Goal: Task Accomplishment & Management: Complete application form

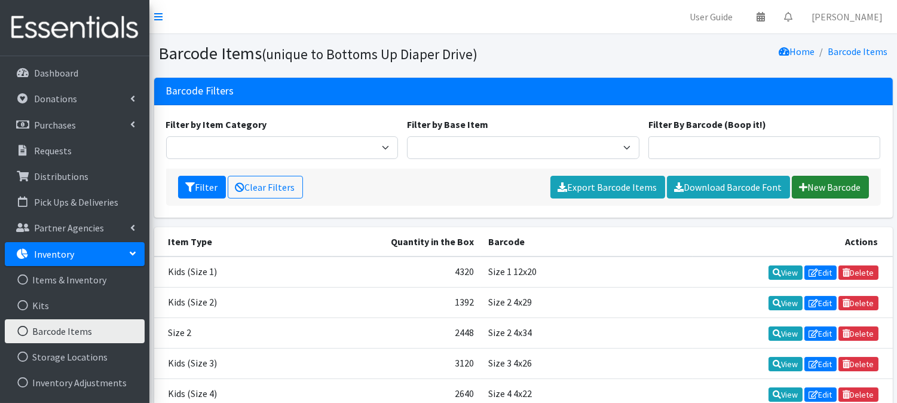
click at [842, 186] on link "New Barcode" at bounding box center [830, 187] width 77 height 23
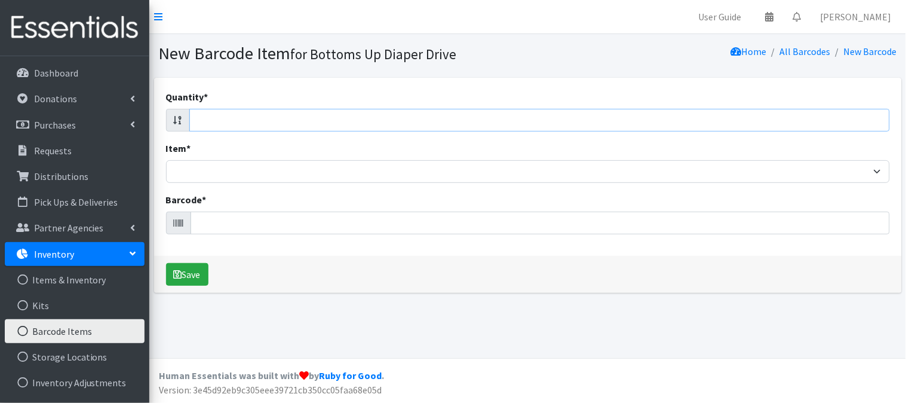
click at [856, 119] on input "Quantity *" at bounding box center [539, 120] width 701 height 23
type input "84"
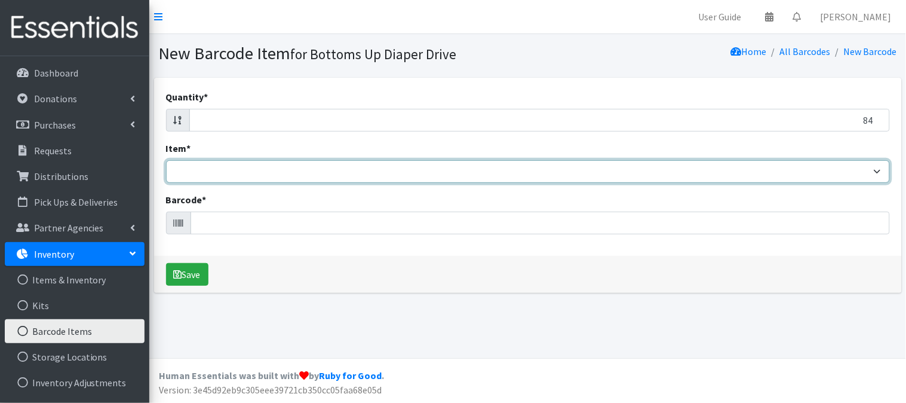
click at [856, 168] on select "Kids L/XL (60-125 lbs) Kids (Newborn) Kids (Preemie) Kids Pull-Ups Kids Pull-Up…" at bounding box center [528, 171] width 724 height 23
click at [166, 160] on select "Kids L/XL (60-125 lbs) Kids (Newborn) Kids (Preemie) Kids Pull-Ups Kids Pull-Up…" at bounding box center [528, 171] width 724 height 23
click at [673, 162] on select "Kids L/XL (60-125 lbs) Kids (Newborn) Kids (Preemie) Kids Pull-Ups Kids Pull-Up…" at bounding box center [528, 171] width 724 height 23
select select "4769"
click at [166, 160] on select "Kids L/XL (60-125 lbs) Kids (Newborn) Kids (Preemie) Kids Pull-Ups Kids Pull-Up…" at bounding box center [528, 171] width 724 height 23
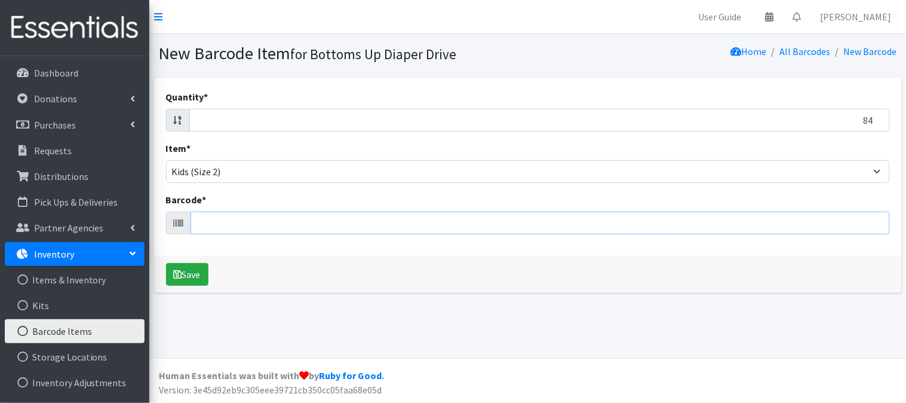
click at [257, 224] on input "Barcode *" at bounding box center [541, 222] width 700 height 23
type input "037000828792"
click at [201, 267] on button "Save" at bounding box center [187, 274] width 42 height 23
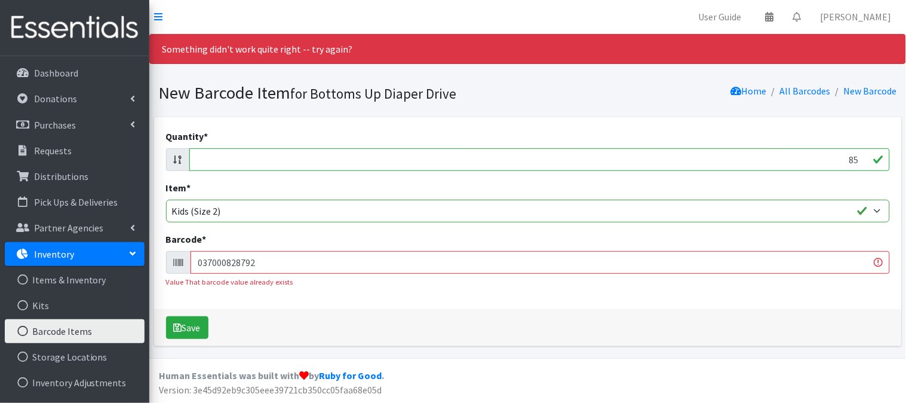
click at [863, 155] on input "85" at bounding box center [539, 159] width 701 height 23
type input "8"
type input "174"
click at [807, 266] on input "037000828792" at bounding box center [541, 262] width 700 height 23
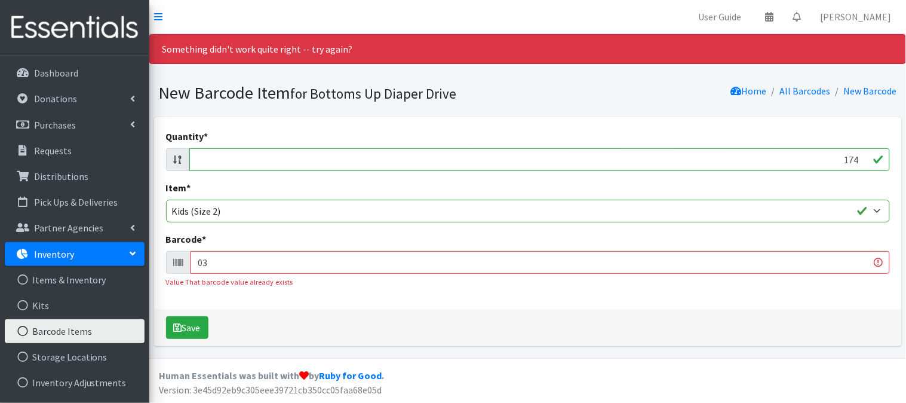
type input "0"
type input "036000436341"
click at [867, 157] on input "173" at bounding box center [539, 159] width 701 height 23
type input "1"
type input "34"
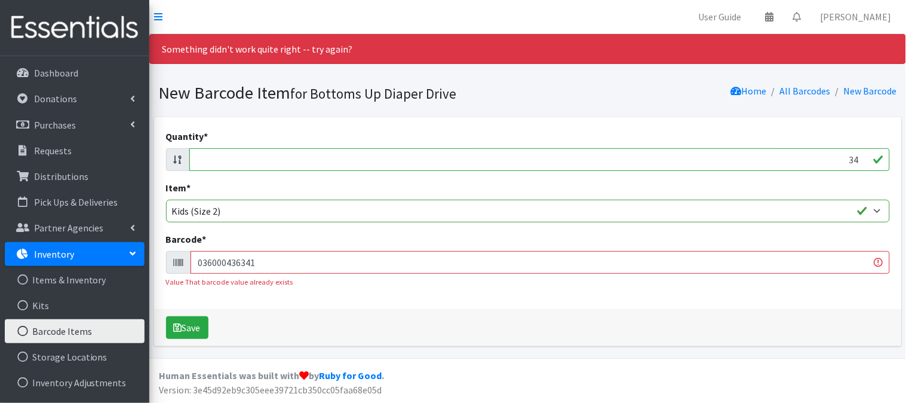
click at [730, 257] on input "036000436341" at bounding box center [541, 262] width 700 height 23
click at [731, 256] on input "036000436341" at bounding box center [541, 262] width 700 height 23
click at [732, 256] on input "036000436341" at bounding box center [541, 262] width 700 height 23
click at [732, 257] on input "036000436341" at bounding box center [541, 262] width 700 height 23
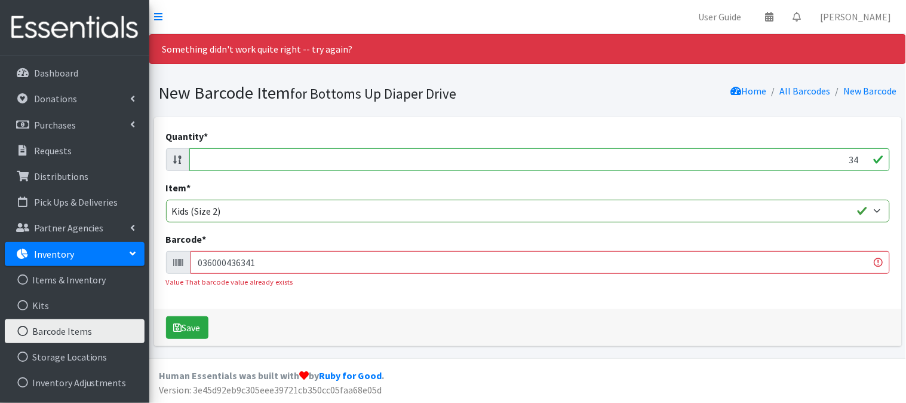
click at [732, 257] on input "036000436341" at bounding box center [541, 262] width 700 height 23
type input "086679510132"
click at [860, 158] on input "35" at bounding box center [539, 159] width 701 height 23
type input "3"
type input "29"
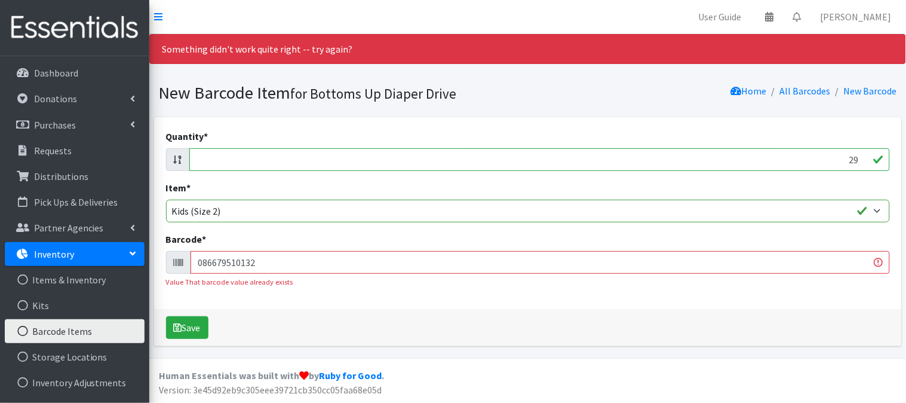
click at [819, 260] on input "086679510132" at bounding box center [541, 262] width 700 height 23
click at [820, 260] on input "086679510132" at bounding box center [541, 262] width 700 height 23
type input "037000828426"
click at [862, 158] on input "28" at bounding box center [539, 159] width 701 height 23
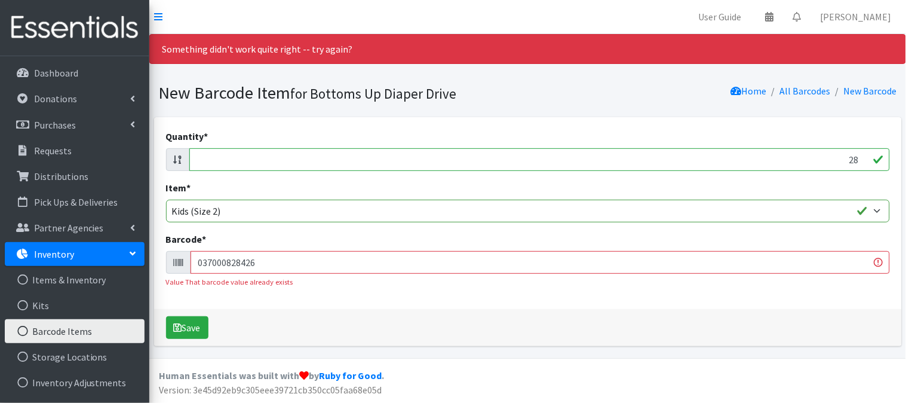
type input "2"
type input "40"
click at [769, 255] on input "037000828426" at bounding box center [541, 262] width 700 height 23
click at [771, 253] on input "037000828426" at bounding box center [541, 262] width 700 height 23
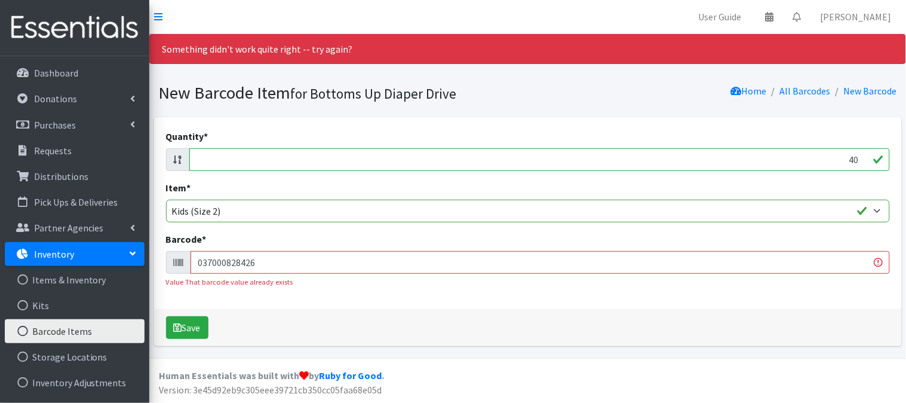
click at [771, 253] on input "037000828426" at bounding box center [541, 262] width 700 height 23
type input "037000859239"
click at [858, 157] on input "40" at bounding box center [539, 159] width 701 height 23
type input "4"
type input "40"
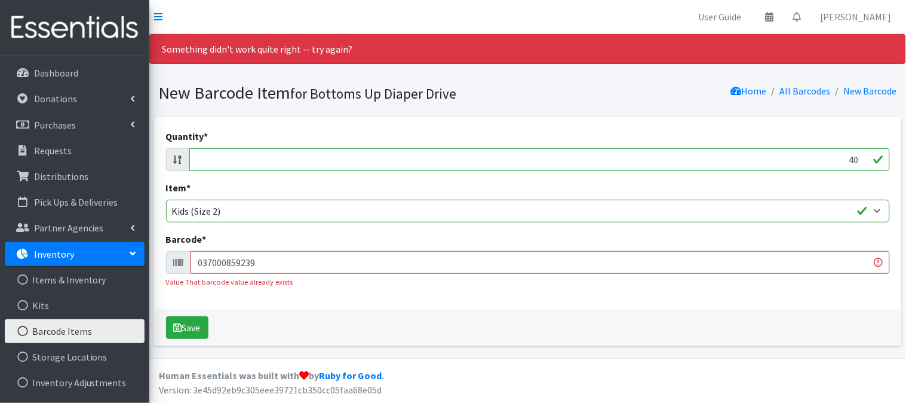
click at [850, 265] on input "037000859239" at bounding box center [541, 262] width 700 height 23
click at [848, 265] on input "037000859239" at bounding box center [541, 262] width 700 height 23
click at [849, 261] on input "037000859239" at bounding box center [541, 262] width 700 height 23
click at [851, 259] on input "037000859239" at bounding box center [541, 262] width 700 height 23
click at [799, 260] on input "037000859239" at bounding box center [541, 262] width 700 height 23
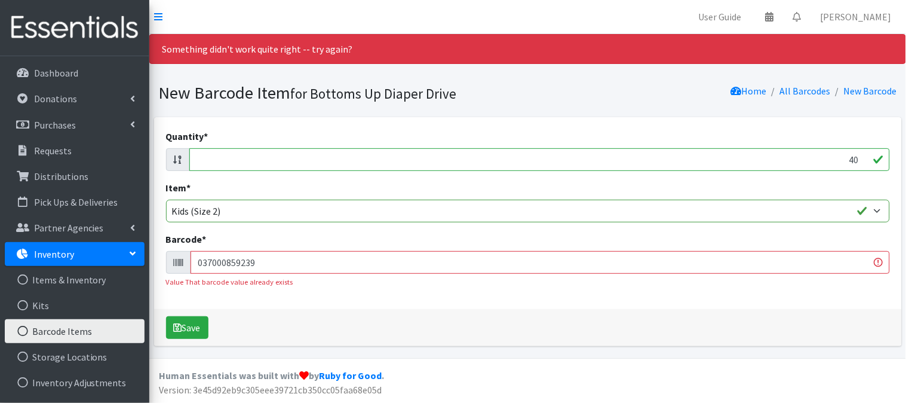
click at [799, 260] on input "037000859239" at bounding box center [541, 262] width 700 height 23
type input "681131106320"
click at [860, 159] on input "39" at bounding box center [539, 159] width 701 height 23
type input "3"
click at [858, 154] on input "Quantity *" at bounding box center [539, 159] width 701 height 23
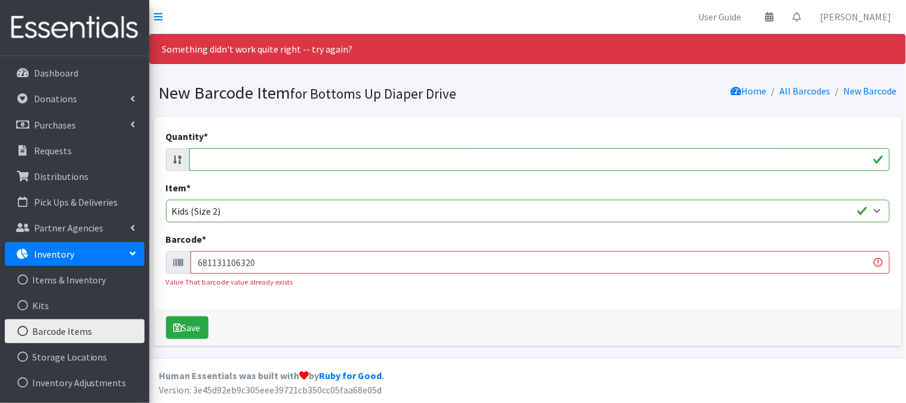
type input "4"
type input "37"
click at [344, 267] on input "681131106320" at bounding box center [541, 262] width 700 height 23
type input "036800462168"
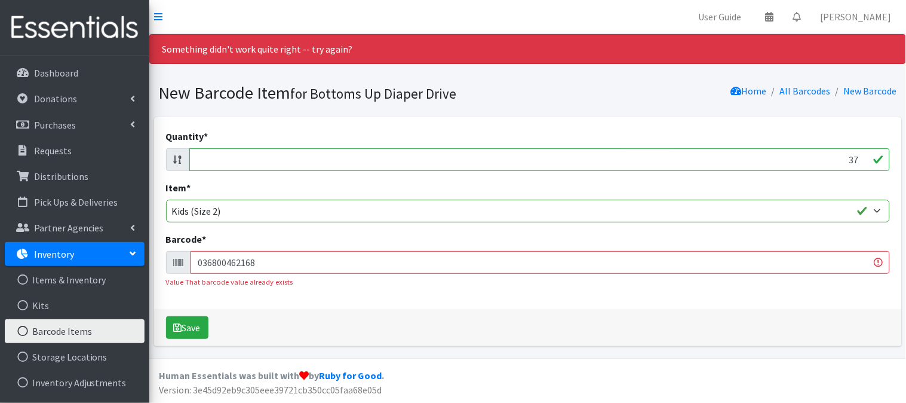
click at [858, 158] on input "37" at bounding box center [539, 159] width 701 height 23
type input "3"
type input "40"
click at [801, 254] on input "036800462168" at bounding box center [541, 262] width 700 height 23
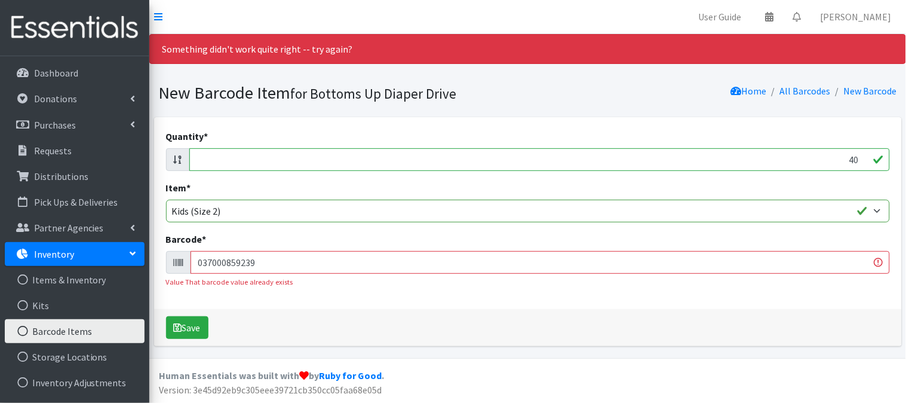
type input "037000859239"
click at [859, 161] on input "40" at bounding box center [539, 159] width 701 height 23
type input "4"
click at [862, 264] on input "037000859239" at bounding box center [541, 262] width 700 height 23
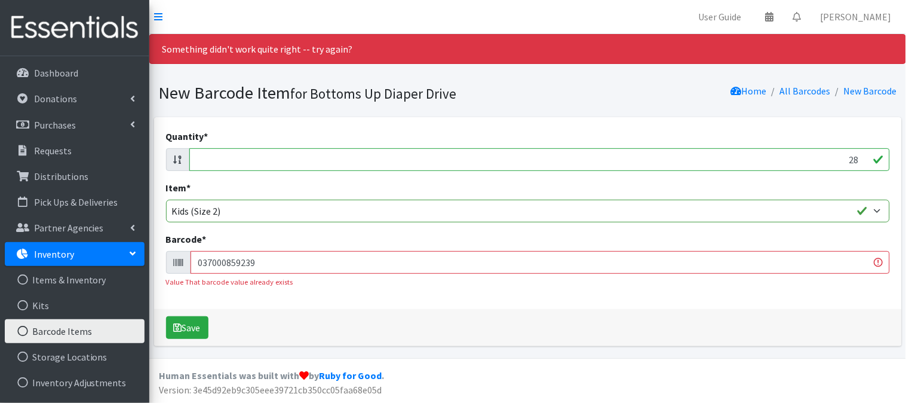
click at [859, 157] on input "28" at bounding box center [539, 159] width 701 height 23
type input "2"
type input "72"
click at [793, 264] on input "037000859239" at bounding box center [541, 262] width 700 height 23
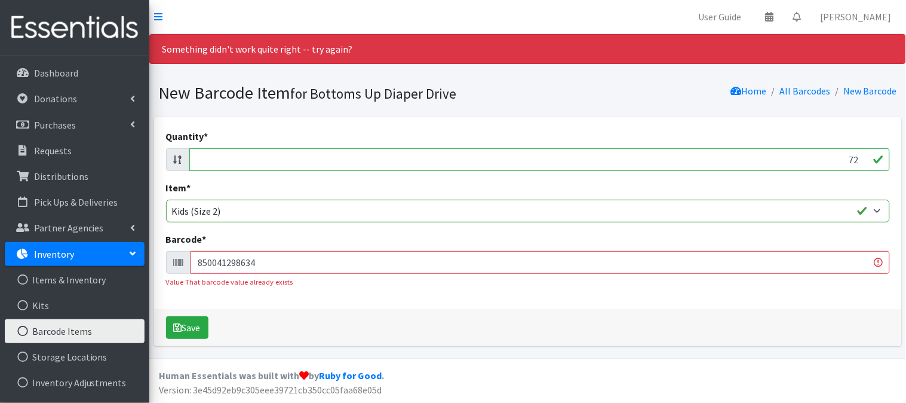
type input "850041298634"
click at [859, 157] on input "73" at bounding box center [539, 159] width 701 height 23
type input "7"
type input "29"
click at [266, 265] on input "850041298634" at bounding box center [541, 262] width 700 height 23
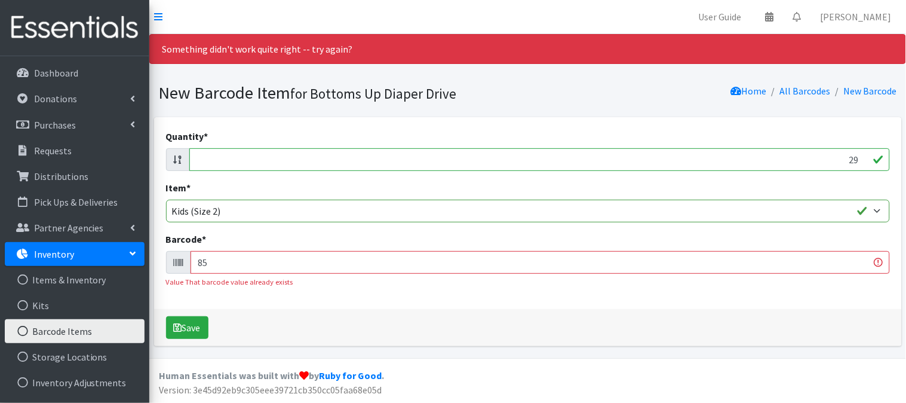
type input "8"
type input "037000828426"
click at [166, 316] on button "Save" at bounding box center [187, 327] width 42 height 23
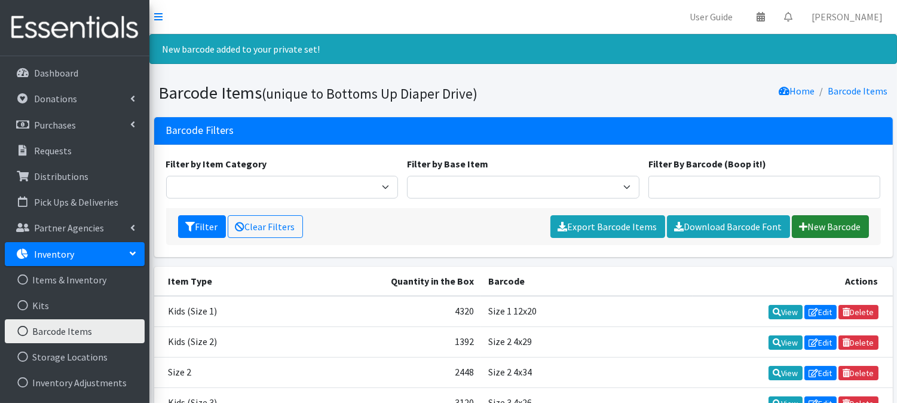
click at [817, 225] on link "New Barcode" at bounding box center [830, 226] width 77 height 23
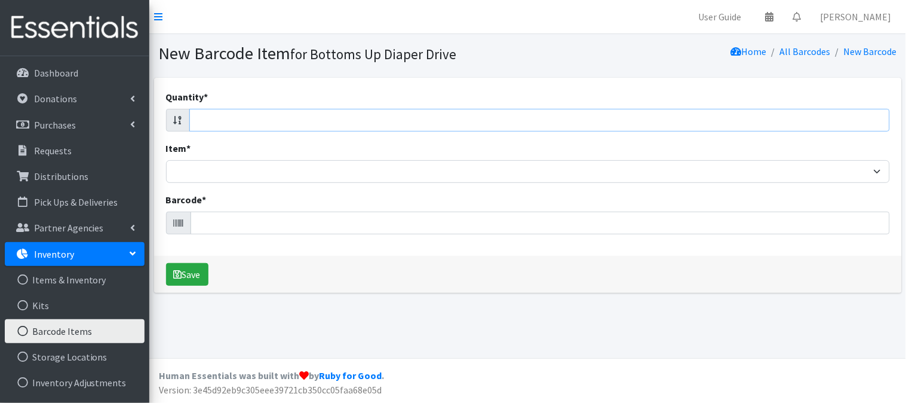
click at [684, 121] on input "Quantity *" at bounding box center [539, 120] width 701 height 23
drag, startPoint x: 624, startPoint y: 112, endPoint x: 576, endPoint y: 124, distance: 49.1
type input "72"
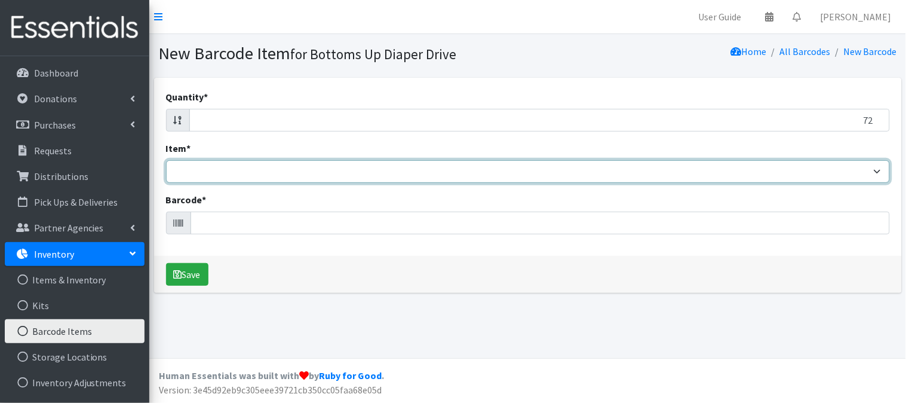
drag, startPoint x: 527, startPoint y: 170, endPoint x: 461, endPoint y: 167, distance: 65.8
click at [462, 168] on select "Kids L/XL (60-125 lbs) Kids (Newborn) Kids (Preemie) Kids Pull-Ups Kids Pull-Up…" at bounding box center [528, 171] width 724 height 23
select select "4769"
click at [166, 160] on select "Kids L/XL (60-125 lbs) Kids (Newborn) Kids (Preemie) Kids Pull-Ups Kids Pull-Up…" at bounding box center [528, 171] width 724 height 23
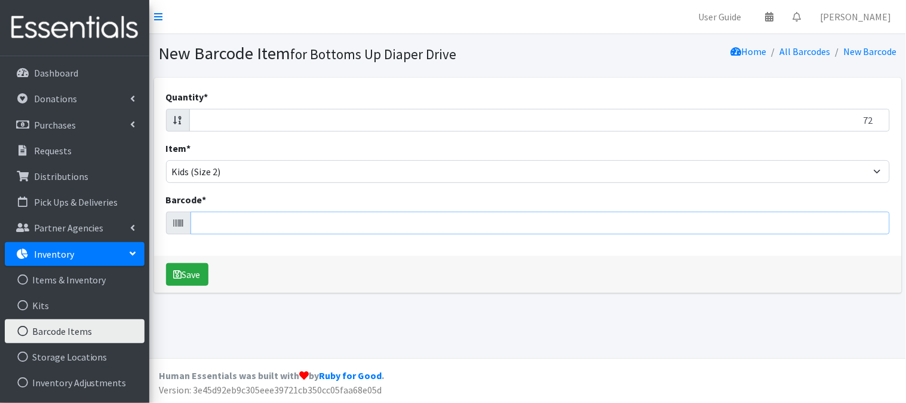
click at [364, 228] on input "Barcode *" at bounding box center [541, 222] width 700 height 23
type input "850041298634"
click at [166, 263] on button "Save" at bounding box center [187, 274] width 42 height 23
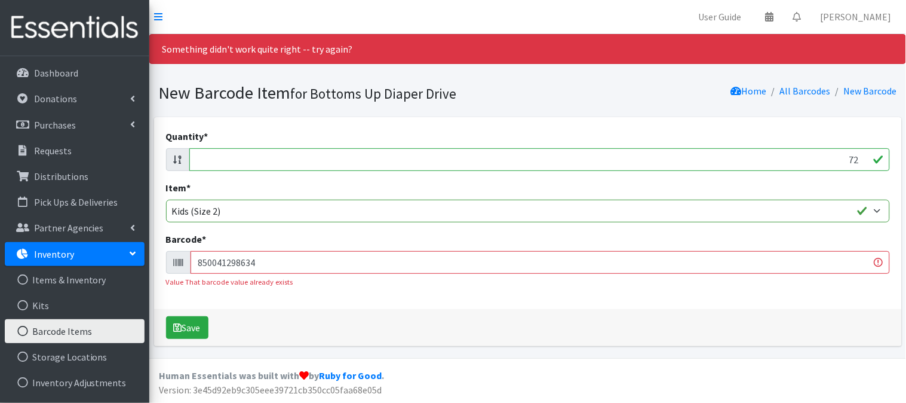
click at [858, 154] on input "72" at bounding box center [539, 159] width 701 height 23
type input "7"
type input "34"
click at [449, 253] on input "850041298634" at bounding box center [541, 262] width 700 height 23
click at [450, 253] on input "850041298634" at bounding box center [541, 262] width 700 height 23
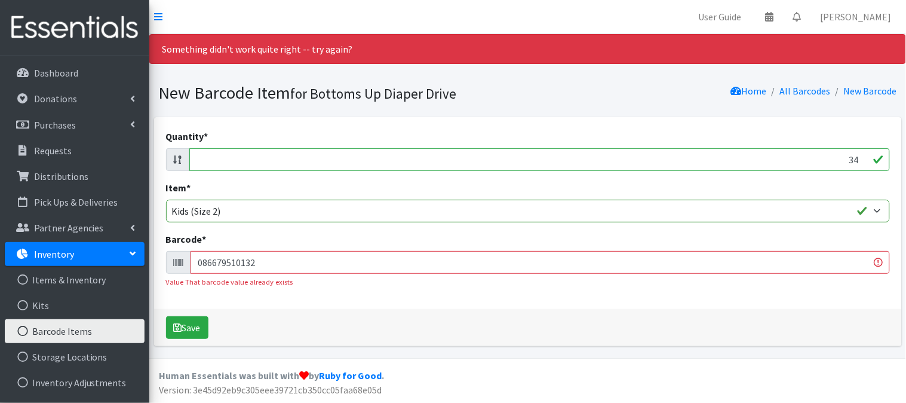
type input "086679510132"
click at [166, 316] on button "Save" at bounding box center [187, 327] width 42 height 23
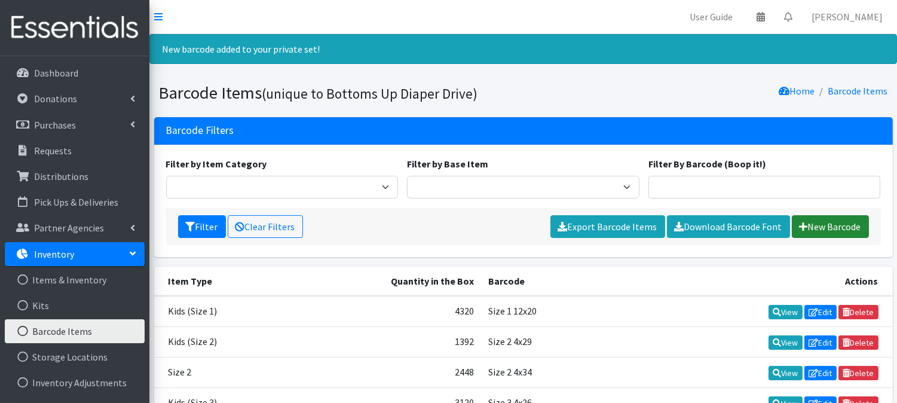
click at [839, 228] on link "New Barcode" at bounding box center [830, 226] width 77 height 23
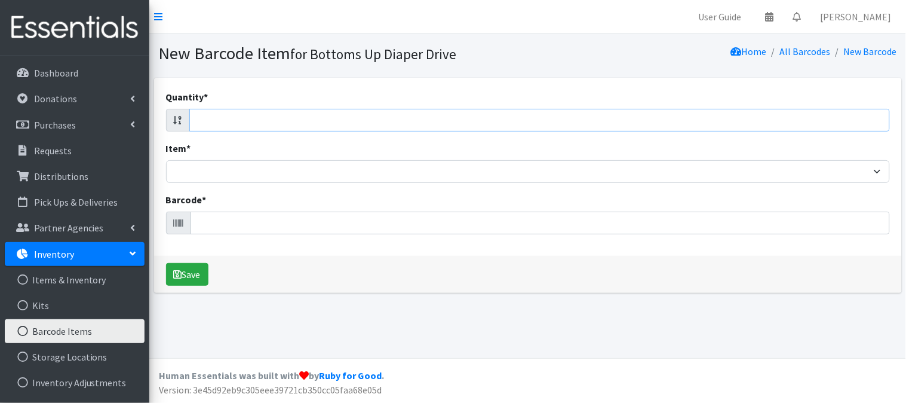
click at [850, 129] on input "Quantity *" at bounding box center [539, 120] width 701 height 23
type input "40"
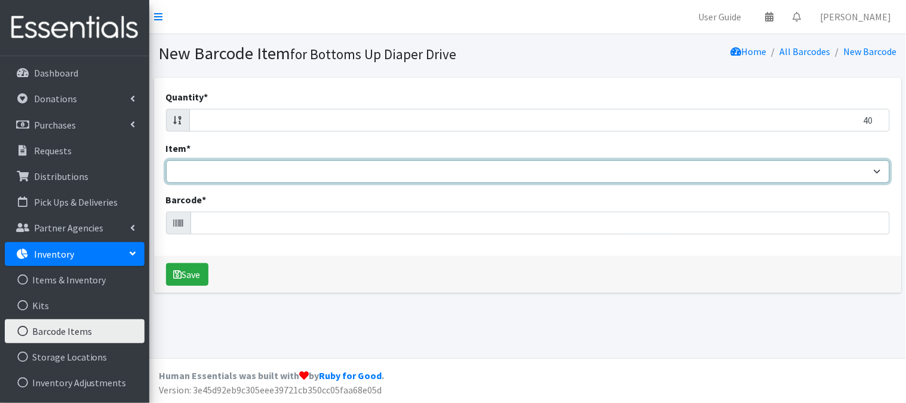
click at [786, 172] on select "Kids L/XL (60-125 lbs) Kids (Newborn) Kids (Preemie) Kids Pull-Ups Kids Pull-Up…" at bounding box center [528, 171] width 724 height 23
select select "4769"
click at [166, 160] on select "Kids L/XL (60-125 lbs) Kids (Newborn) Kids (Preemie) Kids Pull-Ups Kids Pull-Up…" at bounding box center [528, 171] width 724 height 23
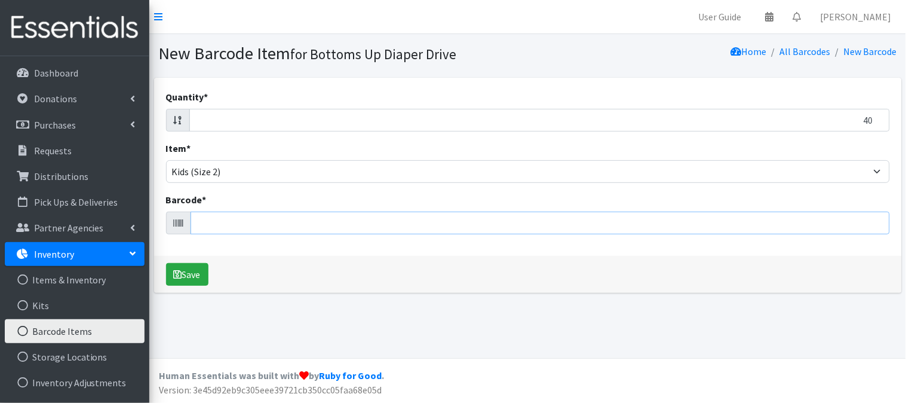
click at [525, 224] on input "Barcode *" at bounding box center [541, 222] width 700 height 23
type input "037000859239"
click at [166, 263] on button "Save" at bounding box center [187, 274] width 42 height 23
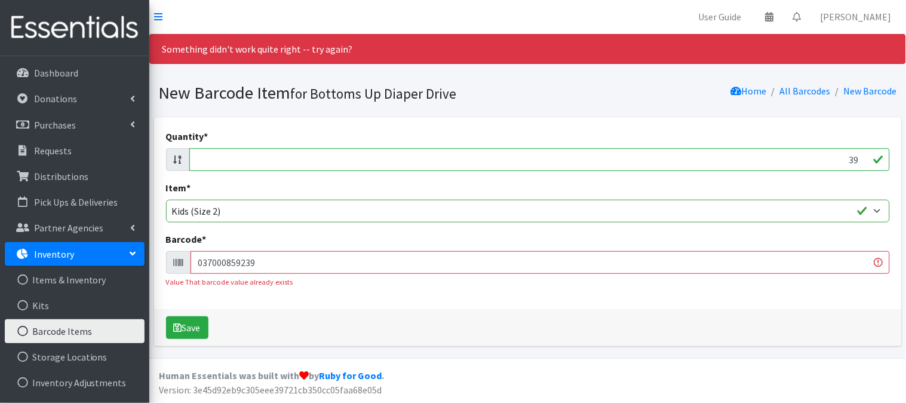
click at [866, 160] on input "39" at bounding box center [539, 159] width 701 height 23
type input "3"
type input "40"
click at [785, 263] on input "037000859239" at bounding box center [541, 262] width 700 height 23
click at [786, 263] on input "037000859239" at bounding box center [541, 262] width 700 height 23
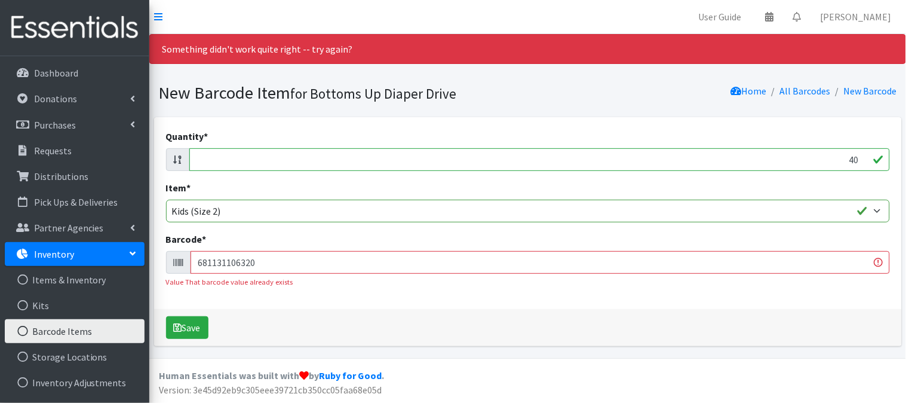
type input "681131106320"
click at [166, 316] on button "Save" at bounding box center [187, 327] width 42 height 23
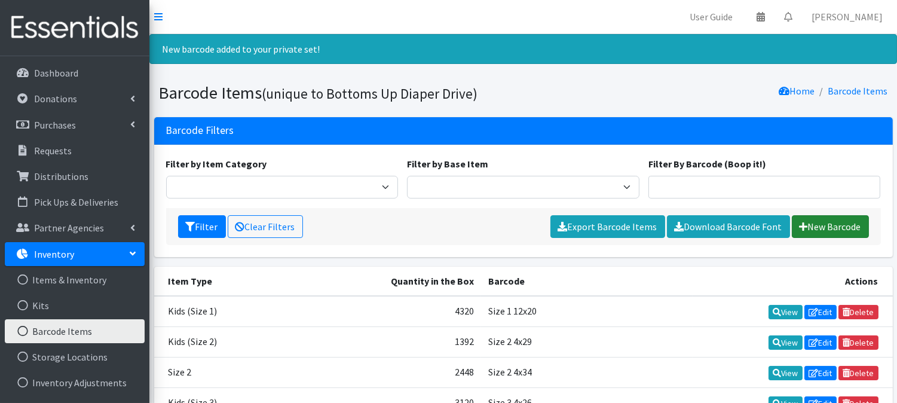
click at [831, 229] on link "New Barcode" at bounding box center [830, 226] width 77 height 23
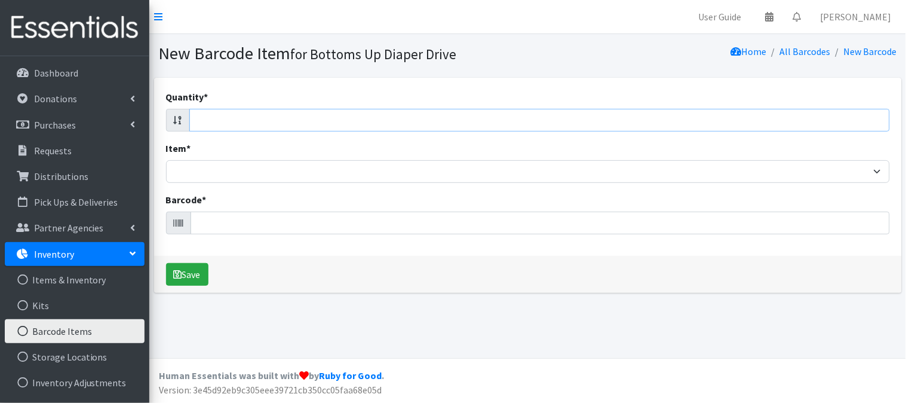
click at [856, 118] on input "Quantity *" at bounding box center [539, 120] width 701 height 23
type input "37"
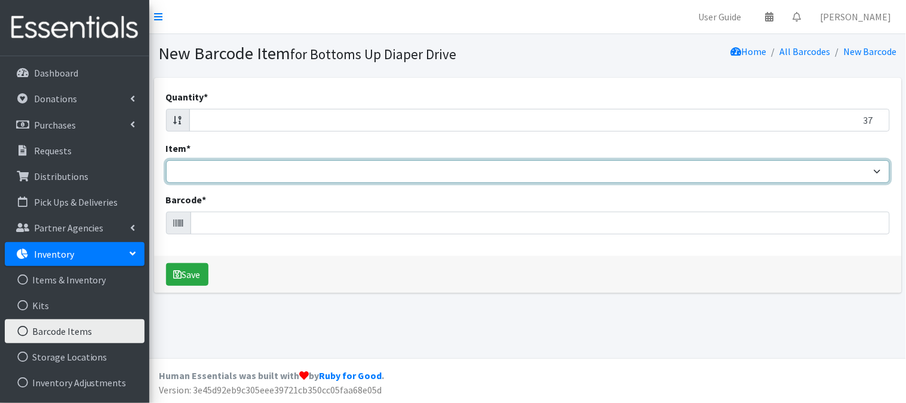
click at [858, 164] on select "Kids L/XL (60-125 lbs) Kids (Newborn) Kids (Preemie) Kids Pull-Ups Kids Pull-Up…" at bounding box center [528, 171] width 724 height 23
select select "4769"
click at [166, 160] on select "Kids L/XL (60-125 lbs) Kids (Newborn) Kids (Preemie) Kids Pull-Ups Kids Pull-Up…" at bounding box center [528, 171] width 724 height 23
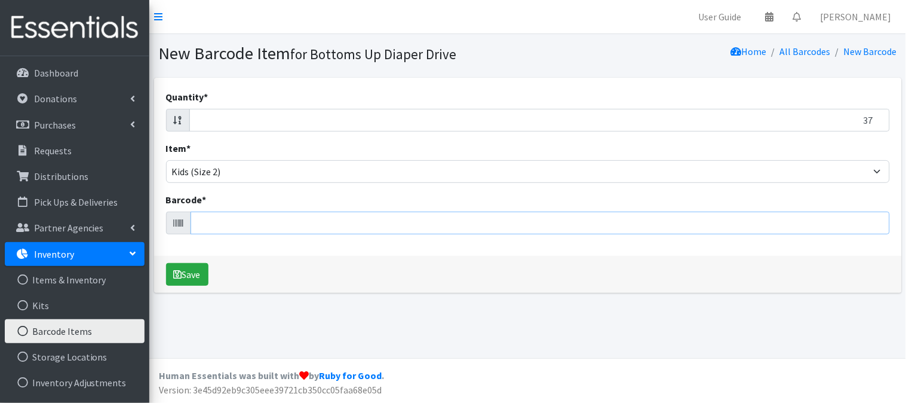
click at [725, 229] on input "Barcode *" at bounding box center [541, 222] width 700 height 23
type input "036800462168"
click at [166, 263] on button "Save" at bounding box center [187, 274] width 42 height 23
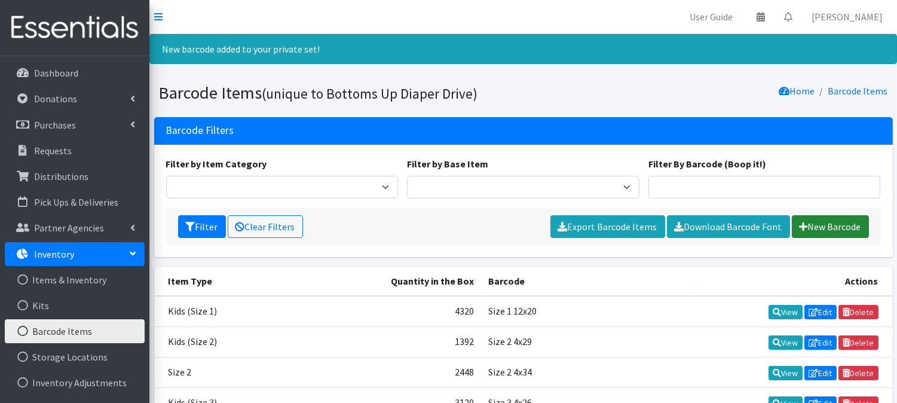
click at [840, 223] on link "New Barcode" at bounding box center [830, 226] width 77 height 23
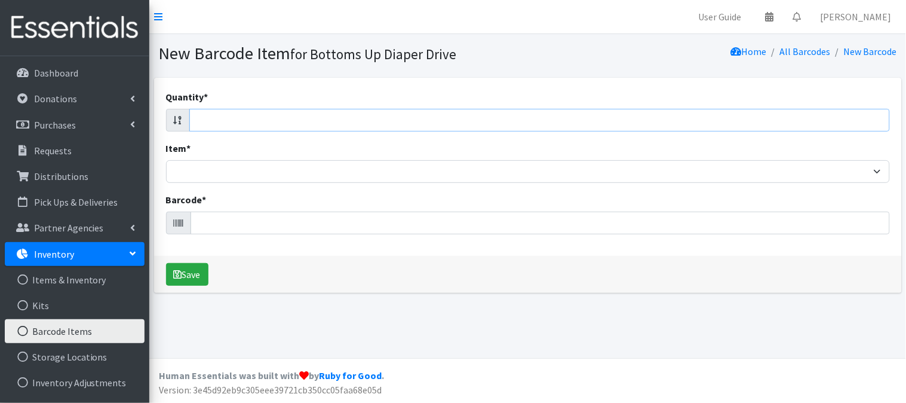
click at [798, 116] on input "Quantity *" at bounding box center [539, 120] width 701 height 23
type input "37"
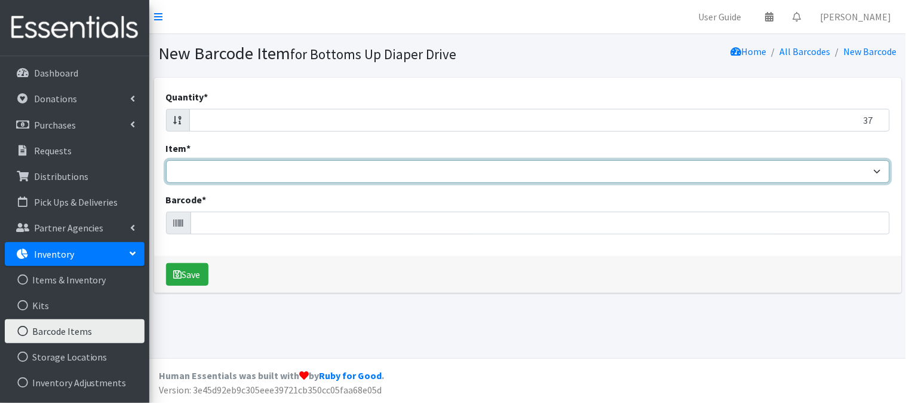
click at [805, 163] on select "Kids L/XL (60-125 lbs) Kids (Newborn) Kids (Preemie) Kids Pull-Ups Kids Pull-Up…" at bounding box center [528, 171] width 724 height 23
select select "4769"
click at [166, 160] on select "Kids L/XL (60-125 lbs) Kids (Newborn) Kids (Preemie) Kids Pull-Ups Kids Pull-Up…" at bounding box center [528, 171] width 724 height 23
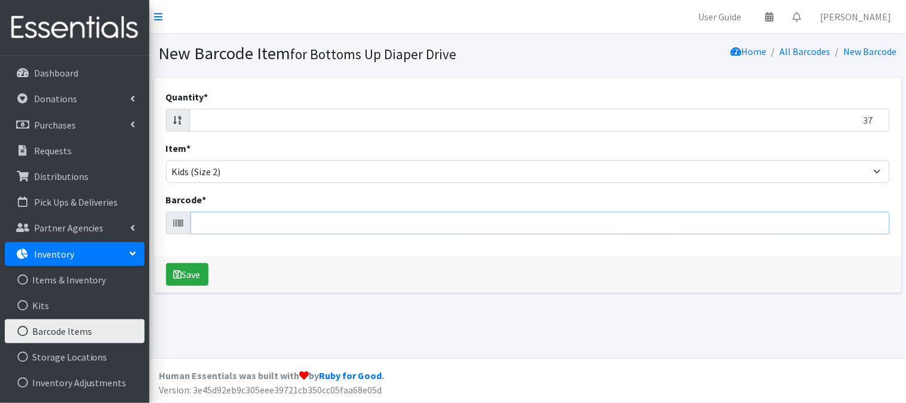
click at [727, 225] on input "Barcode *" at bounding box center [541, 222] width 700 height 23
type input "041260013355"
click at [166, 263] on button "Save" at bounding box center [187, 274] width 42 height 23
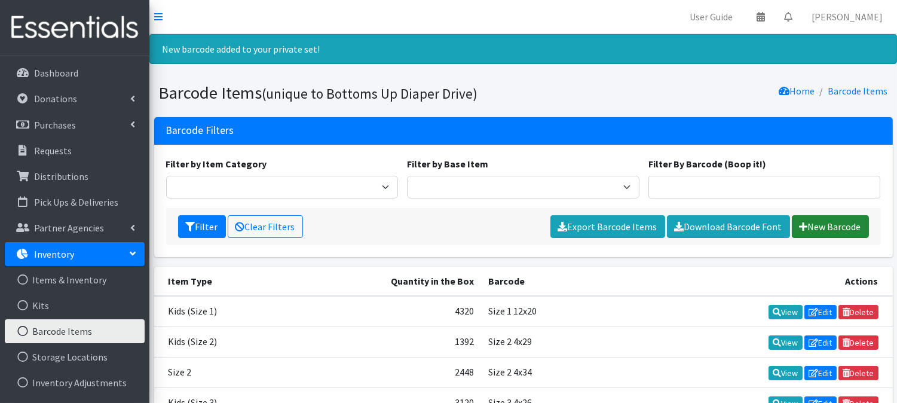
click at [838, 228] on link "New Barcode" at bounding box center [830, 226] width 77 height 23
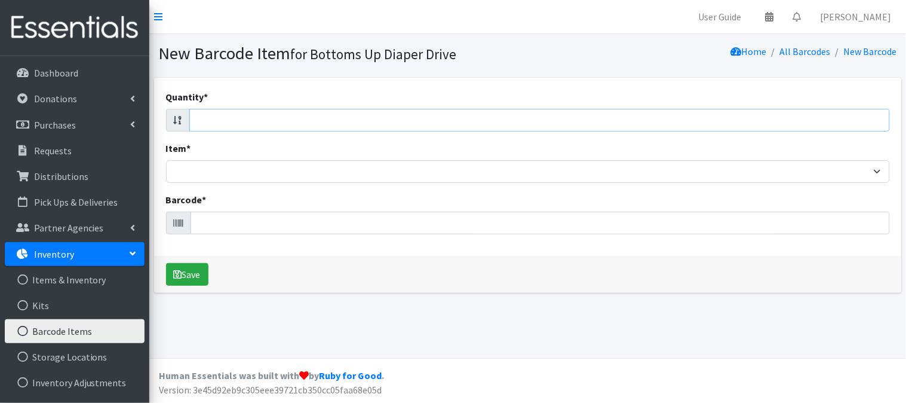
click at [838, 125] on input "Quantity *" at bounding box center [539, 120] width 701 height 23
type input "29"
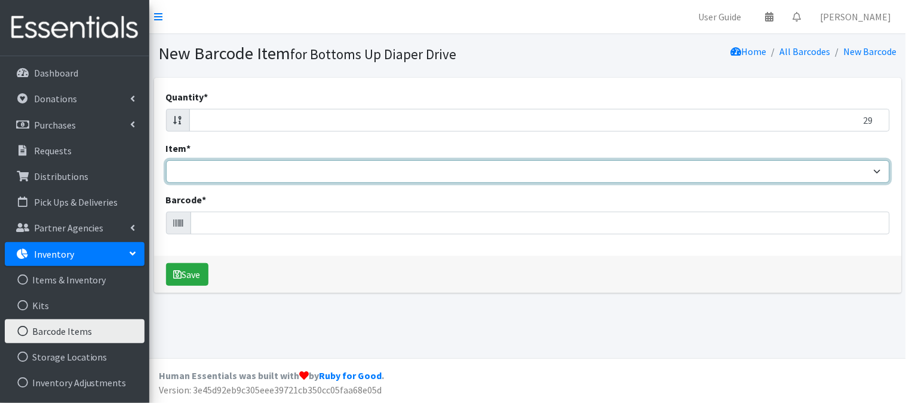
click at [810, 171] on select "Kids L/XL (60-125 lbs) Kids (Newborn) Kids (Preemie) Kids Pull-Ups Kids Pull-Up…" at bounding box center [528, 171] width 724 height 23
select select "4769"
click at [166, 160] on select "Kids L/XL (60-125 lbs) Kids (Newborn) Kids (Preemie) Kids Pull-Ups Kids Pull-Up…" at bounding box center [528, 171] width 724 height 23
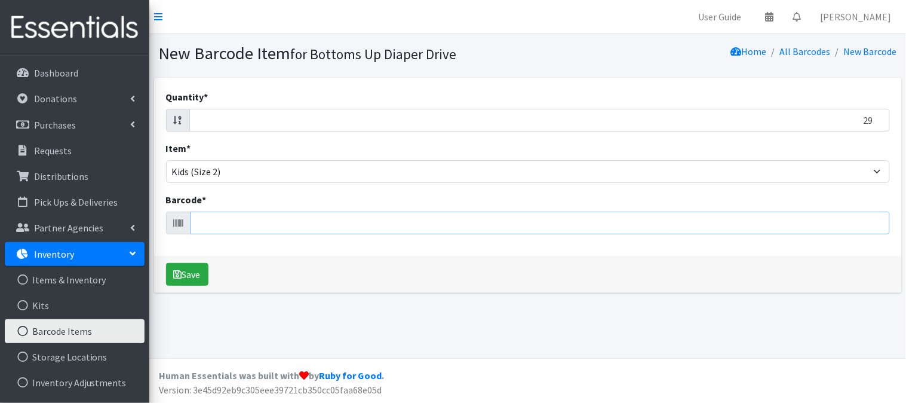
click at [649, 228] on input "Barcode *" at bounding box center [541, 222] width 700 height 23
type input "037000828426"
click at [166, 263] on button "Save" at bounding box center [187, 274] width 42 height 23
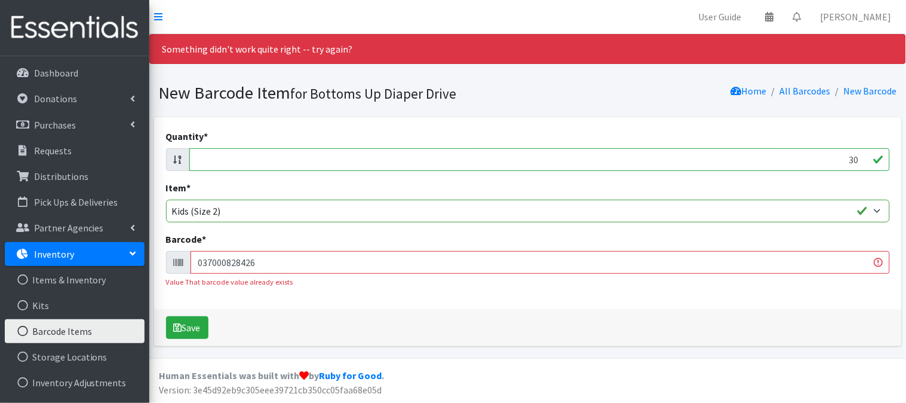
click at [859, 158] on input "30" at bounding box center [539, 159] width 701 height 23
type input "3"
type input "29"
click at [768, 264] on input "037000828426" at bounding box center [541, 262] width 700 height 23
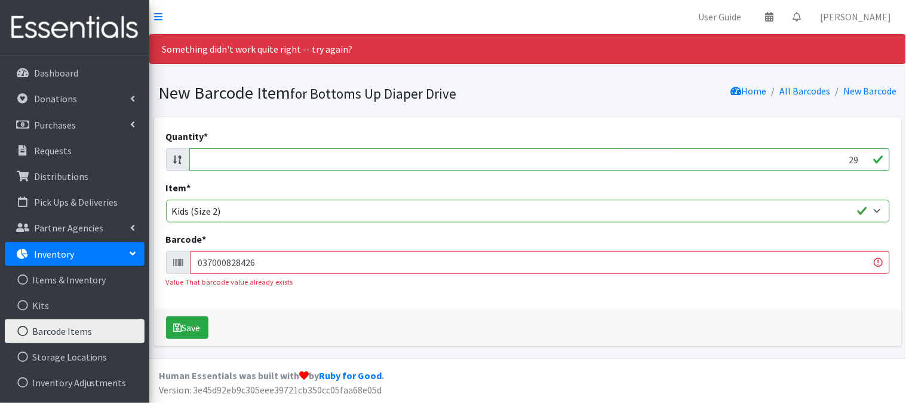
click at [774, 264] on input "037000828426" at bounding box center [541, 262] width 700 height 23
type input "0"
type input "037000828426"
click at [166, 316] on button "Save" at bounding box center [187, 327] width 42 height 23
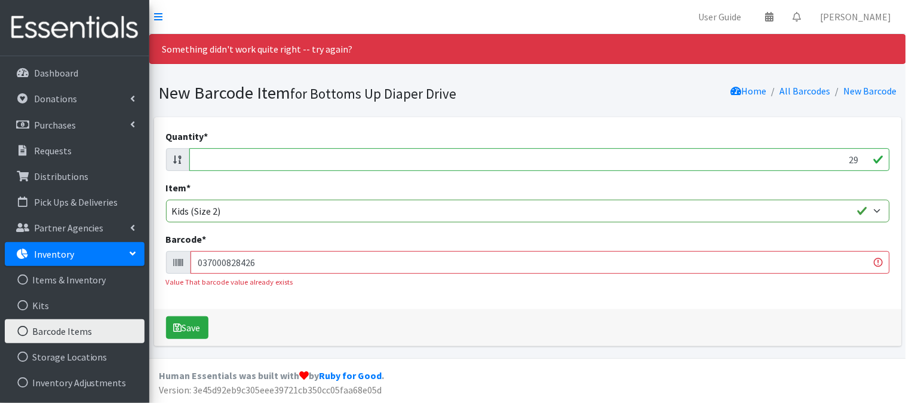
click at [858, 156] on input "29" at bounding box center [539, 159] width 701 height 23
type input "2"
type input "29"
click at [814, 265] on input "037000828426" at bounding box center [541, 262] width 700 height 23
click at [813, 265] on input "037000828426" at bounding box center [541, 262] width 700 height 23
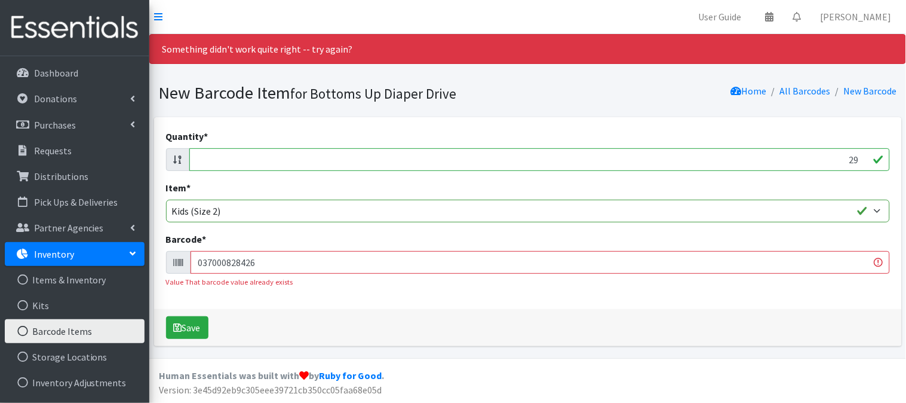
click at [813, 265] on input "037000828426" at bounding box center [541, 262] width 700 height 23
type input "036000496970"
click at [166, 316] on button "Save" at bounding box center [187, 327] width 42 height 23
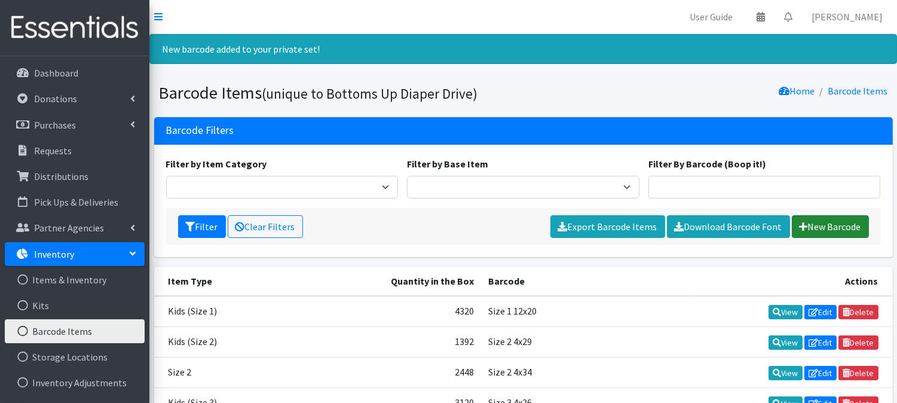
click at [833, 231] on link "New Barcode" at bounding box center [830, 226] width 77 height 23
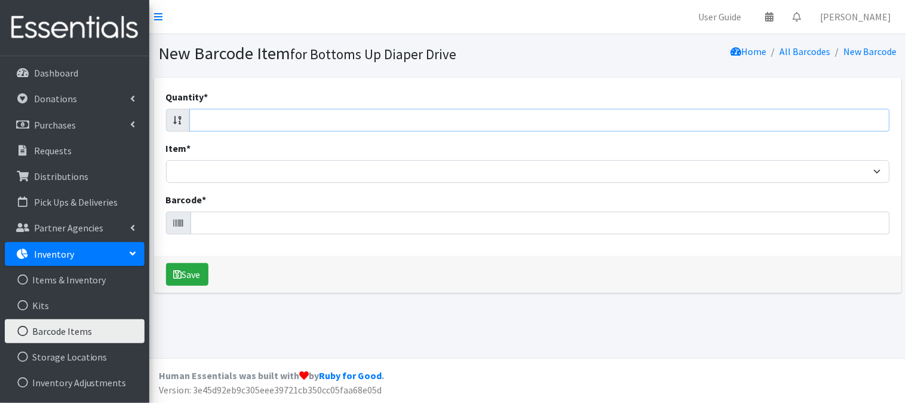
click at [859, 123] on input "Quantity *" at bounding box center [539, 120] width 701 height 23
type input "29"
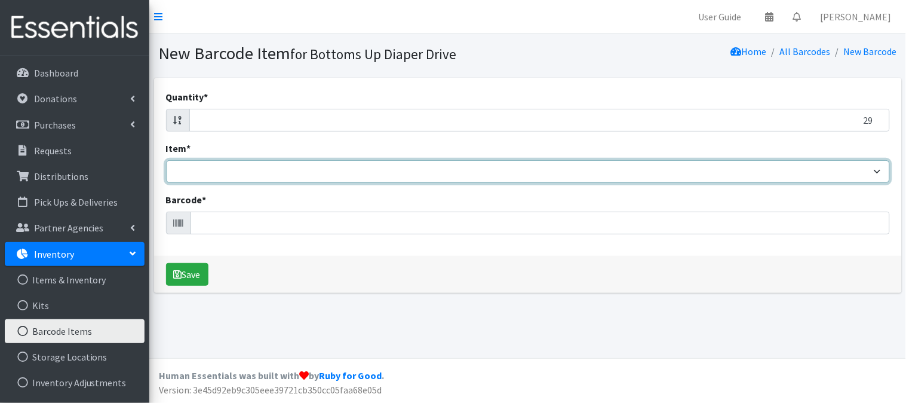
drag, startPoint x: 863, startPoint y: 160, endPoint x: 859, endPoint y: 167, distance: 8.3
click at [860, 166] on select "Kids L/XL (60-125 lbs) Kids (Newborn) Kids (Preemie) Kids Pull-Ups Kids Pull-Up…" at bounding box center [528, 171] width 724 height 23
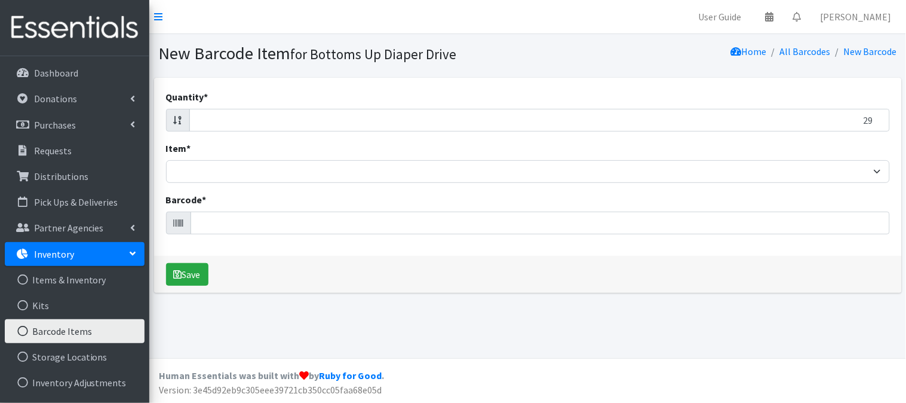
click at [833, 251] on div "Quantity * 29 Item * Kids L/XL (60-125 lbs) Kids (Newborn) Kids (Preemie) Kids …" at bounding box center [528, 167] width 748 height 178
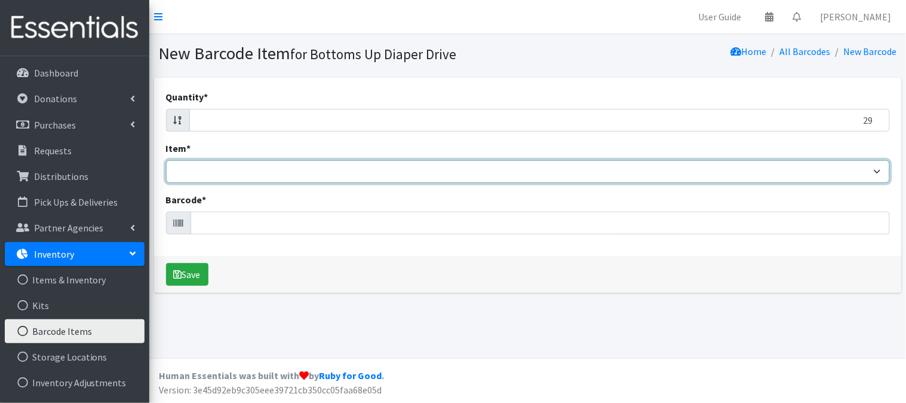
click at [851, 168] on select "Kids L/XL (60-125 lbs) Kids (Newborn) Kids (Preemie) Kids Pull-Ups Kids Pull-Up…" at bounding box center [528, 171] width 724 height 23
select select "4769"
click at [166, 160] on select "Kids L/XL (60-125 lbs) Kids (Newborn) Kids (Preemie) Kids Pull-Ups Kids Pull-Up…" at bounding box center [528, 171] width 724 height 23
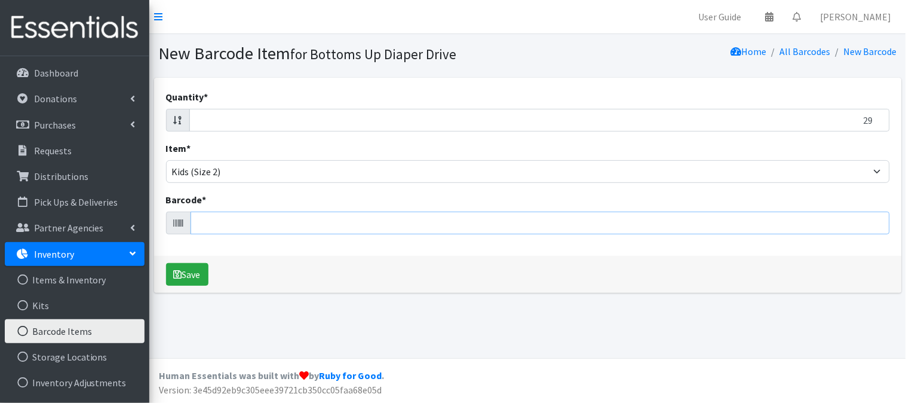
click at [518, 225] on input "Barcode *" at bounding box center [541, 222] width 700 height 23
type input "037000828426"
click at [166, 263] on button "Save" at bounding box center [187, 274] width 42 height 23
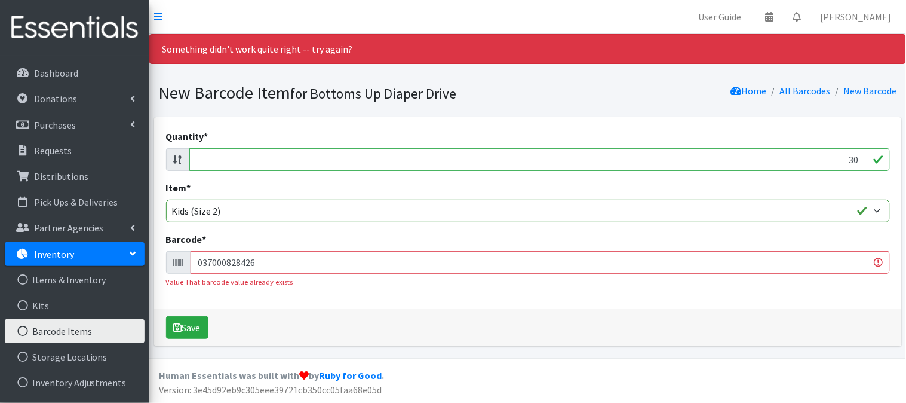
click at [859, 158] on input "30" at bounding box center [539, 159] width 701 height 23
type input "3"
type input "34"
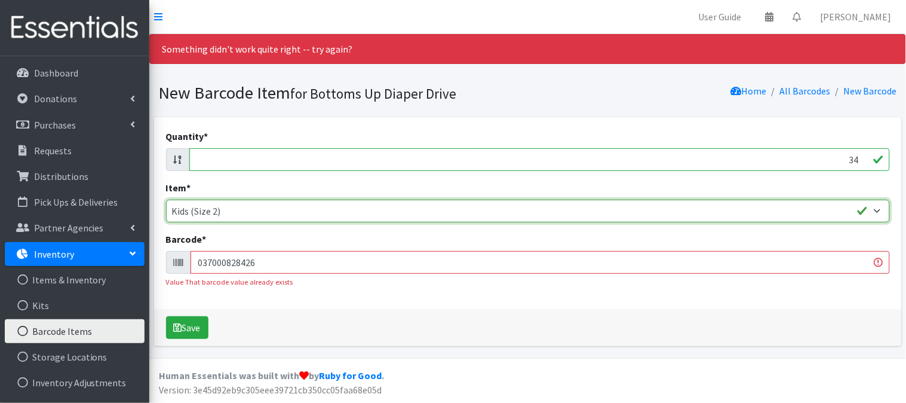
click at [851, 211] on select "Kids L/XL (60-125 lbs) Kids (Newborn) Kids (Preemie) Kids Pull-Ups Kids Pull-Up…" at bounding box center [528, 211] width 724 height 23
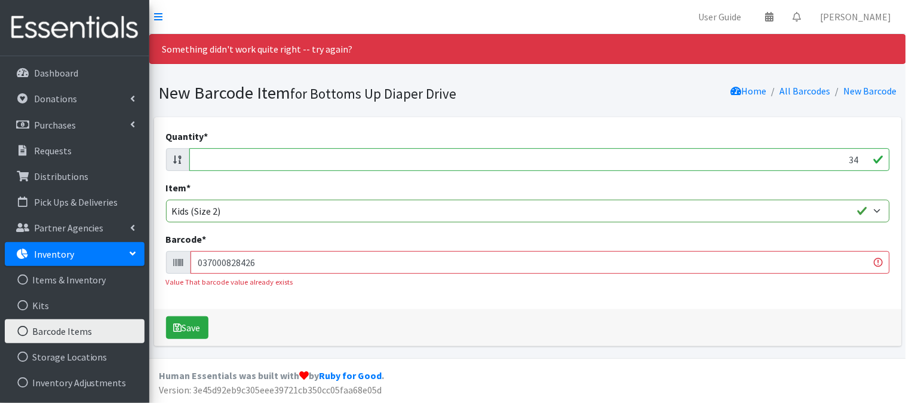
click at [771, 263] on input "037000828426" at bounding box center [541, 262] width 700 height 23
click at [741, 293] on div "Quantity * 34 Item * Kids L/XL (60-125 lbs) Kids (Newborn) Kids (Preemie) Kids …" at bounding box center [528, 213] width 748 height 192
click at [743, 277] on div "Value That barcode value already exists" at bounding box center [528, 281] width 724 height 11
click at [740, 255] on input "037000828426" at bounding box center [541, 262] width 700 height 23
type input "0"
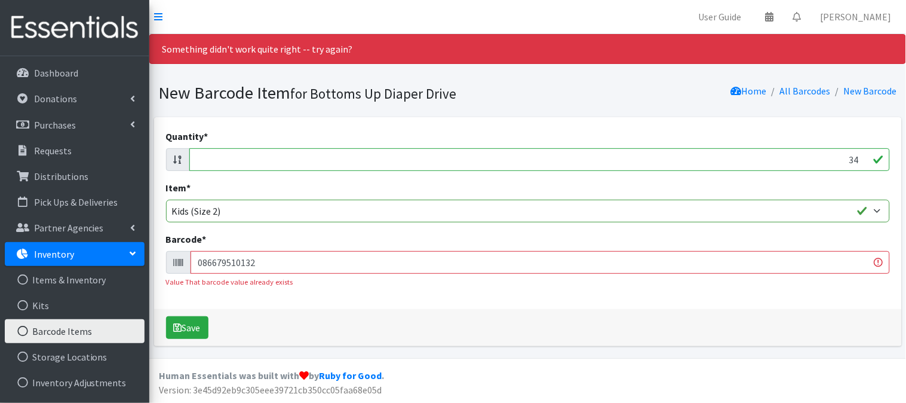
type input "086679510132"
click at [166, 316] on button "Save" at bounding box center [187, 327] width 42 height 23
click at [434, 263] on input "086679510132" at bounding box center [541, 262] width 700 height 23
click at [437, 263] on input "086679510132" at bounding box center [541, 262] width 700 height 23
type input "036000514698"
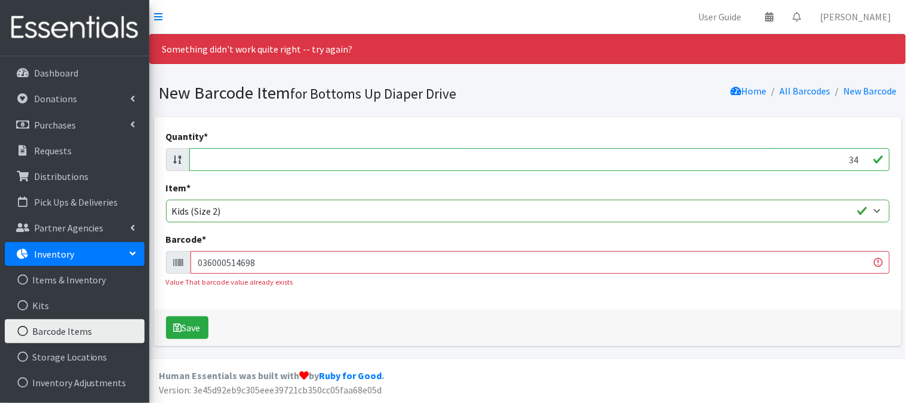
click at [166, 316] on button "Save" at bounding box center [187, 327] width 42 height 23
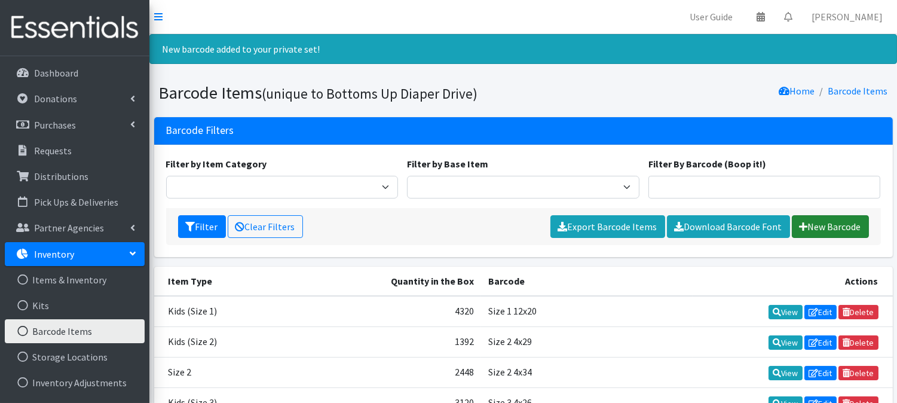
click at [841, 218] on link "New Barcode" at bounding box center [830, 226] width 77 height 23
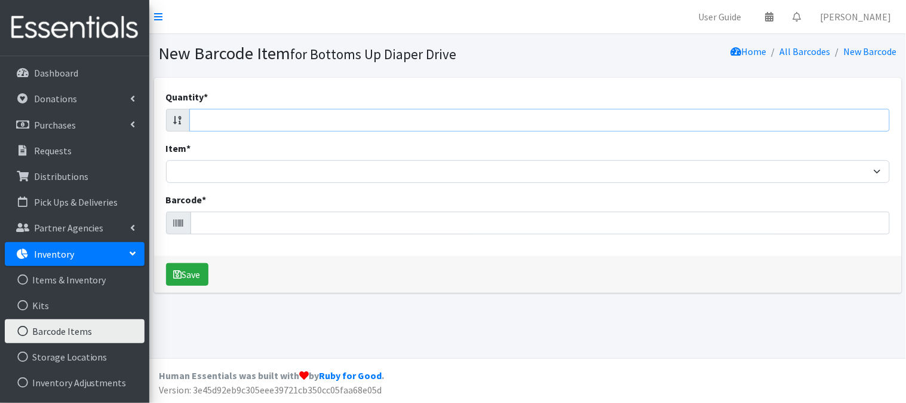
click at [845, 118] on input "Quantity *" at bounding box center [539, 120] width 701 height 23
type input "37"
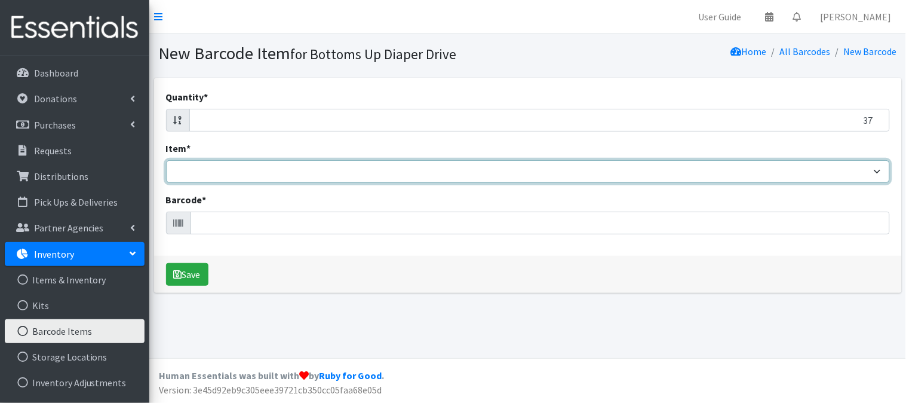
click at [756, 171] on select "Kids L/XL (60-125 lbs) Kids (Newborn) Kids (Preemie) Kids Pull-Ups Kids Pull-Up…" at bounding box center [528, 171] width 724 height 23
select select "4769"
click at [166, 160] on select "Kids L/XL (60-125 lbs) Kids (Newborn) Kids (Preemie) Kids Pull-Ups Kids Pull-Up…" at bounding box center [528, 171] width 724 height 23
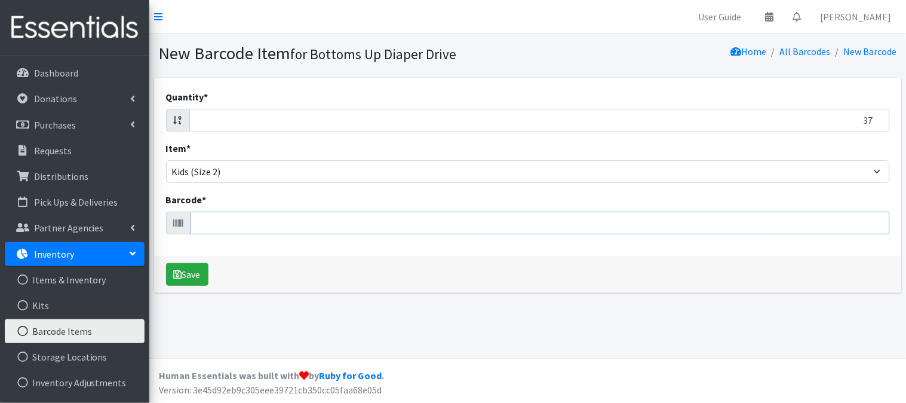
click at [612, 232] on input "Barcode *" at bounding box center [541, 222] width 700 height 23
type input "041260013355"
click at [166, 263] on button "Save" at bounding box center [187, 274] width 42 height 23
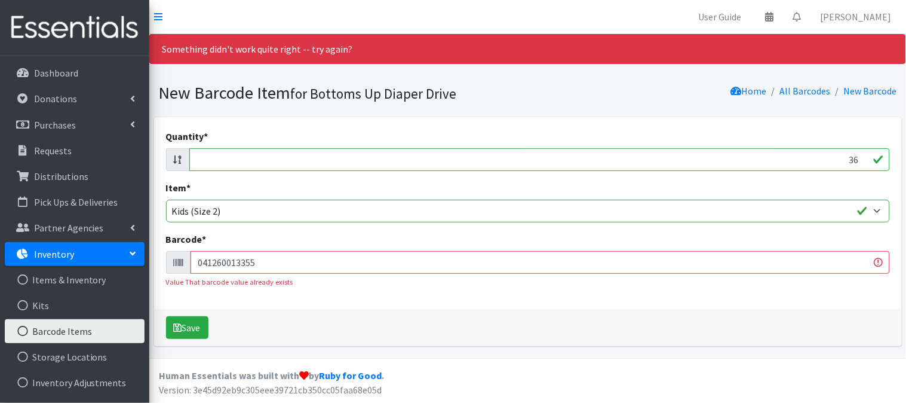
click at [859, 159] on input "36" at bounding box center [539, 159] width 701 height 23
type input "3"
type input "40"
click at [361, 266] on input "041260013355" at bounding box center [541, 262] width 700 height 23
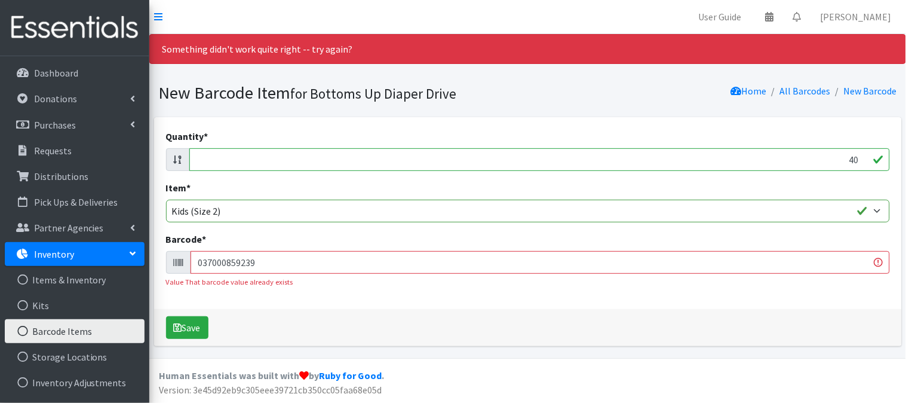
type input "037000859239"
click at [166, 316] on button "Save" at bounding box center [187, 327] width 42 height 23
click at [858, 155] on input "40" at bounding box center [539, 159] width 701 height 23
type input "4"
type input "34"
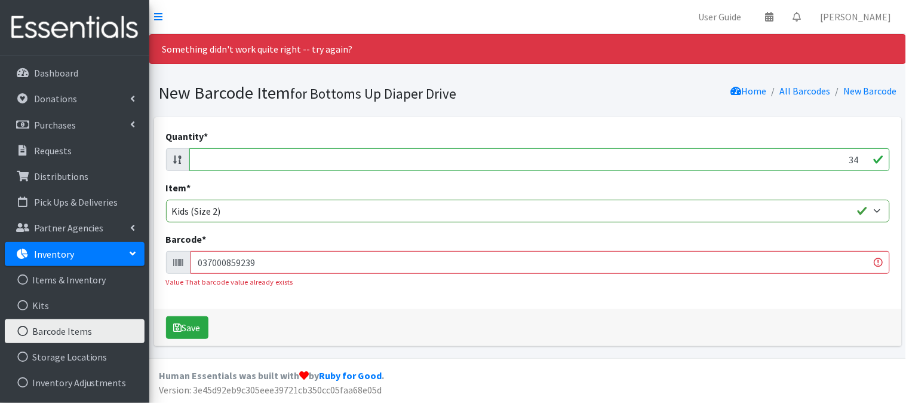
drag, startPoint x: 666, startPoint y: 260, endPoint x: 637, endPoint y: 269, distance: 30.8
click at [642, 268] on input "037000859239" at bounding box center [541, 262] width 700 height 23
click at [641, 268] on input "037000859239" at bounding box center [541, 262] width 700 height 23
click at [641, 263] on input "037000859239" at bounding box center [541, 262] width 700 height 23
click at [641, 262] on input "037000859239" at bounding box center [541, 262] width 700 height 23
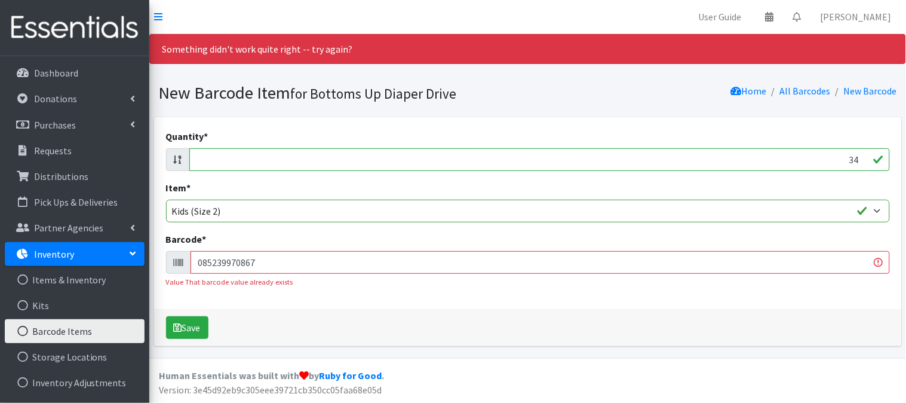
type input "085239970867"
click at [166, 316] on button "Save" at bounding box center [187, 327] width 42 height 23
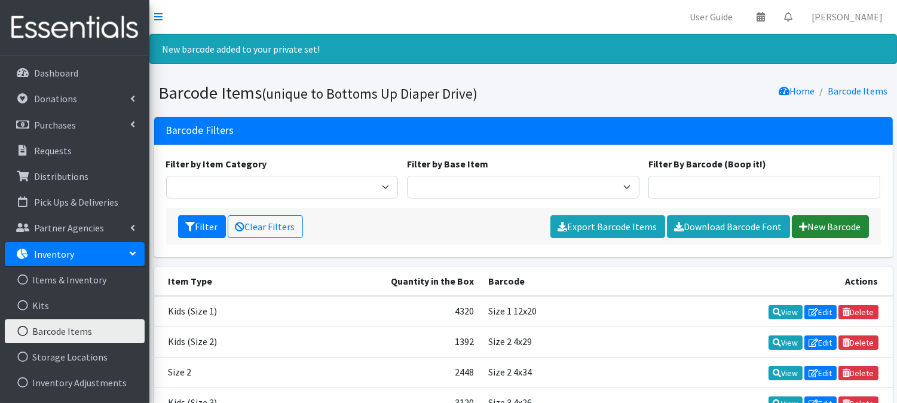
click at [821, 222] on link "New Barcode" at bounding box center [830, 226] width 77 height 23
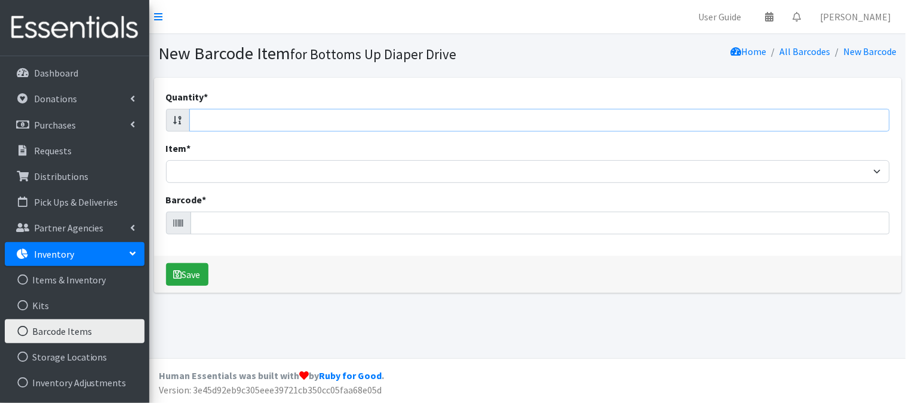
click at [863, 122] on input "Quantity *" at bounding box center [539, 120] width 701 height 23
type input "29"
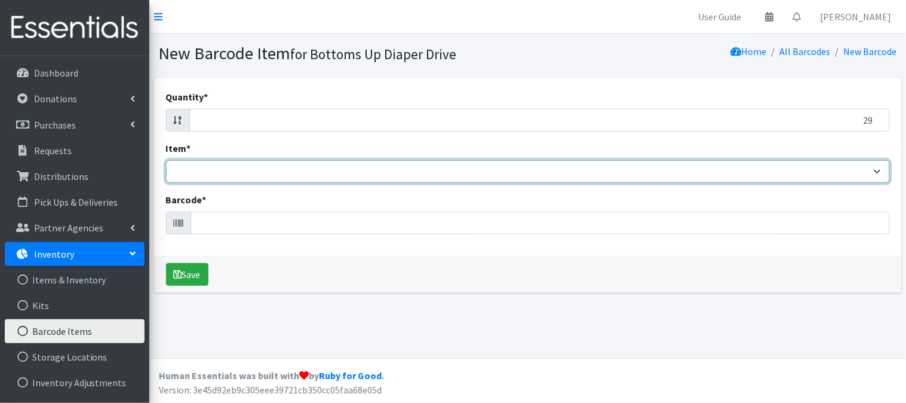
click at [854, 181] on select "Kids L/XL (60-125 lbs) Kids (Newborn) Kids (Preemie) Kids Pull-Ups Kids Pull-Up…" at bounding box center [528, 171] width 724 height 23
select select "4769"
click at [166, 160] on select "Kids L/XL (60-125 lbs) Kids (Newborn) Kids (Preemie) Kids Pull-Ups Kids Pull-Up…" at bounding box center [528, 171] width 724 height 23
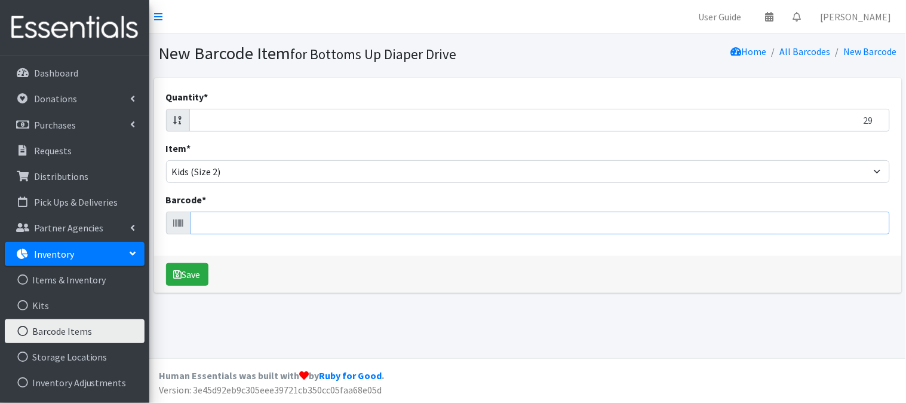
click at [667, 227] on input "Barcode *" at bounding box center [541, 222] width 700 height 23
type input "036000496970"
click at [166, 263] on button "Save" at bounding box center [187, 274] width 42 height 23
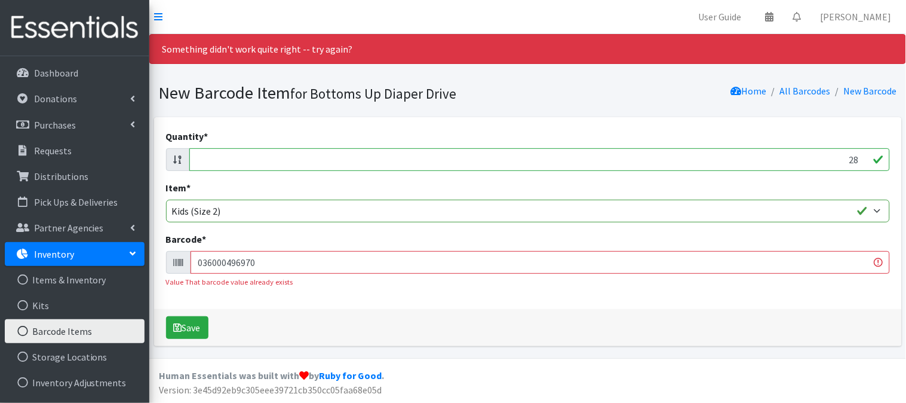
click at [862, 160] on input "28" at bounding box center [539, 159] width 701 height 23
type input "2"
type input "112"
click at [608, 266] on input "036000496970" at bounding box center [541, 262] width 700 height 23
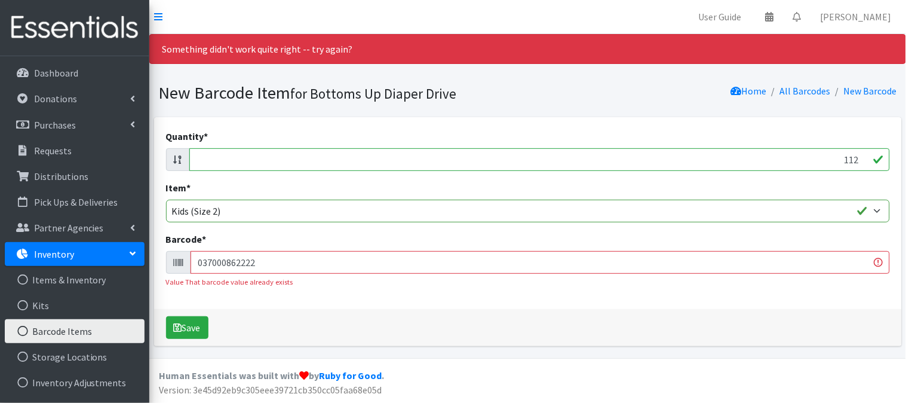
type input "037000862222"
click at [166, 316] on button "Save" at bounding box center [187, 327] width 42 height 23
click at [858, 157] on input "112" at bounding box center [539, 159] width 701 height 23
type input "1"
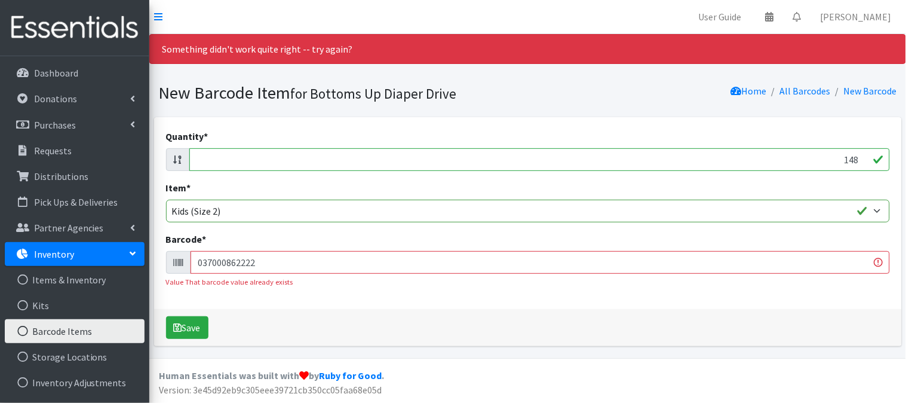
type input "148"
click at [839, 268] on input "037000862222" at bounding box center [541, 262] width 700 height 23
type input "037000832058"
click at [166, 316] on button "Save" at bounding box center [187, 327] width 42 height 23
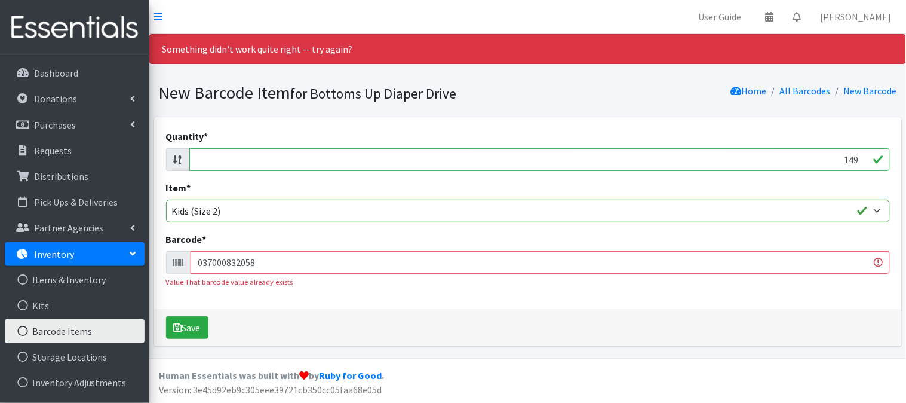
click at [859, 158] on input "149" at bounding box center [539, 159] width 701 height 23
type input "1"
type input "8"
type input "84"
click at [750, 257] on input "037000832058" at bounding box center [541, 262] width 700 height 23
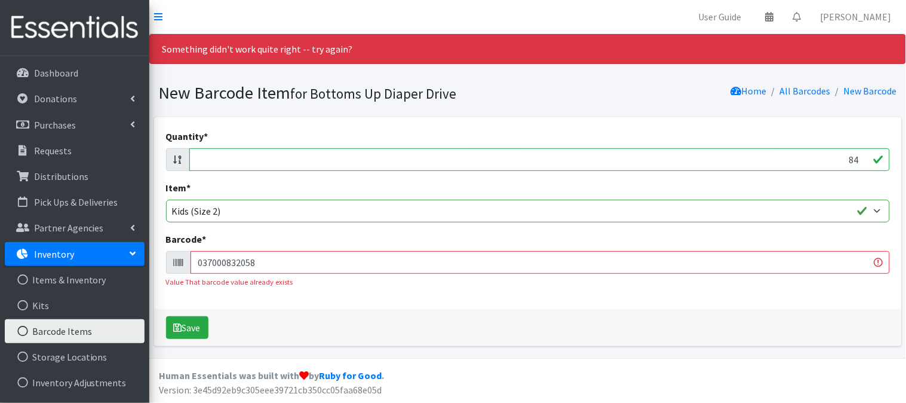
click at [751, 257] on input "037000832058" at bounding box center [541, 262] width 700 height 23
click at [755, 255] on input "037000832058" at bounding box center [541, 262] width 700 height 23
type input "037000828792"
click at [166, 316] on button "Save" at bounding box center [187, 327] width 42 height 23
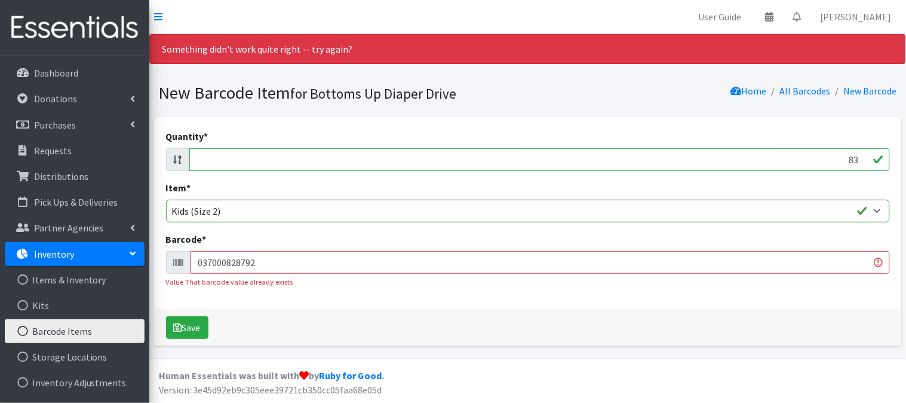
click at [862, 160] on input "83" at bounding box center [539, 159] width 701 height 23
type input "8"
type input "148"
click at [747, 256] on input "037000828792" at bounding box center [541, 262] width 700 height 23
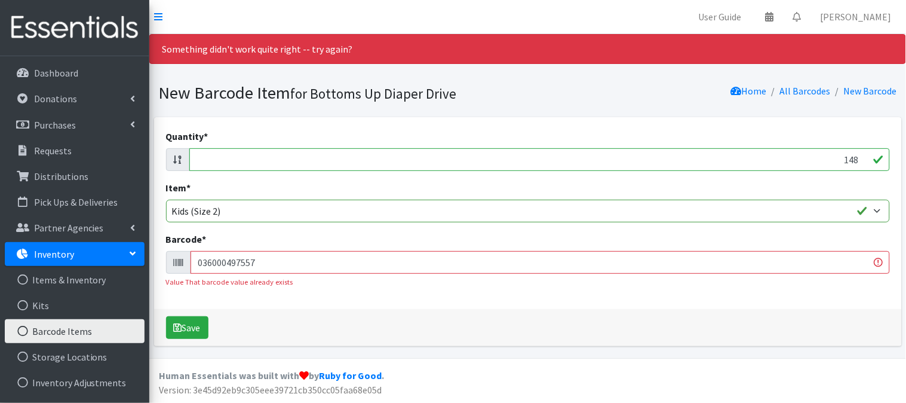
type input "036000497557"
click at [166, 316] on button "Save" at bounding box center [187, 327] width 42 height 23
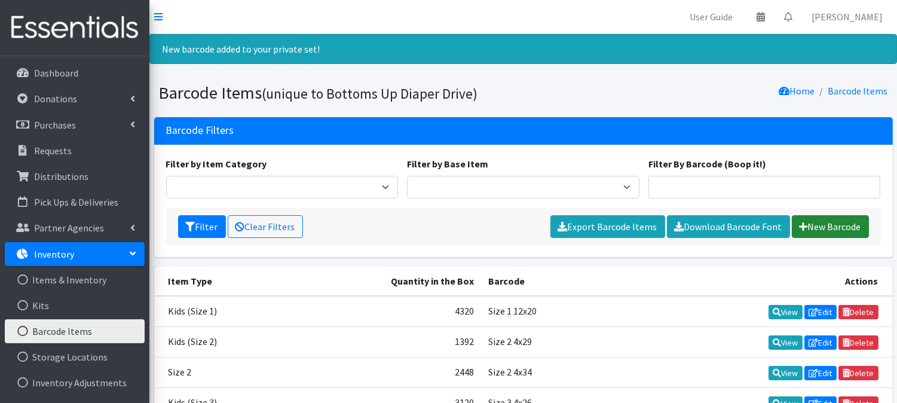
click at [845, 220] on link "New Barcode" at bounding box center [830, 226] width 77 height 23
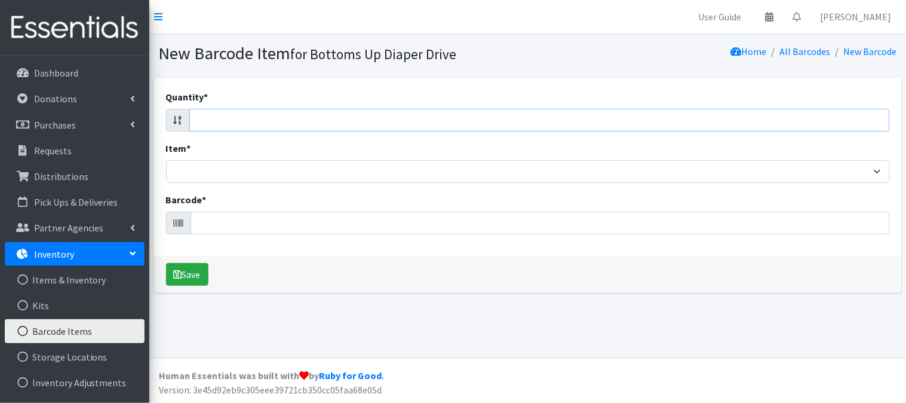
click at [850, 117] on input "Quantity *" at bounding box center [539, 120] width 701 height 23
type input "144"
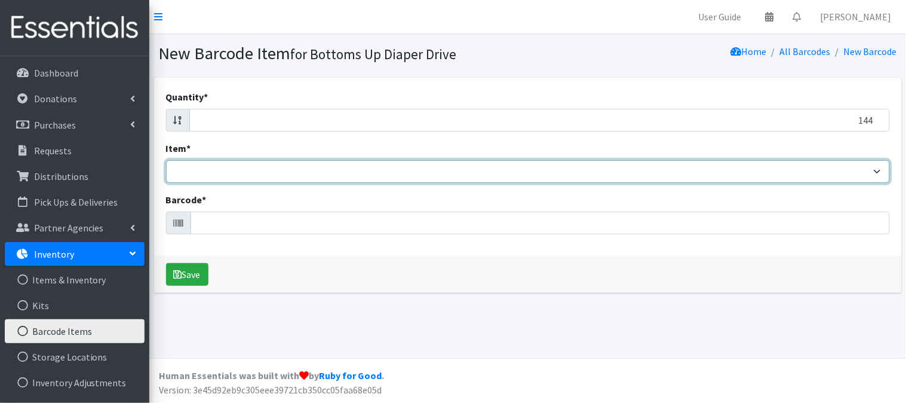
click at [857, 169] on select "Kids L/XL (60-125 lbs) Kids (Newborn) Kids (Preemie) Kids Pull-Ups Kids Pull-Up…" at bounding box center [528, 171] width 724 height 23
select select "4769"
click at [166, 160] on select "Kids L/XL (60-125 lbs) Kids (Newborn) Kids (Preemie) Kids Pull-Ups Kids Pull-Up…" at bounding box center [528, 171] width 724 height 23
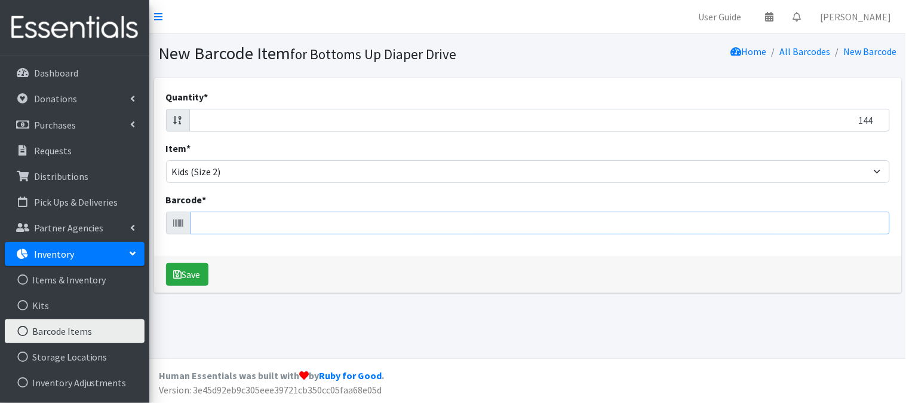
click at [651, 216] on input "Barcode *" at bounding box center [541, 222] width 700 height 23
type input "041260021169"
click at [166, 263] on button "Save" at bounding box center [187, 274] width 42 height 23
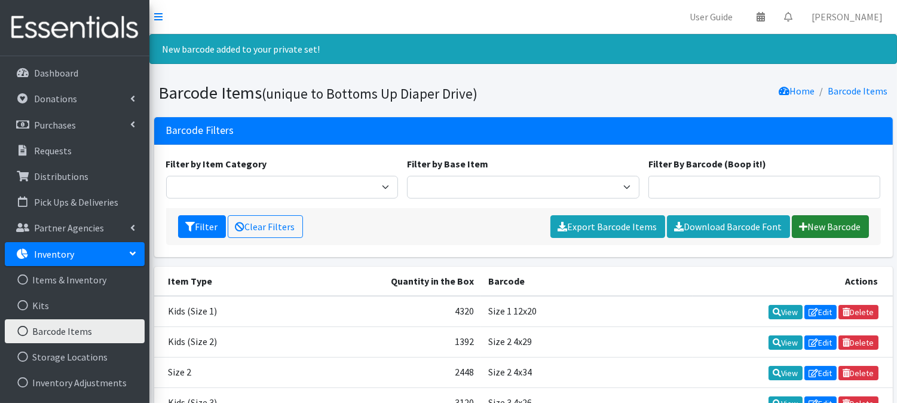
click at [824, 231] on link "New Barcode" at bounding box center [830, 226] width 77 height 23
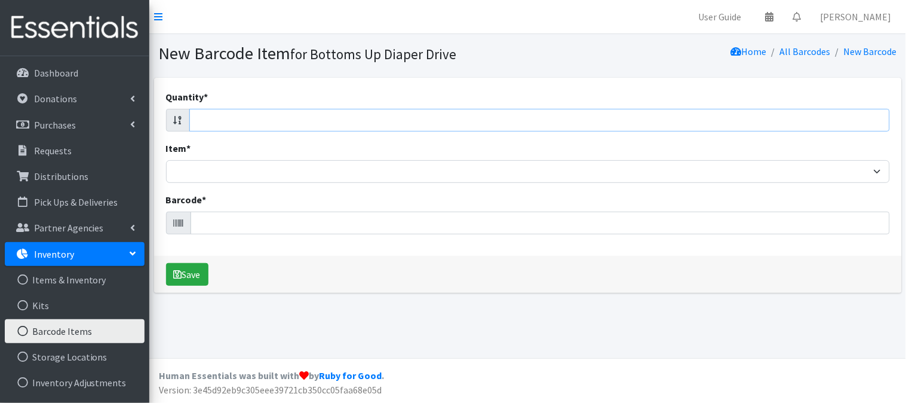
click at [826, 126] on input "Quantity *" at bounding box center [539, 120] width 701 height 23
click at [528, 342] on div "New Barcode Item for Bottoms Up Diaper Drive Home All Barcodes New Barcode Quan…" at bounding box center [527, 196] width 757 height 324
click at [805, 112] on input "Quantity *" at bounding box center [539, 120] width 701 height 23
type input "100"
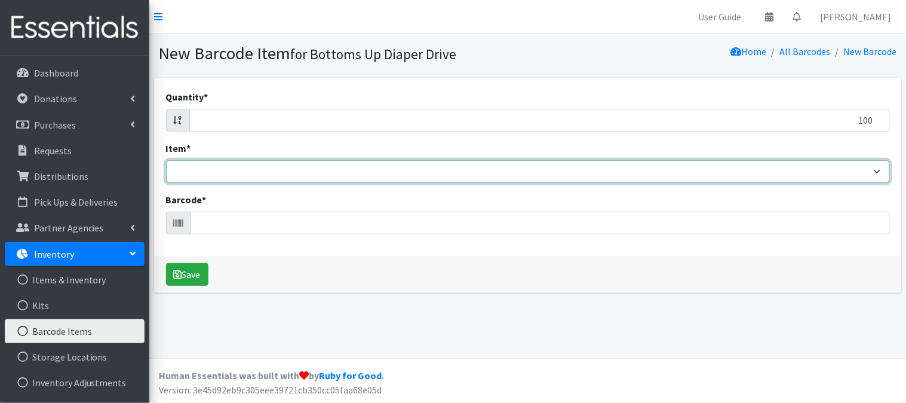
click at [849, 175] on select "Kids L/XL (60-125 lbs) Kids (Newborn) Kids (Preemie) Kids Pull-Ups Kids Pull-Up…" at bounding box center [528, 171] width 724 height 23
select select "4769"
click at [166, 160] on select "Kids L/XL (60-125 lbs) Kids (Newborn) Kids (Preemie) Kids Pull-Ups Kids Pull-Up…" at bounding box center [528, 171] width 724 height 23
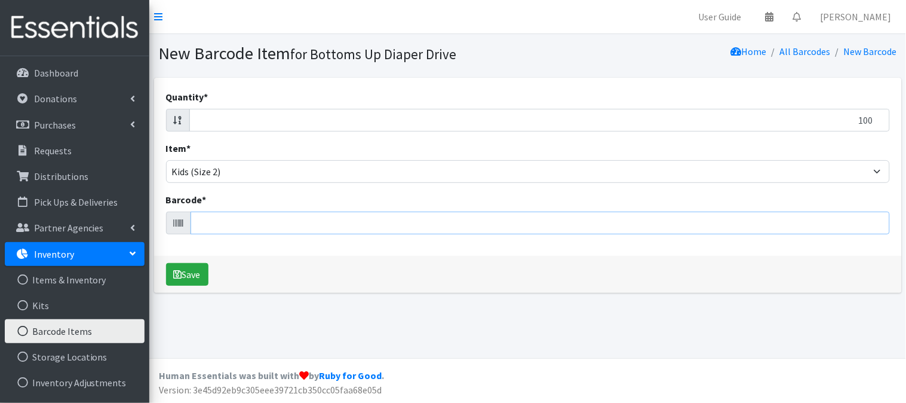
click at [712, 221] on input "Barcode *" at bounding box center [541, 222] width 700 height 23
type input "036000546460"
click at [166, 263] on button "Save" at bounding box center [187, 274] width 42 height 23
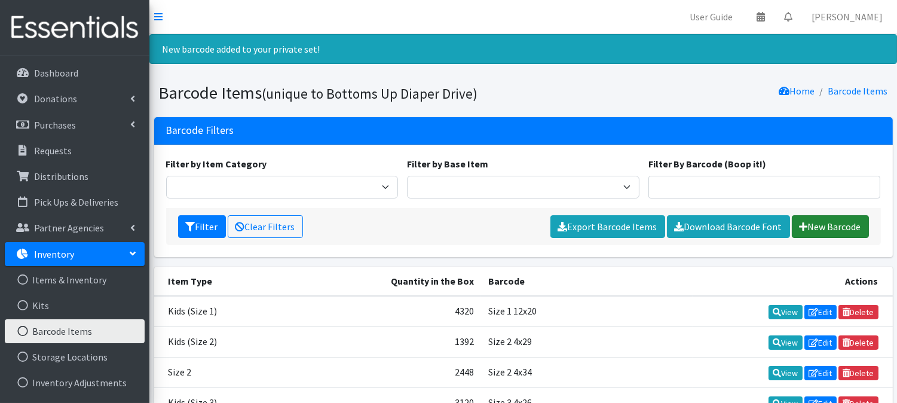
click at [821, 224] on link "New Barcode" at bounding box center [830, 226] width 77 height 23
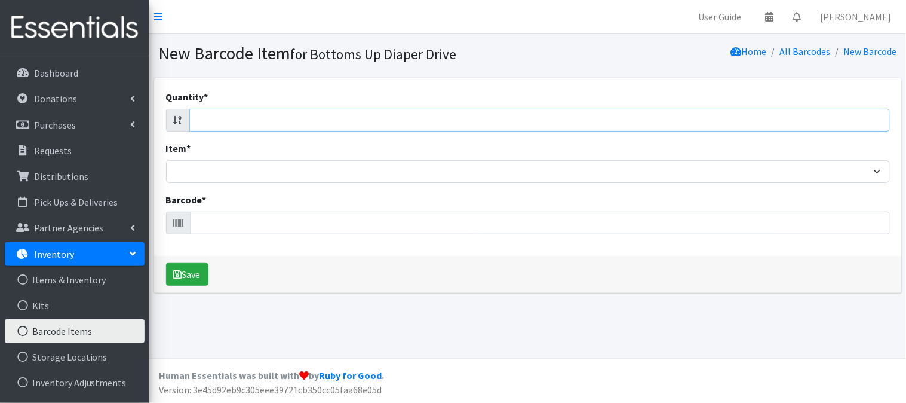
click at [820, 122] on input "Quantity *" at bounding box center [539, 120] width 701 height 23
type input "108"
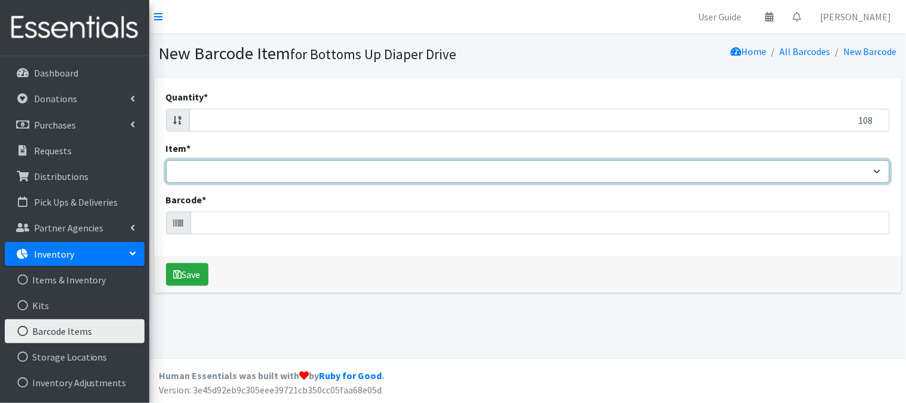
click at [801, 177] on select "Kids L/XL (60-125 lbs) Kids (Newborn) Kids (Preemie) Kids Pull-Ups Kids Pull-Up…" at bounding box center [528, 171] width 724 height 23
select select "4769"
click at [166, 160] on select "Kids L/XL (60-125 lbs) Kids (Newborn) Kids (Preemie) Kids Pull-Ups Kids Pull-Up…" at bounding box center [528, 171] width 724 height 23
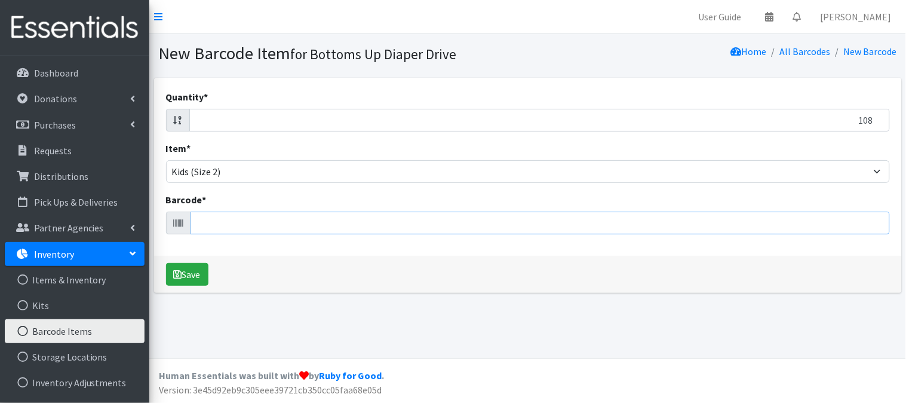
click at [706, 225] on input "Barcode *" at bounding box center [541, 222] width 700 height 23
type input "037000859338"
click at [166, 263] on button "Save" at bounding box center [187, 274] width 42 height 23
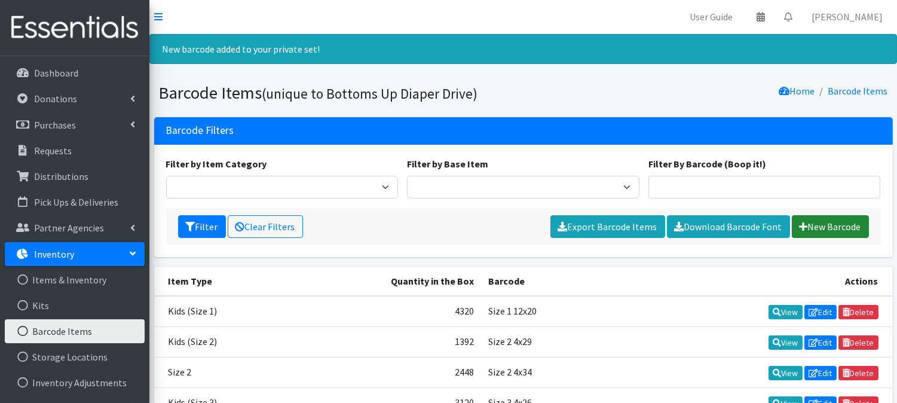
click at [808, 229] on link "New Barcode" at bounding box center [830, 226] width 77 height 23
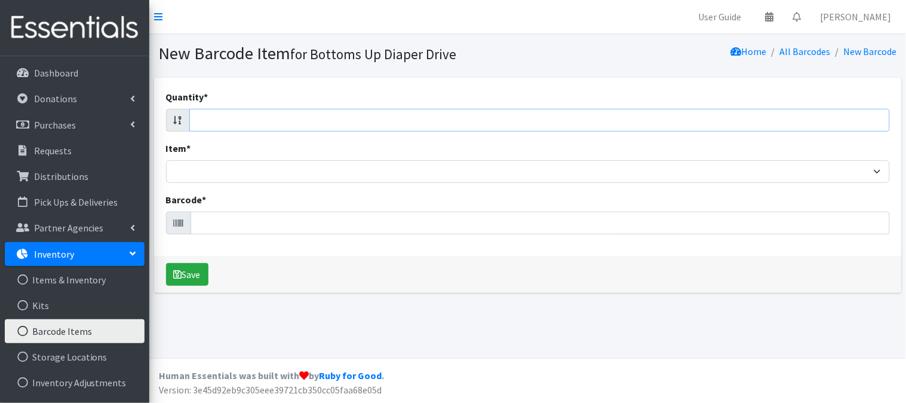
click at [759, 118] on input "Quantity *" at bounding box center [539, 120] width 701 height 23
type input "112"
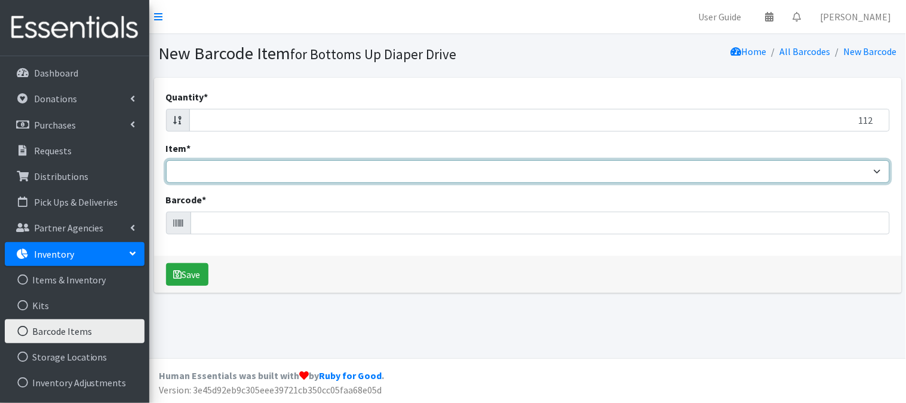
click at [783, 168] on select "Kids L/XL (60-125 lbs) Kids (Newborn) Kids (Preemie) Kids Pull-Ups Kids Pull-Up…" at bounding box center [528, 171] width 724 height 23
select select "4769"
click at [166, 160] on select "Kids L/XL (60-125 lbs) Kids (Newborn) Kids (Preemie) Kids Pull-Ups Kids Pull-Up…" at bounding box center [528, 171] width 724 height 23
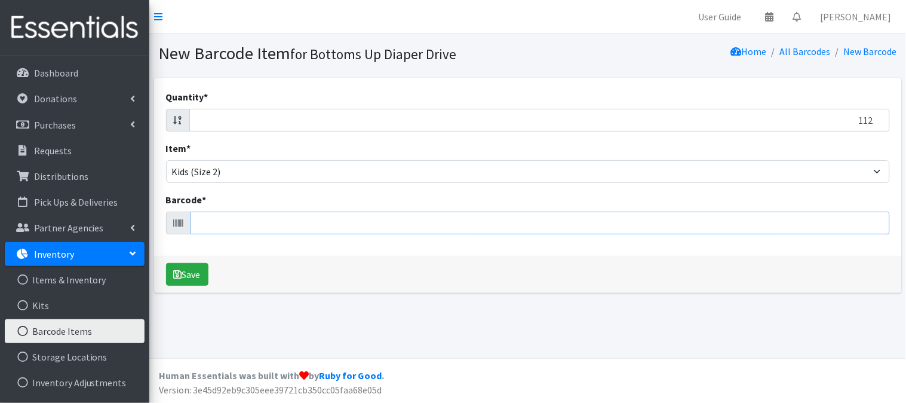
click at [681, 224] on input "Barcode *" at bounding box center [541, 222] width 700 height 23
type input "037000862222"
click at [166, 263] on button "Save" at bounding box center [187, 274] width 42 height 23
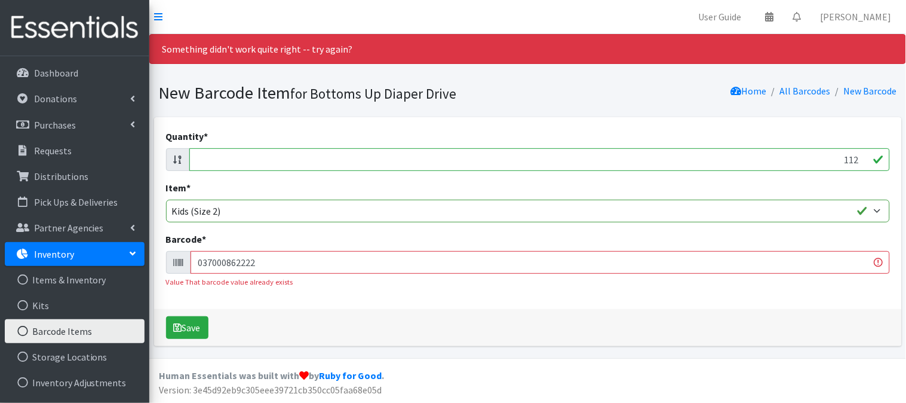
click at [857, 158] on input "112" at bounding box center [539, 159] width 701 height 23
type input "1"
type input "104"
click at [826, 265] on input "037000862222" at bounding box center [541, 262] width 700 height 23
click at [827, 265] on input "037000862222" at bounding box center [541, 262] width 700 height 23
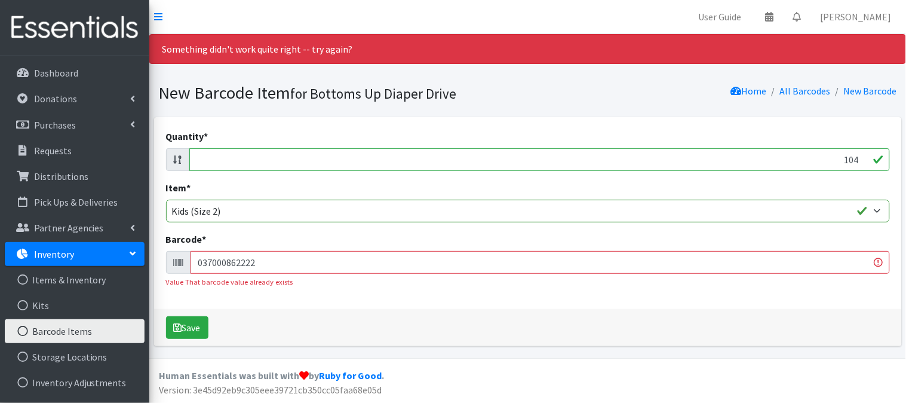
click at [830, 263] on input "037000862222" at bounding box center [541, 262] width 700 height 23
click at [832, 262] on input "037000862222" at bounding box center [541, 262] width 700 height 23
click at [836, 258] on input "037000862222" at bounding box center [541, 262] width 700 height 23
click at [839, 255] on input "037000862222" at bounding box center [541, 262] width 700 height 23
click at [829, 258] on input "037000862222" at bounding box center [541, 262] width 700 height 23
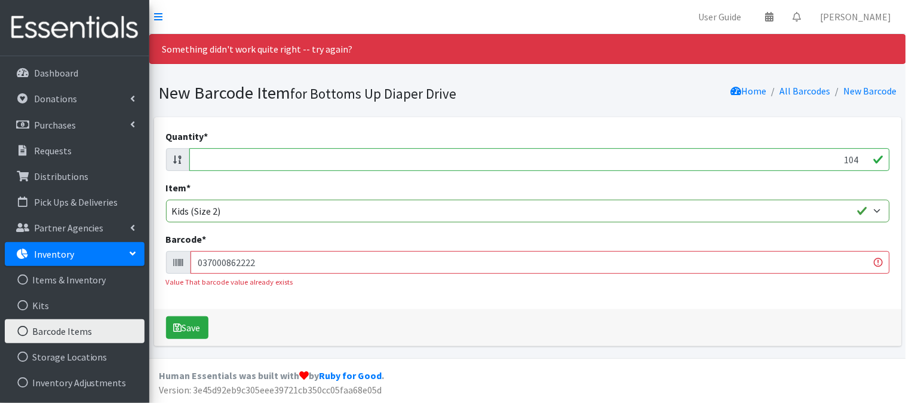
click at [829, 259] on input "037000862222" at bounding box center [541, 262] width 700 height 23
type input "030772158173"
click at [166, 316] on button "Save" at bounding box center [187, 327] width 42 height 23
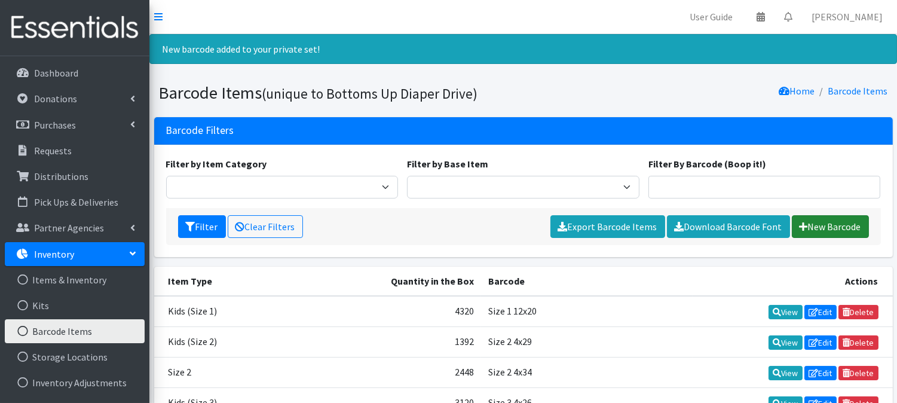
click at [824, 228] on link "New Barcode" at bounding box center [830, 226] width 77 height 23
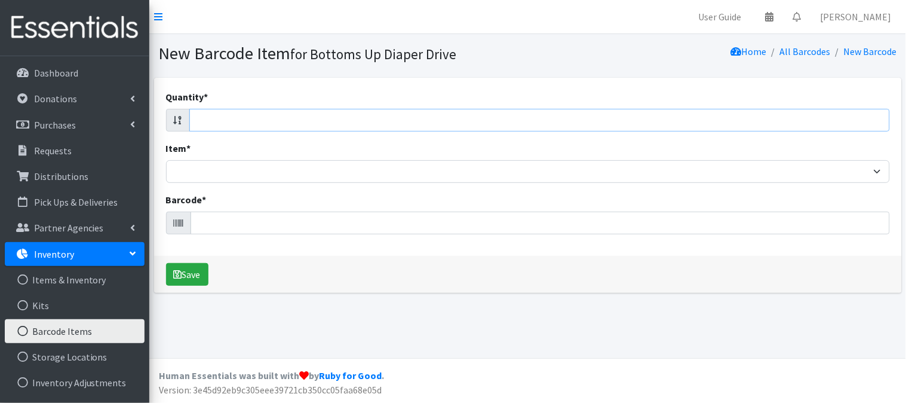
click at [845, 129] on input "Quantity *" at bounding box center [539, 120] width 701 height 23
type input "84"
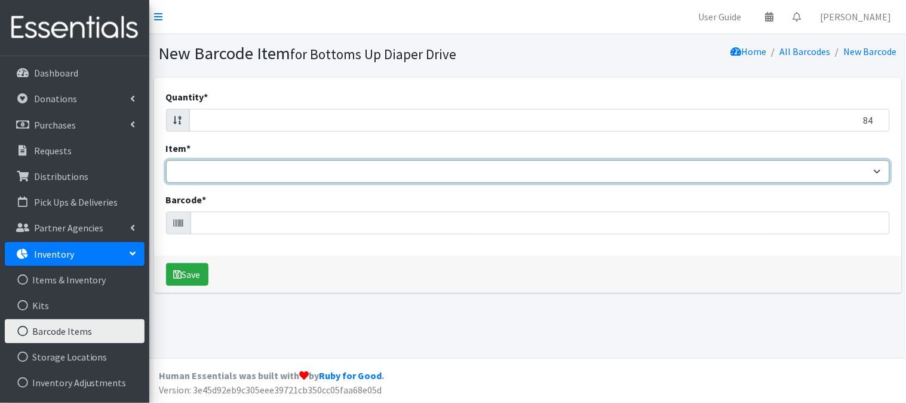
click at [865, 171] on select "Kids L/XL (60-125 lbs) Kids (Newborn) Kids (Preemie) Kids Pull-Ups Kids Pull-Up…" at bounding box center [528, 171] width 724 height 23
select select "4769"
click at [166, 160] on select "Kids L/XL (60-125 lbs) Kids (Newborn) Kids (Preemie) Kids Pull-Ups Kids Pull-Up…" at bounding box center [528, 171] width 724 height 23
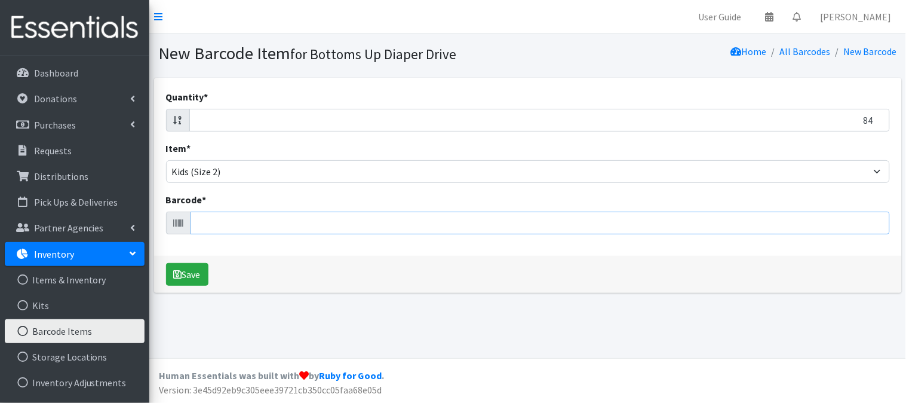
click at [698, 223] on input "Barcode *" at bounding box center [541, 222] width 700 height 23
type input "036000494990"
click at [166, 263] on button "Save" at bounding box center [187, 274] width 42 height 23
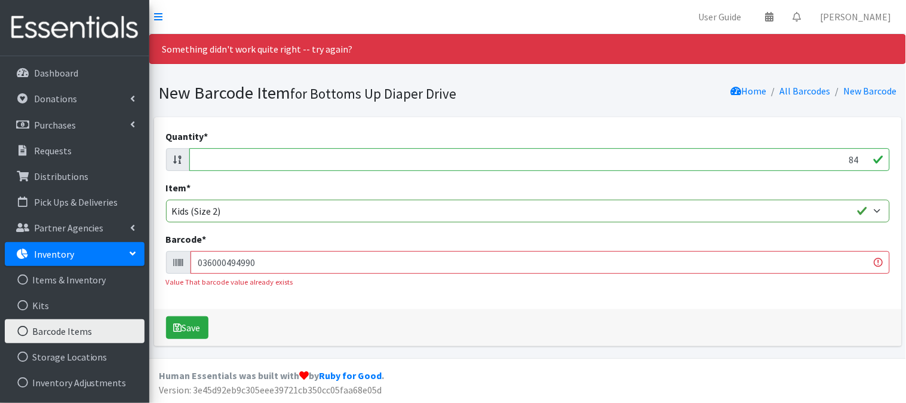
click at [857, 156] on input "84" at bounding box center [539, 159] width 701 height 23
type input "8"
type input "104"
click at [834, 259] on input "036000494990" at bounding box center [541, 262] width 700 height 23
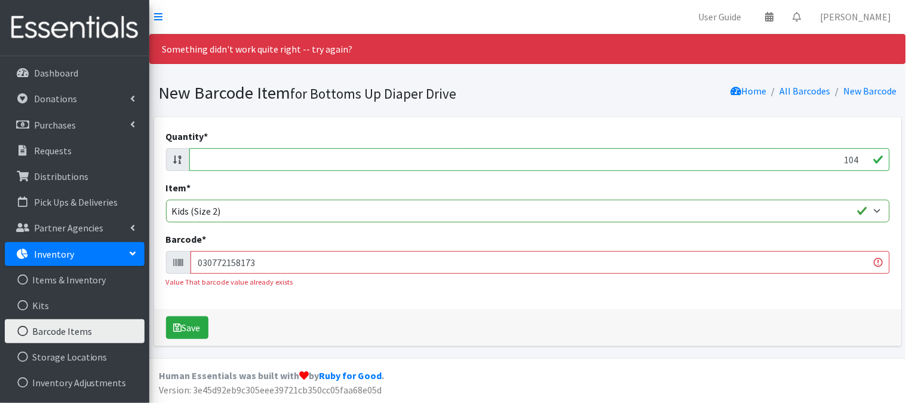
type input "030772158173"
click at [166, 316] on button "Save" at bounding box center [187, 327] width 42 height 23
click at [857, 159] on input "104" at bounding box center [539, 159] width 701 height 23
type input "1"
type input "186"
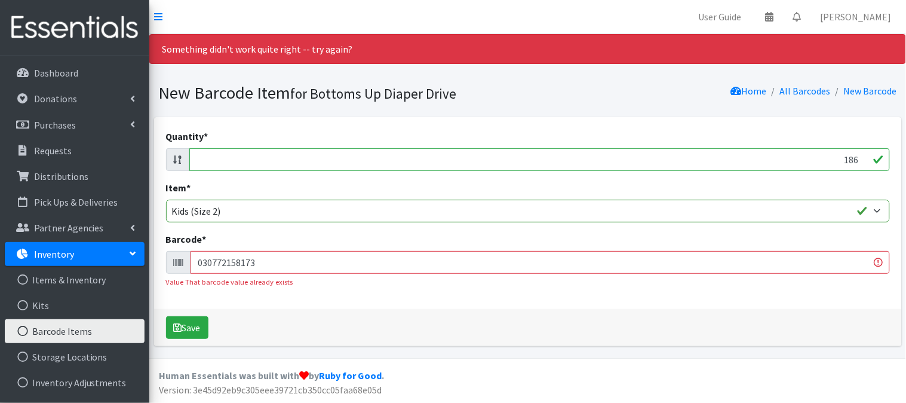
click at [837, 265] on input "030772158173" at bounding box center [541, 262] width 700 height 23
click at [842, 260] on input "030772158173" at bounding box center [541, 262] width 700 height 23
click at [847, 252] on input "030772158173" at bounding box center [541, 262] width 700 height 23
click at [850, 247] on div "Barcode * 030772158173 Value That barcode value already exists" at bounding box center [528, 260] width 724 height 56
click at [853, 246] on div "Barcode * 030772158173 Value That barcode value already exists" at bounding box center [528, 260] width 724 height 56
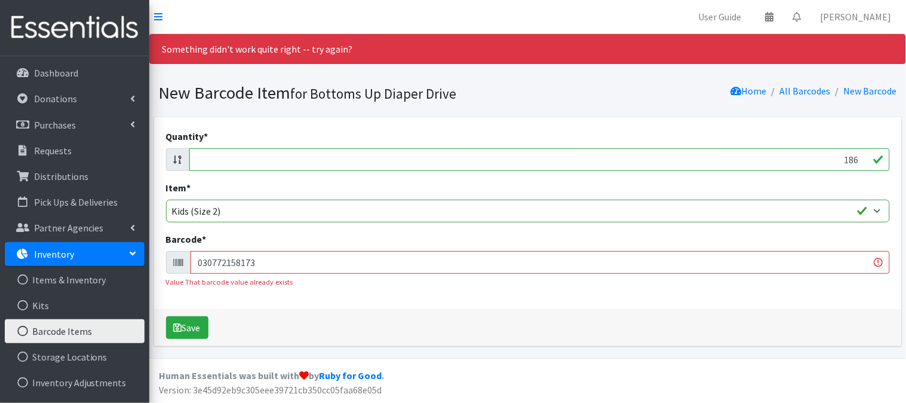
click at [857, 243] on div "Barcode * 030772158173 Value That barcode value already exists" at bounding box center [528, 260] width 724 height 56
click at [856, 252] on input "030772158173" at bounding box center [541, 262] width 700 height 23
type input "0"
type input "037000783794"
click at [166, 316] on button "Save" at bounding box center [187, 327] width 42 height 23
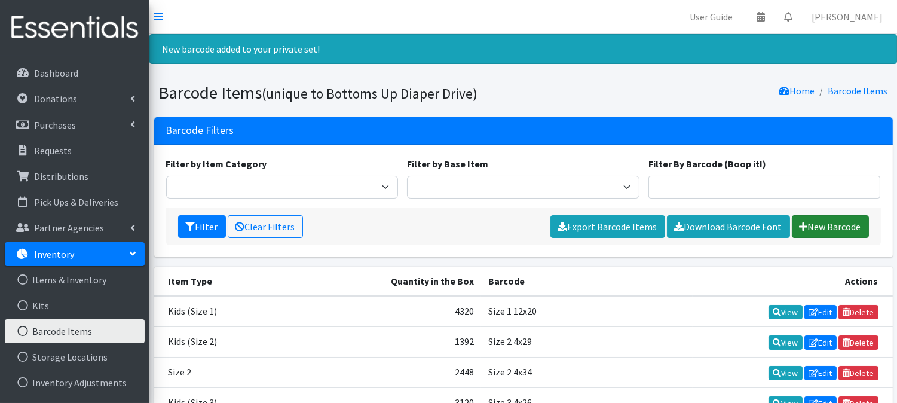
click at [839, 222] on link "New Barcode" at bounding box center [830, 226] width 77 height 23
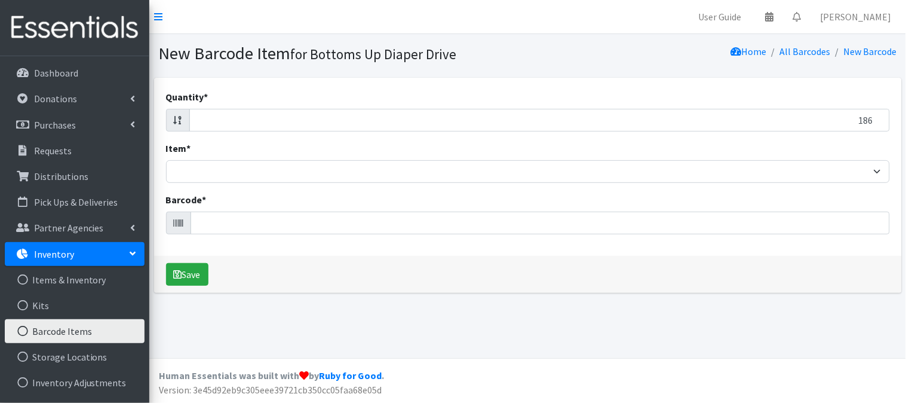
type input "186"
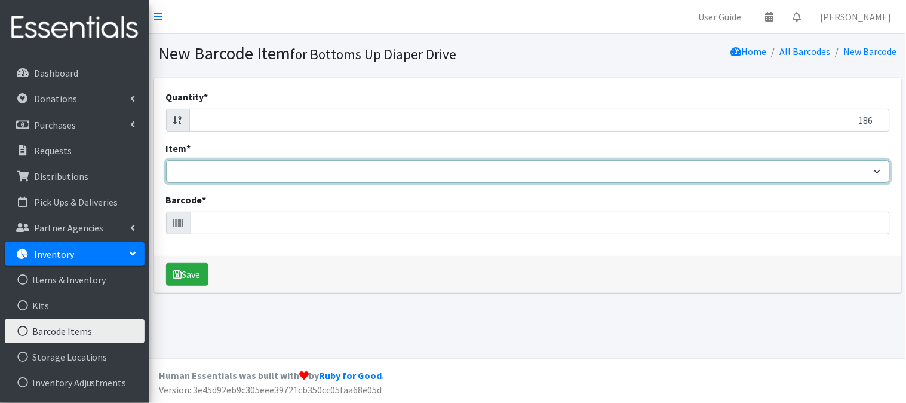
click at [837, 163] on select "Kids L/XL (60-125 lbs) Kids (Newborn) Kids (Preemie) Kids Pull-Ups Kids Pull-Up…" at bounding box center [528, 171] width 724 height 23
select select "4769"
click at [166, 160] on select "Kids L/XL (60-125 lbs) Kids (Newborn) Kids (Preemie) Kids Pull-Ups Kids Pull-Up…" at bounding box center [528, 171] width 724 height 23
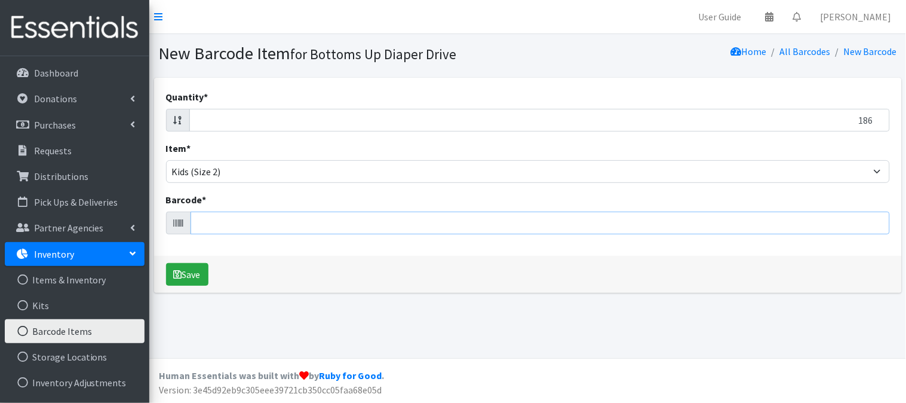
click at [670, 219] on input "Barcode *" at bounding box center [541, 222] width 700 height 23
click at [671, 219] on input "Barcode *" at bounding box center [541, 222] width 700 height 23
type input "037000833109"
click at [166, 263] on button "Save" at bounding box center [187, 274] width 42 height 23
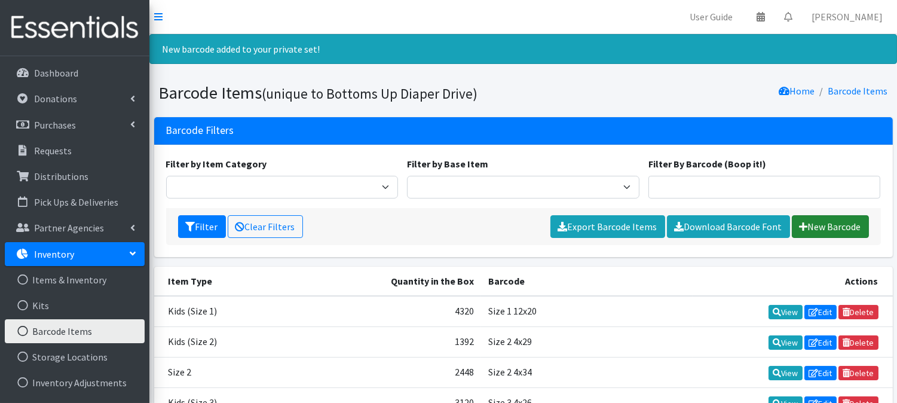
click at [845, 223] on link "New Barcode" at bounding box center [830, 226] width 77 height 23
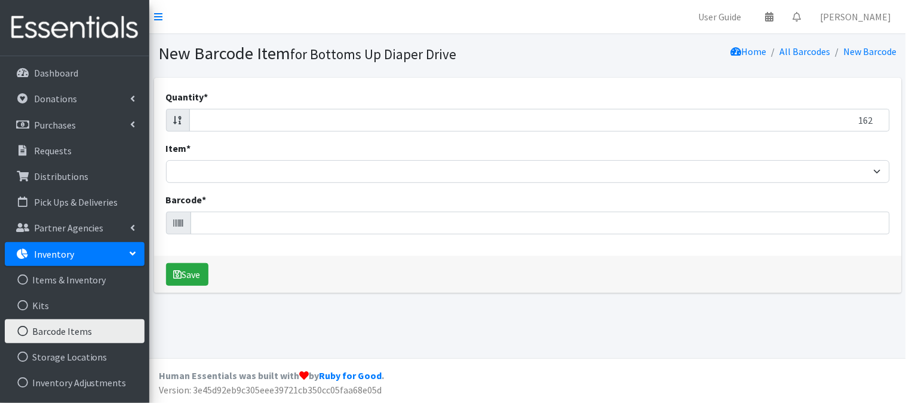
type input "162"
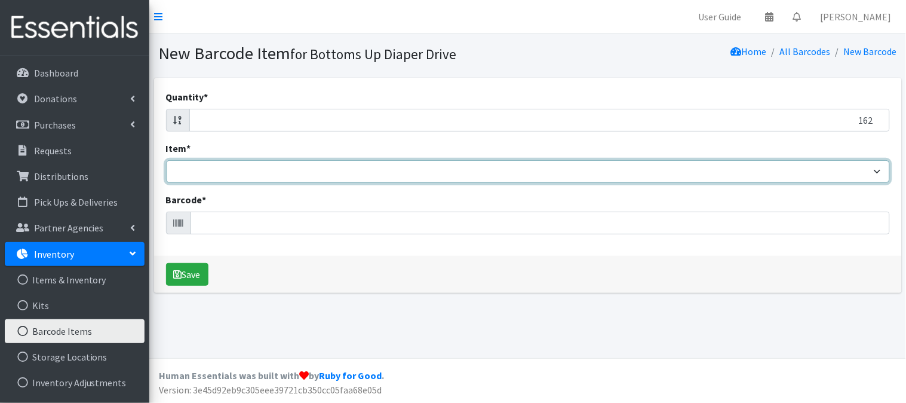
click at [873, 168] on select "Kids L/XL (60-125 lbs) Kids (Newborn) Kids (Preemie) Kids Pull-Ups Kids Pull-Up…" at bounding box center [528, 171] width 724 height 23
select select "4769"
click at [166, 160] on select "Kids L/XL (60-125 lbs) Kids (Newborn) Kids (Preemie) Kids Pull-Ups Kids Pull-Up…" at bounding box center [528, 171] width 724 height 23
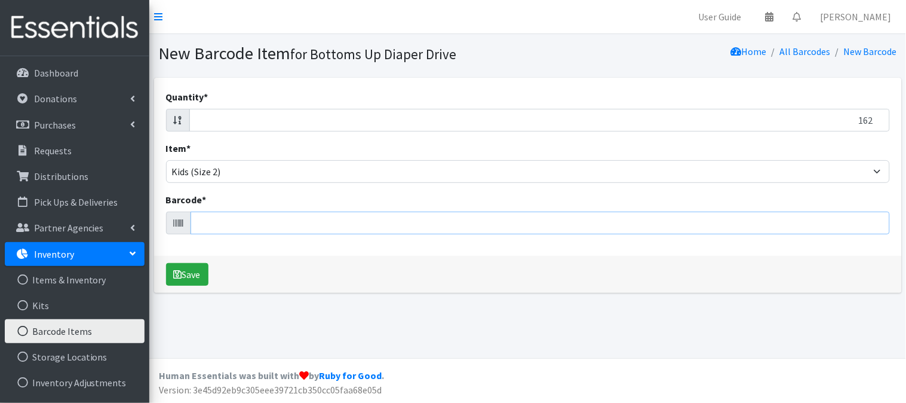
click at [774, 222] on input "Barcode *" at bounding box center [541, 222] width 700 height 23
type input "086679510200"
click at [166, 263] on button "Save" at bounding box center [187, 274] width 42 height 23
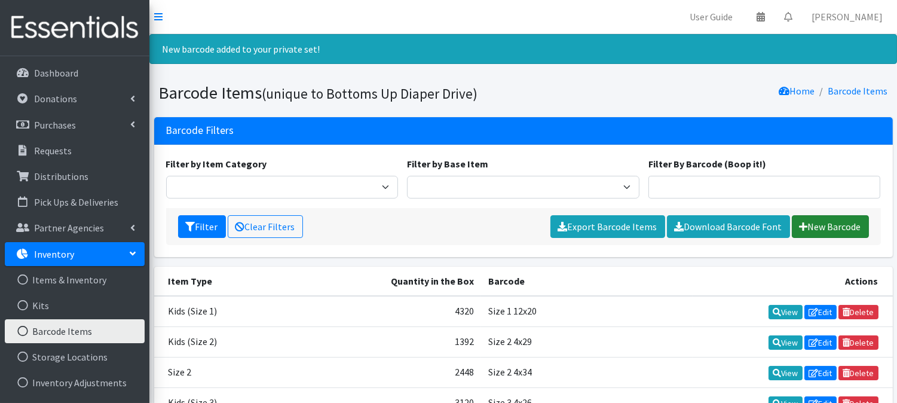
click at [827, 223] on link "New Barcode" at bounding box center [830, 226] width 77 height 23
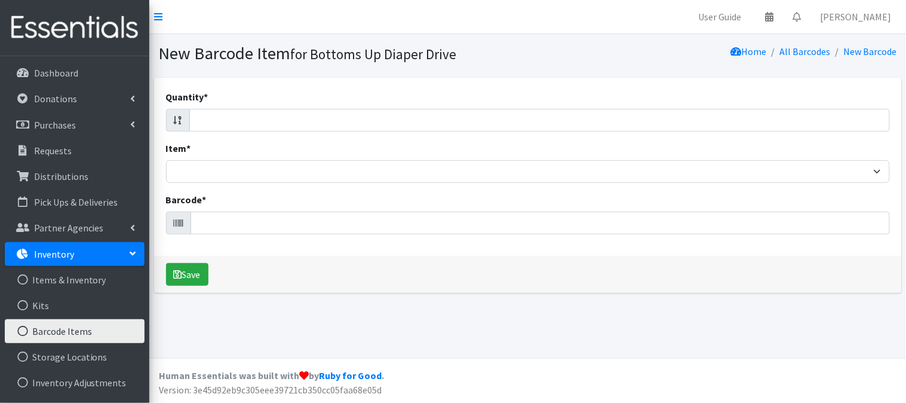
click at [564, 122] on input "Quantity *" at bounding box center [539, 120] width 701 height 23
type input "186"
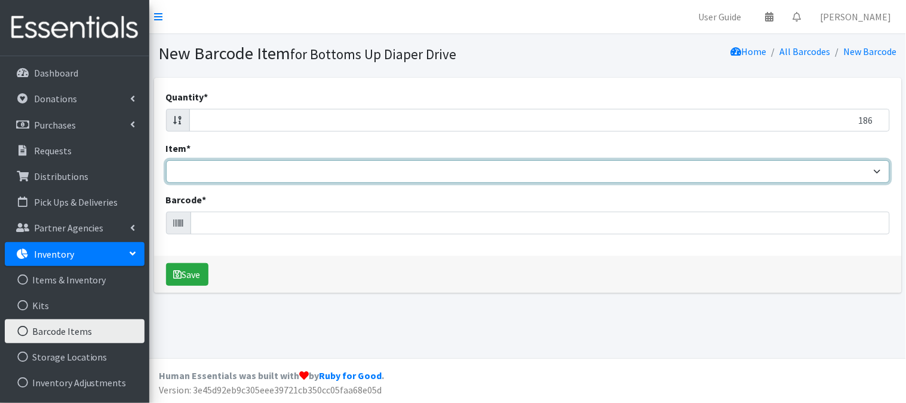
click at [743, 169] on select "Kids L/XL (60-125 lbs) Kids (Newborn) Kids (Preemie) Kids Pull-Ups Kids Pull-Up…" at bounding box center [528, 171] width 724 height 23
select select "4769"
click at [166, 160] on select "Kids L/XL (60-125 lbs) Kids (Newborn) Kids (Preemie) Kids Pull-Ups Kids Pull-Up…" at bounding box center [528, 171] width 724 height 23
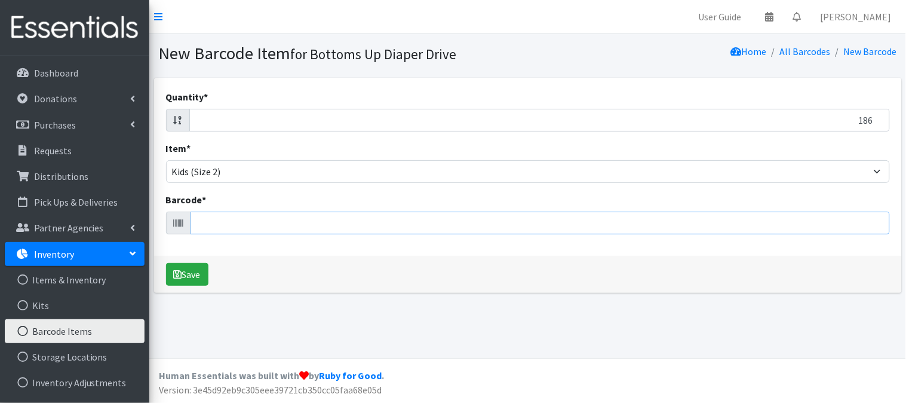
click at [681, 229] on input "Barcode *" at bounding box center [541, 222] width 700 height 23
type input "037000783794"
click at [166, 263] on button "Save" at bounding box center [187, 274] width 42 height 23
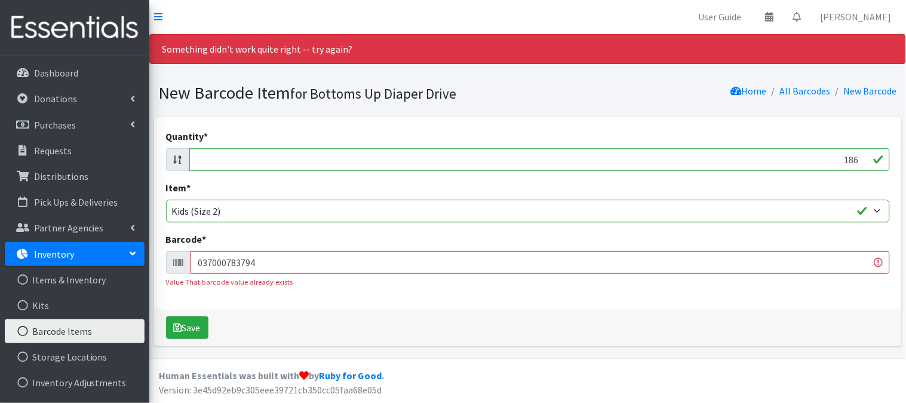
click at [858, 160] on input "186" at bounding box center [539, 159] width 701 height 23
type input "1"
type input "148"
click at [277, 266] on input "037000783794" at bounding box center [541, 262] width 700 height 23
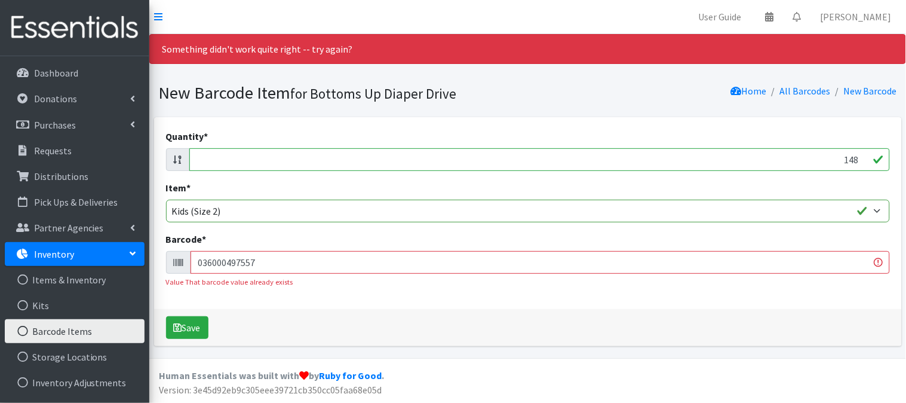
type input "036000497557"
click at [166, 316] on button "Save" at bounding box center [187, 327] width 42 height 23
click at [858, 160] on input "148" at bounding box center [539, 159] width 701 height 23
type input "1"
type input "186"
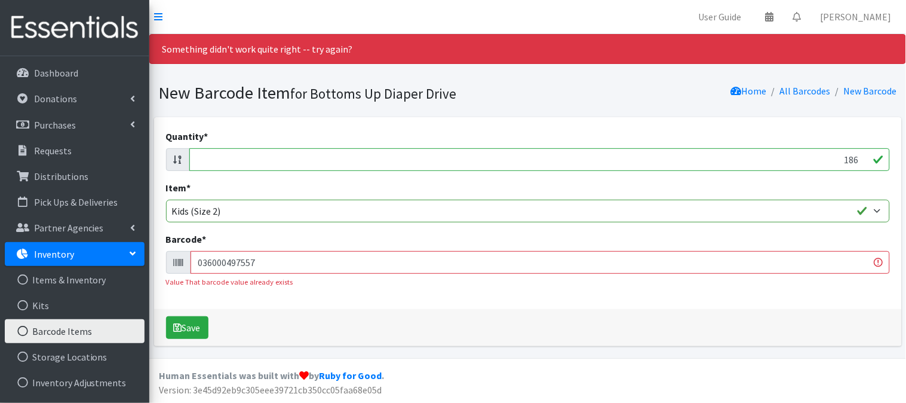
click at [284, 265] on input "036000497557" at bounding box center [541, 262] width 700 height 23
type input "037000783794"
click at [166, 316] on button "Save" at bounding box center [187, 327] width 42 height 23
click at [858, 156] on input "186" at bounding box center [539, 159] width 701 height 23
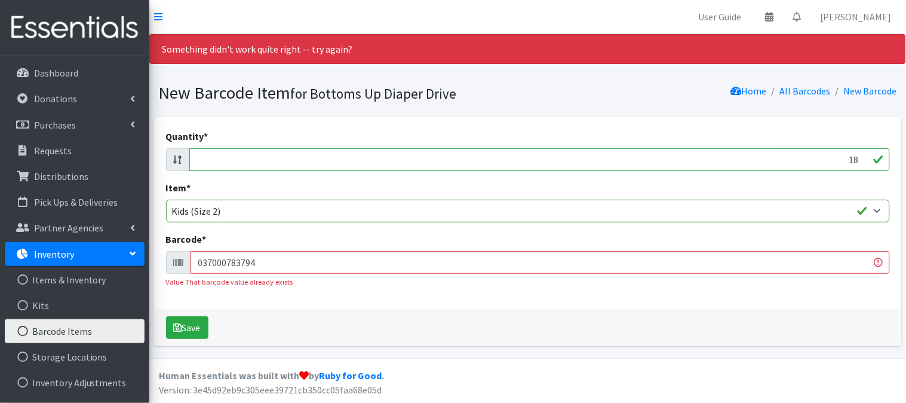
type input "1"
type input "100"
click at [819, 257] on input "037000783794" at bounding box center [541, 262] width 700 height 23
type input "0"
type input "036000546460"
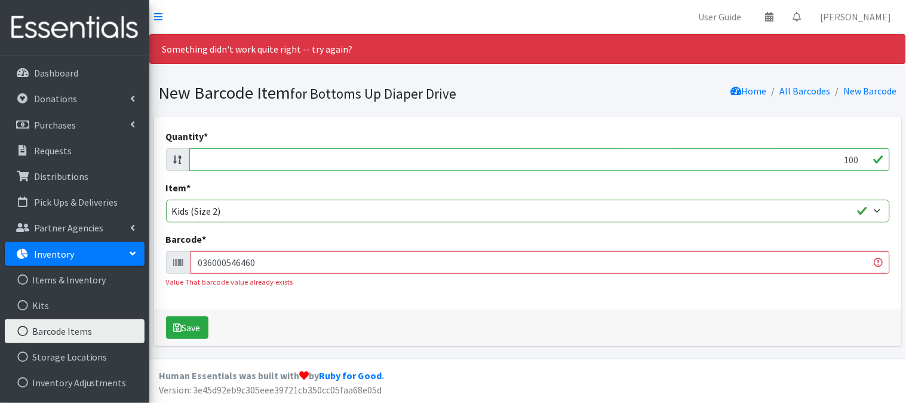
click at [166, 316] on button "Save" at bounding box center [187, 327] width 42 height 23
drag, startPoint x: 858, startPoint y: 158, endPoint x: 864, endPoint y: 157, distance: 6.1
click at [864, 157] on input "100" at bounding box center [539, 159] width 701 height 23
type input "1"
type input "162"
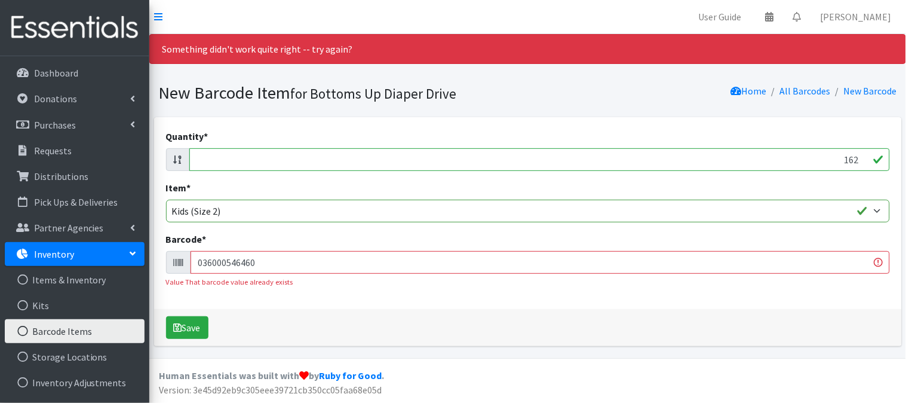
click at [496, 255] on input "036000546460" at bounding box center [541, 262] width 700 height 23
type input "086679510200"
click at [166, 316] on button "Save" at bounding box center [187, 327] width 42 height 23
drag, startPoint x: 793, startPoint y: 158, endPoint x: 847, endPoint y: 137, distance: 58.2
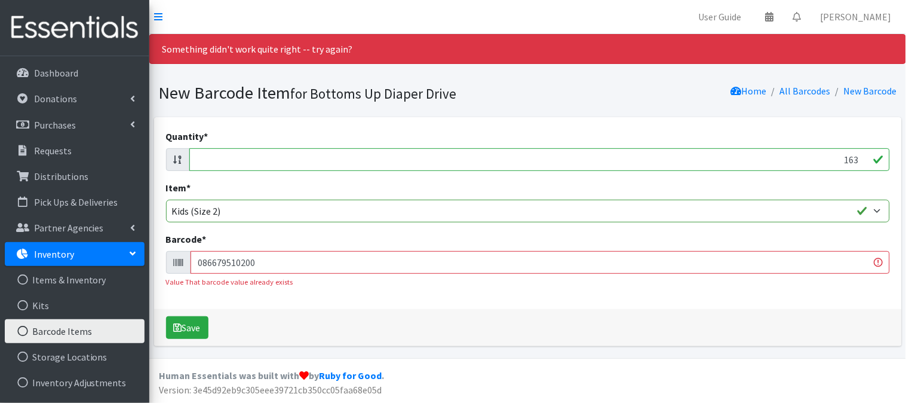
drag, startPoint x: 860, startPoint y: 157, endPoint x: 858, endPoint y: 164, distance: 7.0
click at [860, 158] on input "163" at bounding box center [539, 159] width 701 height 23
type input "1"
type input "112"
click at [393, 255] on input "086679510200" at bounding box center [541, 262] width 700 height 23
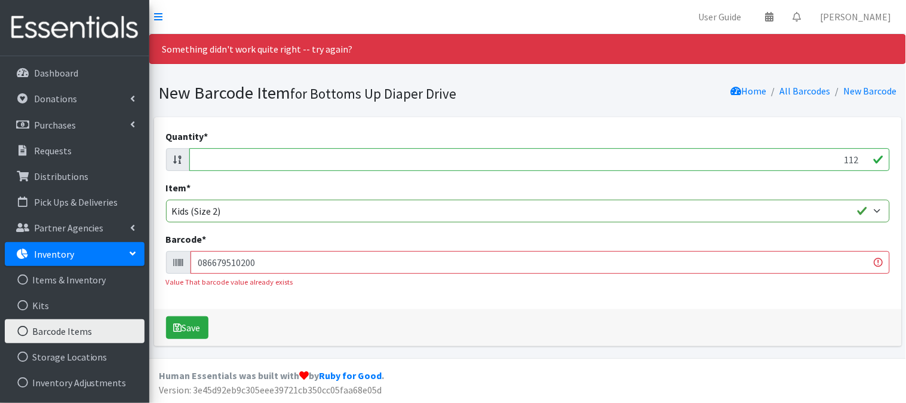
click at [393, 255] on input "086679510200" at bounding box center [541, 262] width 700 height 23
type input "719283525550"
click at [166, 316] on button "Save" at bounding box center [187, 327] width 42 height 23
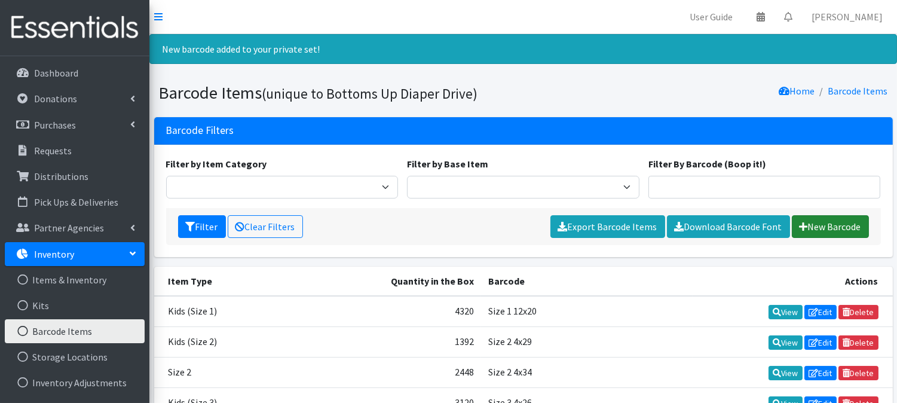
click at [830, 230] on link "New Barcode" at bounding box center [830, 226] width 77 height 23
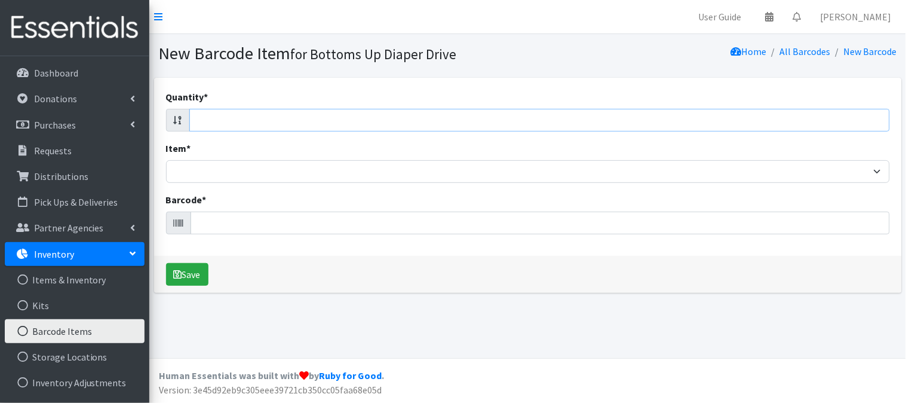
click at [844, 127] on input "Quantity *" at bounding box center [539, 120] width 701 height 23
type input "144"
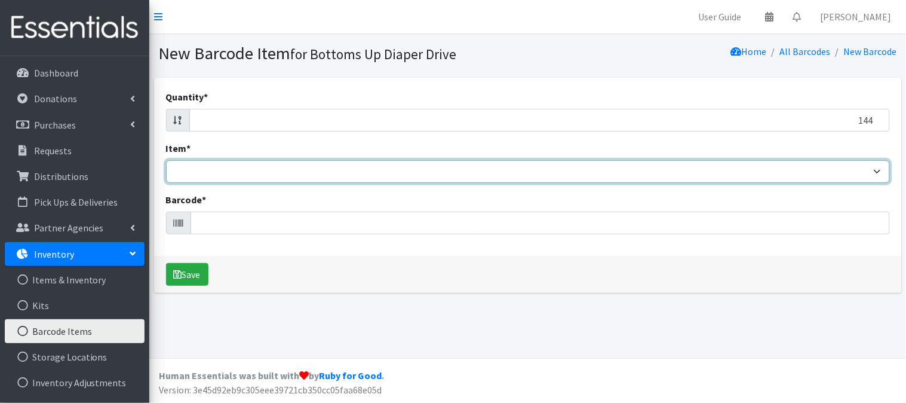
click at [363, 169] on select "Kids L/XL (60-125 lbs) Kids (Newborn) Kids (Preemie) Kids Pull-Ups Kids Pull-Up…" at bounding box center [528, 171] width 724 height 23
select select "4769"
click at [166, 160] on select "Kids L/XL (60-125 lbs) Kids (Newborn) Kids (Preemie) Kids Pull-Ups Kids Pull-Up…" at bounding box center [528, 171] width 724 height 23
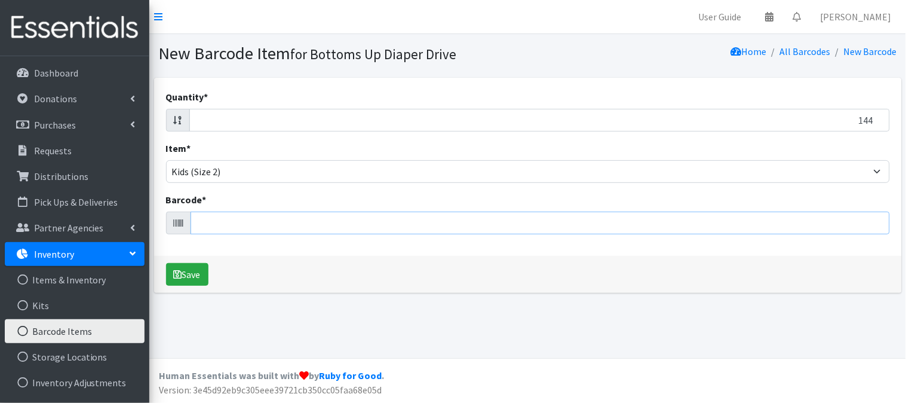
click at [351, 219] on input "Barcode *" at bounding box center [541, 222] width 700 height 23
type input "041260021169"
click at [166, 263] on button "Save" at bounding box center [187, 274] width 42 height 23
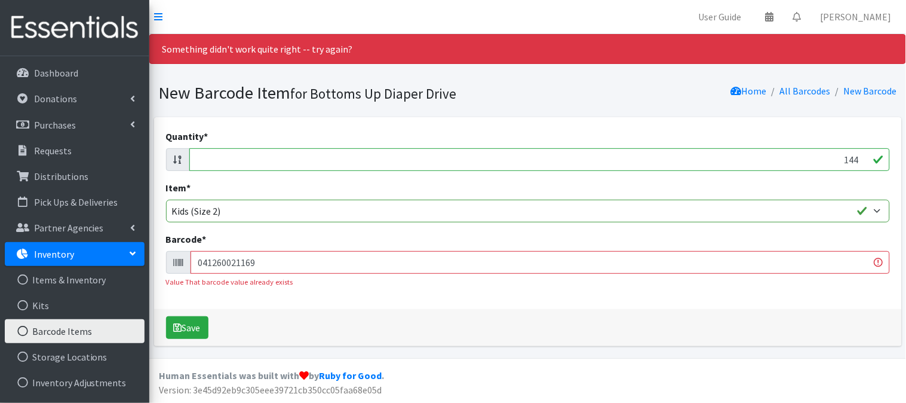
click at [858, 158] on input "144" at bounding box center [539, 159] width 701 height 23
type input "1"
click at [273, 173] on div "Quantity * Item * Kids L/XL (60-125 lbs) Kids (Newborn) Kids (Preemie) Kids Pul…" at bounding box center [528, 213] width 748 height 192
click at [295, 160] on input "Quantity *" at bounding box center [539, 159] width 701 height 23
type input "74"
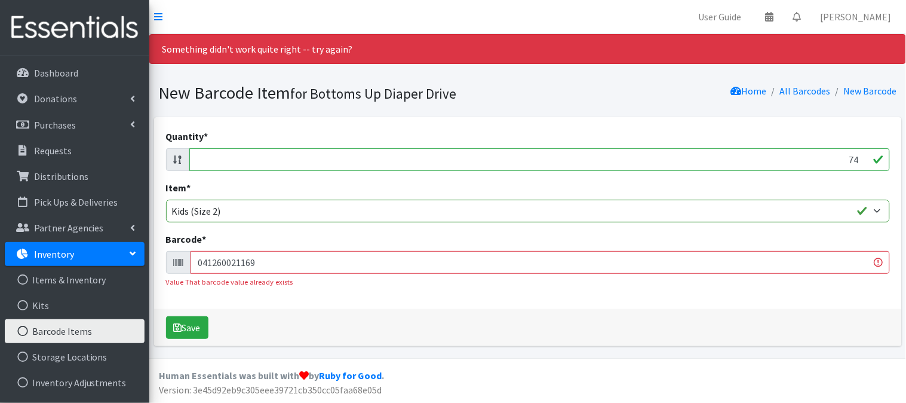
click at [434, 261] on input "041260021169" at bounding box center [541, 262] width 700 height 23
click at [435, 260] on input "041260021169" at bounding box center [541, 262] width 700 height 23
type input "037000596073"
click at [166, 316] on button "Save" at bounding box center [187, 327] width 42 height 23
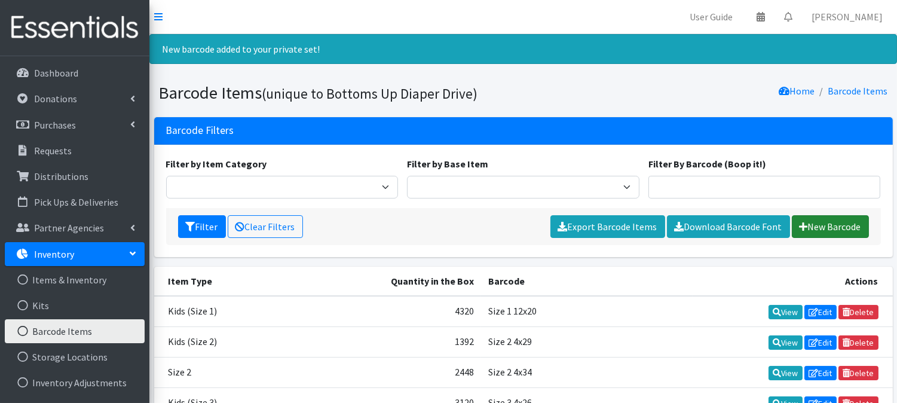
click at [835, 227] on link "New Barcode" at bounding box center [830, 226] width 77 height 23
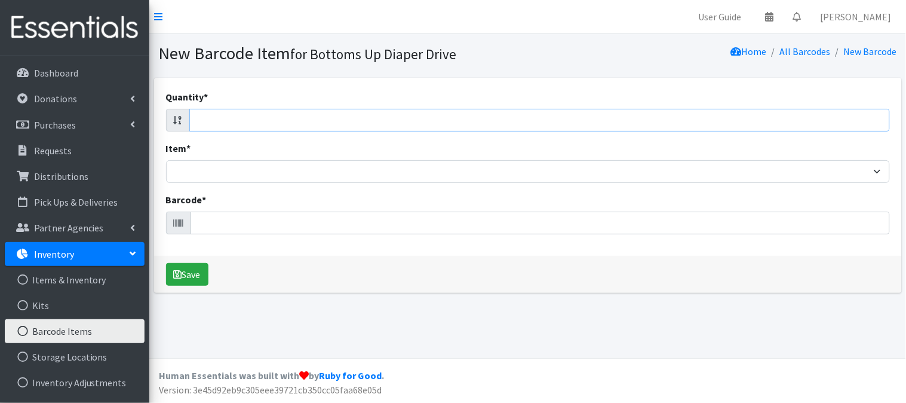
drag, startPoint x: 0, startPoint y: 0, endPoint x: 826, endPoint y: 121, distance: 834.4
click at [826, 121] on input "Quantity *" at bounding box center [539, 120] width 701 height 23
type input "172"
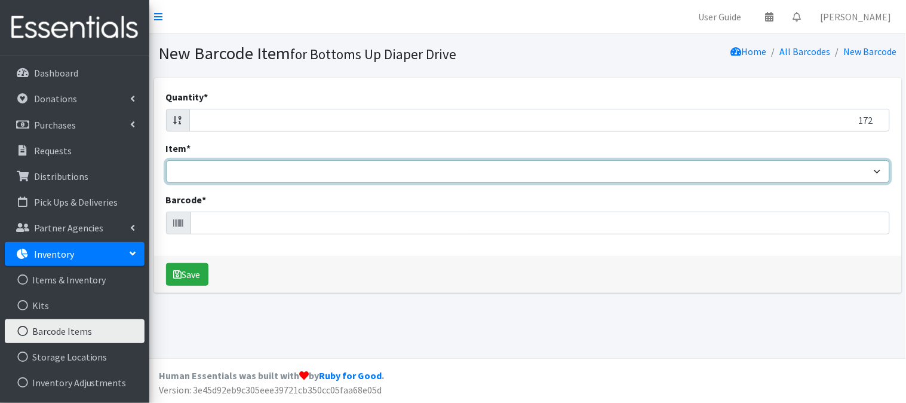
click at [701, 171] on select "Kids L/XL (60-125 lbs) Kids (Newborn) Kids (Preemie) Kids Pull-Ups Kids Pull-Up…" at bounding box center [528, 171] width 724 height 23
select select "4769"
click at [166, 160] on select "Kids L/XL (60-125 lbs) Kids (Newborn) Kids (Preemie) Kids Pull-Ups Kids Pull-Up…" at bounding box center [528, 171] width 724 height 23
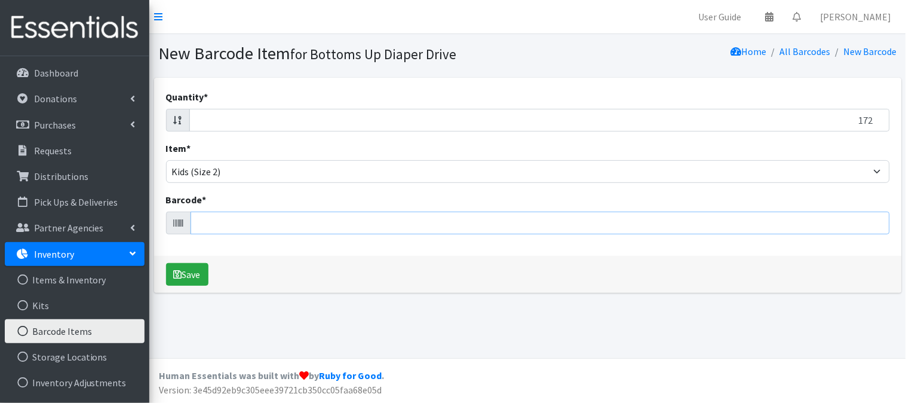
click at [643, 221] on input "Barcode *" at bounding box center [541, 222] width 700 height 23
type input "041260013454"
click at [166, 263] on button "Save" at bounding box center [187, 274] width 42 height 23
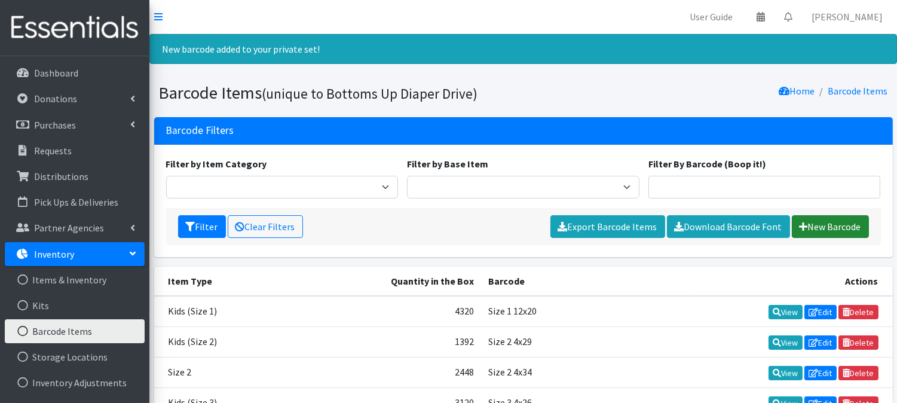
click at [835, 219] on link "New Barcode" at bounding box center [830, 226] width 77 height 23
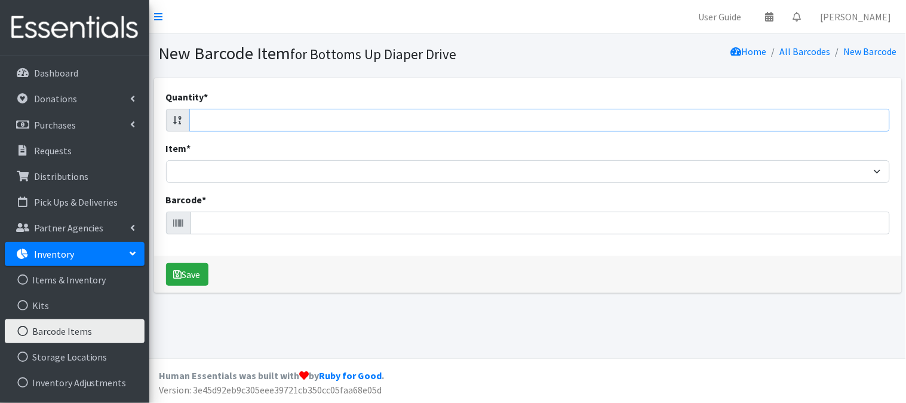
click at [719, 117] on input "Quantity *" at bounding box center [539, 120] width 701 height 23
type input "74"
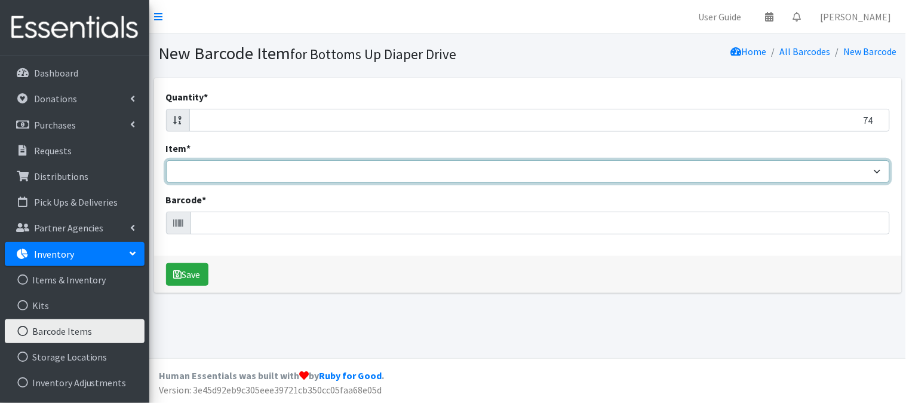
click at [839, 168] on select "Kids L/XL (60-125 lbs) Kids (Newborn) Kids (Preemie) Kids Pull-Ups Kids Pull-Up…" at bounding box center [528, 171] width 724 height 23
select select "4769"
click at [166, 160] on select "Kids L/XL (60-125 lbs) Kids (Newborn) Kids (Preemie) Kids Pull-Ups Kids Pull-Up…" at bounding box center [528, 171] width 724 height 23
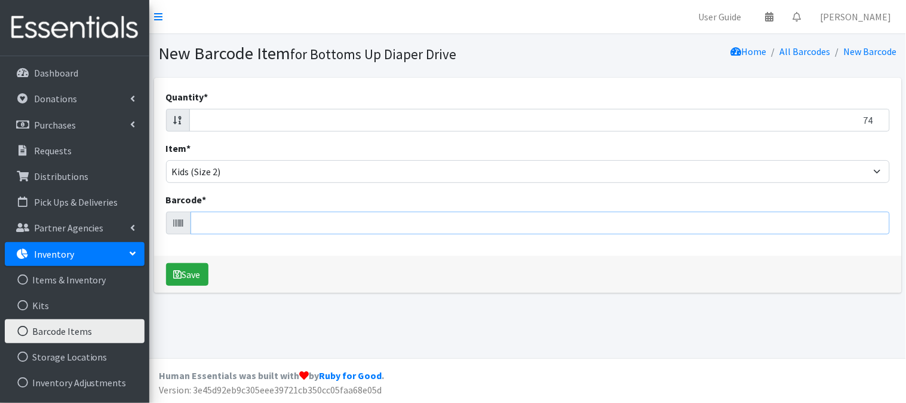
click at [706, 224] on input "Barcode *" at bounding box center [541, 222] width 700 height 23
type input "036000537697"
click at [166, 263] on button "Save" at bounding box center [187, 274] width 42 height 23
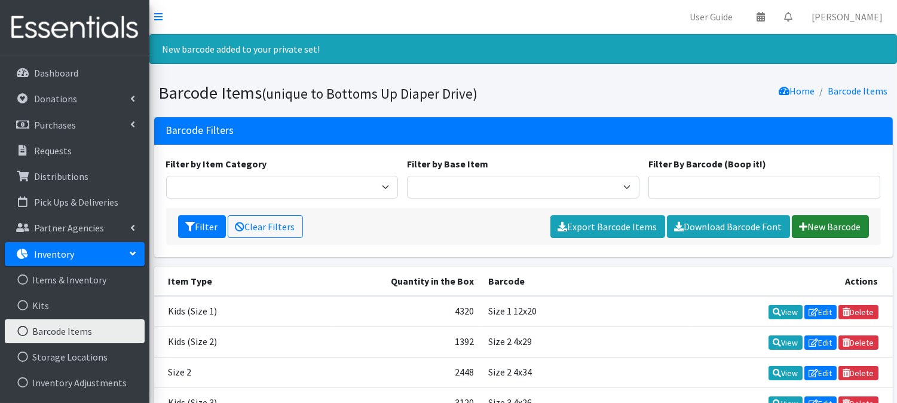
click at [840, 222] on link "New Barcode" at bounding box center [830, 226] width 77 height 23
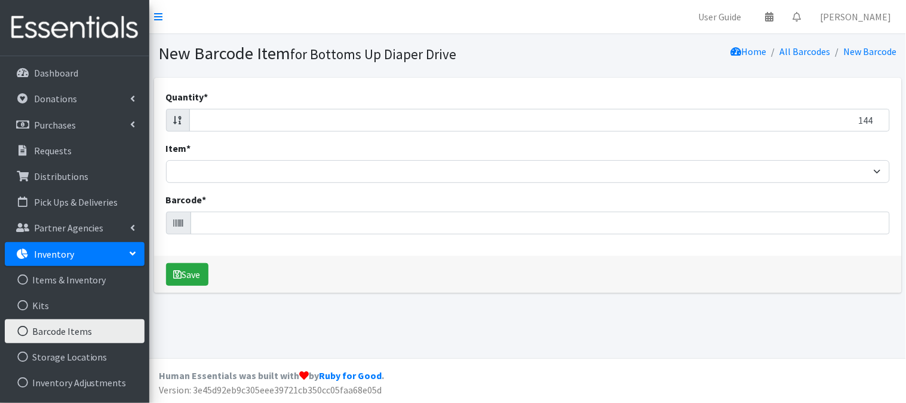
type input "144"
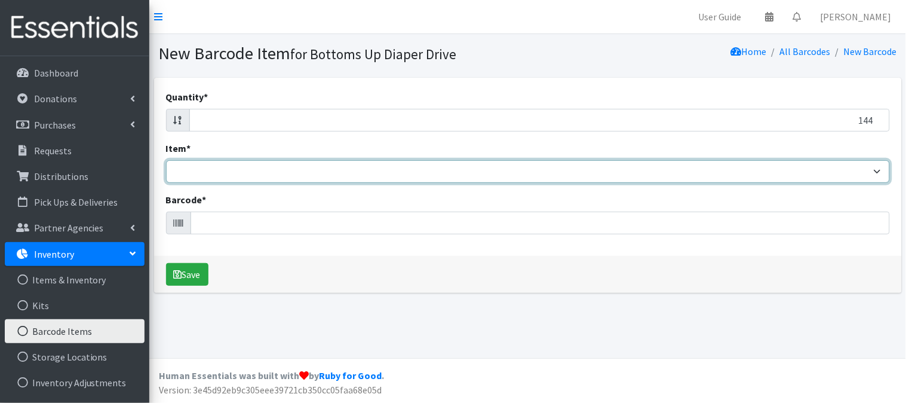
click at [761, 170] on select "Kids L/XL (60-125 lbs) Kids (Newborn) Kids (Preemie) Kids Pull-Ups Kids Pull-Up…" at bounding box center [528, 171] width 724 height 23
select select "4769"
click at [166, 160] on select "Kids L/XL (60-125 lbs) Kids (Newborn) Kids (Preemie) Kids Pull-Ups Kids Pull-Up…" at bounding box center [528, 171] width 724 height 23
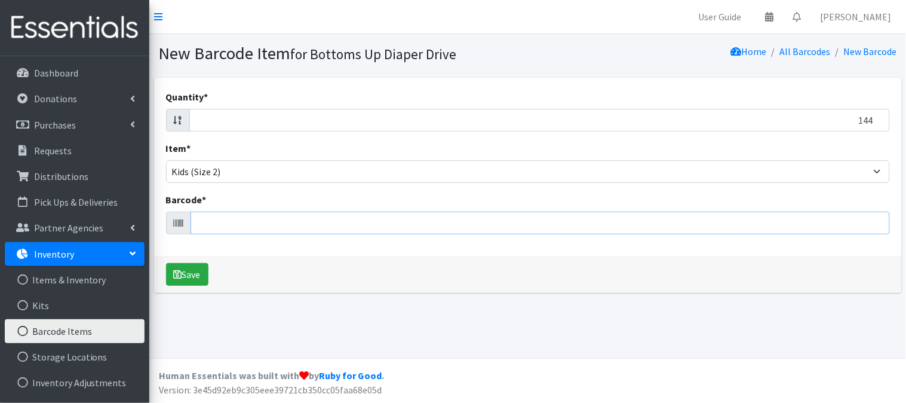
click at [536, 221] on input "Barcode *" at bounding box center [541, 222] width 700 height 23
type input "041260021169"
click at [166, 263] on button "Save" at bounding box center [187, 274] width 42 height 23
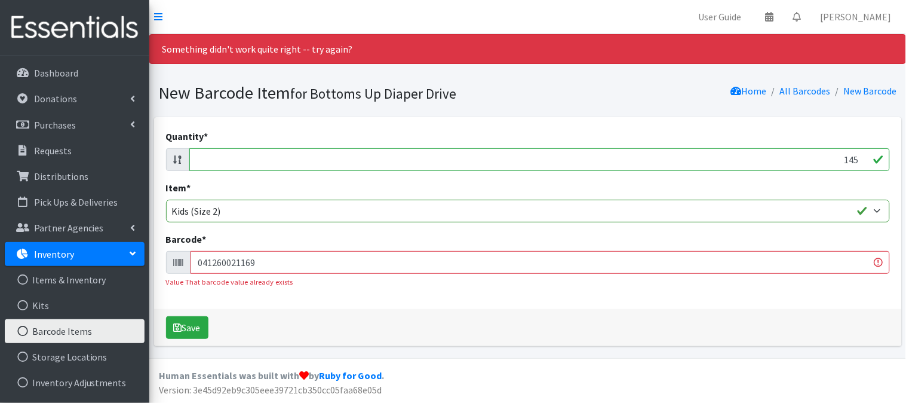
click at [861, 157] on input "145" at bounding box center [539, 159] width 701 height 23
type input "1"
type input "196"
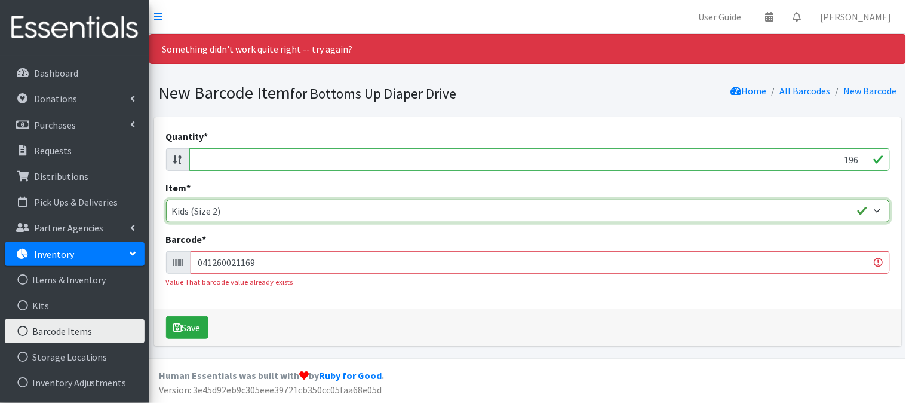
click at [778, 207] on select "Kids L/XL (60-125 lbs) Kids (Newborn) Kids (Preemie) Kids Pull-Ups Kids Pull-Up…" at bounding box center [528, 211] width 724 height 23
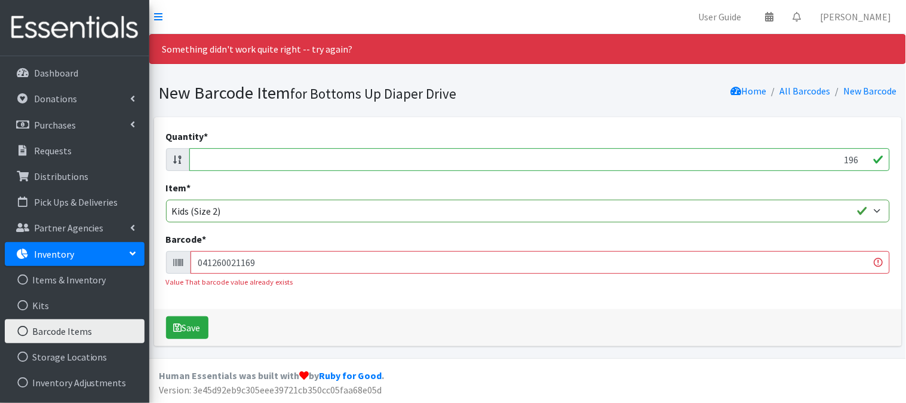
click at [781, 263] on input "041260021169" at bounding box center [541, 262] width 700 height 23
click at [780, 263] on input "041260021169" at bounding box center [541, 262] width 700 height 23
type input "193968107161"
click at [166, 316] on button "Save" at bounding box center [187, 327] width 42 height 23
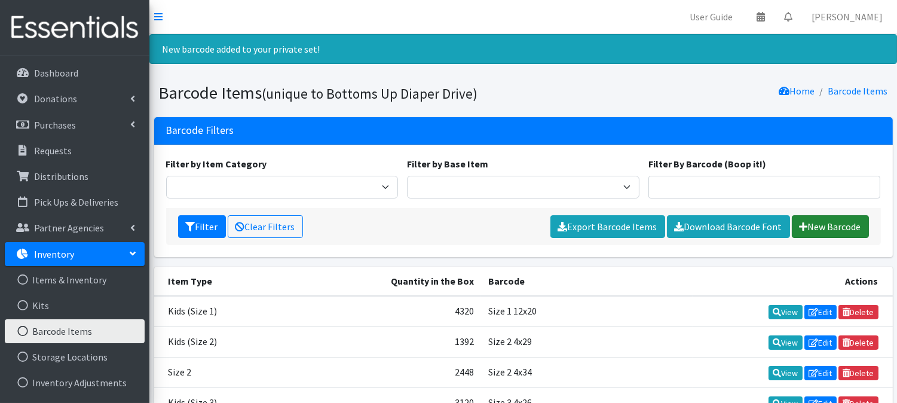
click at [828, 222] on link "New Barcode" at bounding box center [830, 226] width 77 height 23
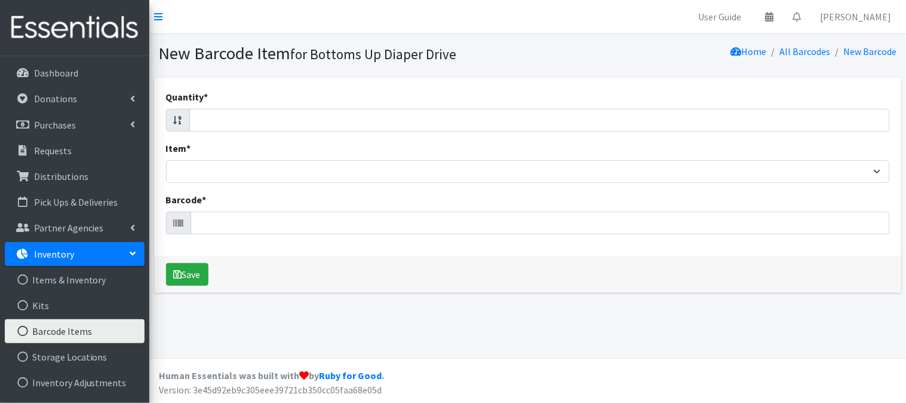
click at [824, 136] on div "Quantity * Item * Kids L/XL (60-125 lbs) Kids (Newborn) Kids (Preemie) Kids Pul…" at bounding box center [528, 167] width 748 height 178
click at [830, 121] on input "Quantity *" at bounding box center [539, 120] width 701 height 23
type input "162"
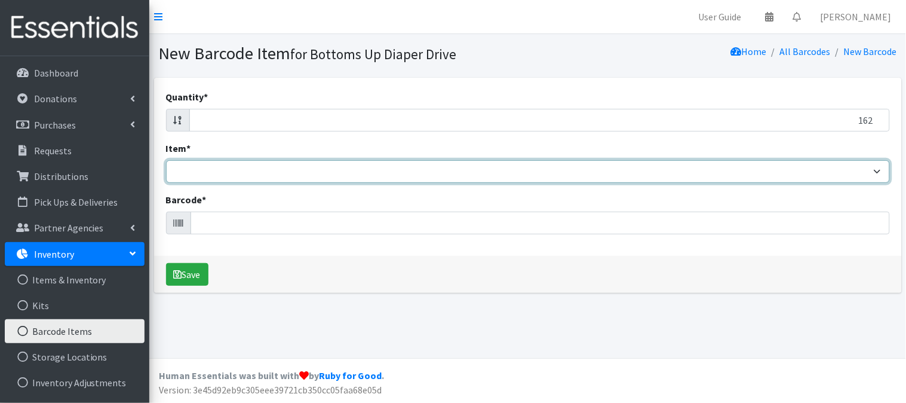
click at [870, 169] on select "Kids L/XL (60-125 lbs) Kids (Newborn) Kids (Preemie) Kids Pull-Ups Kids Pull-Up…" at bounding box center [528, 171] width 724 height 23
select select "4769"
click at [166, 160] on select "Kids L/XL (60-125 lbs) Kids (Newborn) Kids (Preemie) Kids Pull-Ups Kids Pull-Up…" at bounding box center [528, 171] width 724 height 23
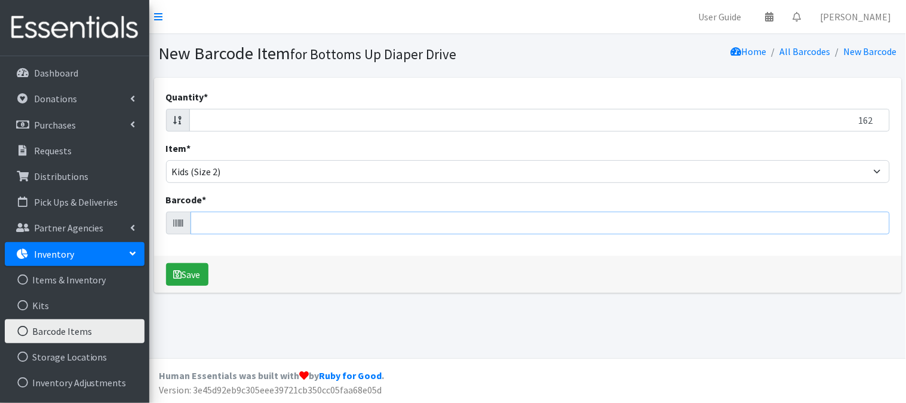
click at [802, 225] on input "Barcode *" at bounding box center [541, 222] width 700 height 23
type input "085239971130"
click at [166, 263] on button "Save" at bounding box center [187, 274] width 42 height 23
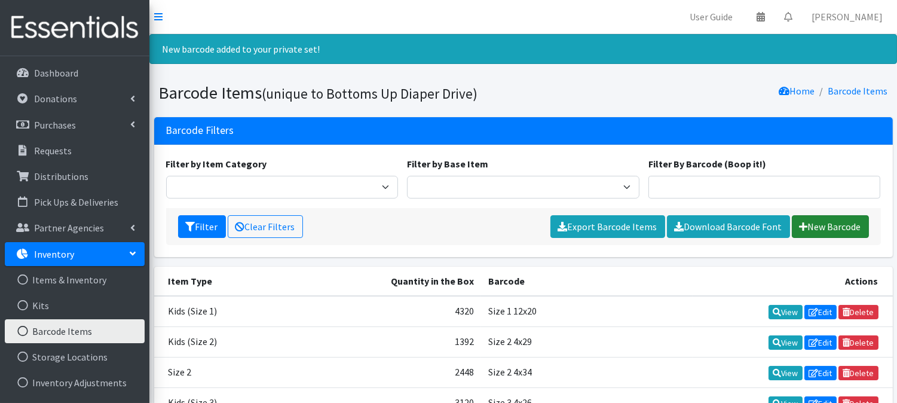
click at [830, 229] on link "New Barcode" at bounding box center [830, 226] width 77 height 23
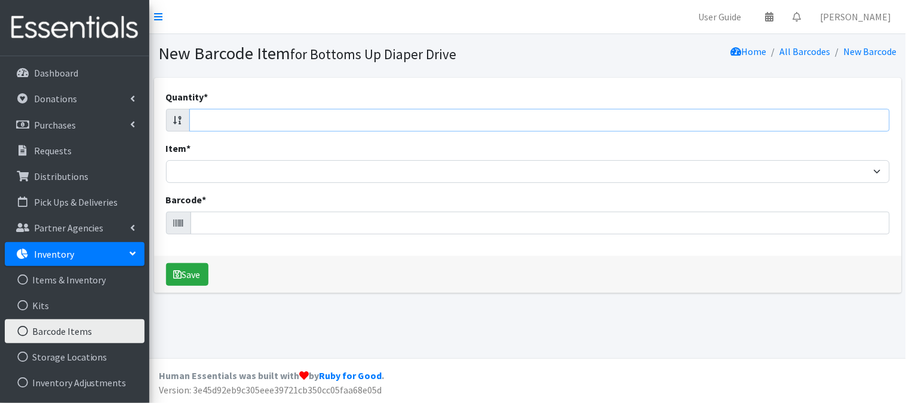
click at [832, 125] on input "Quantity *" at bounding box center [539, 120] width 701 height 23
type input "100"
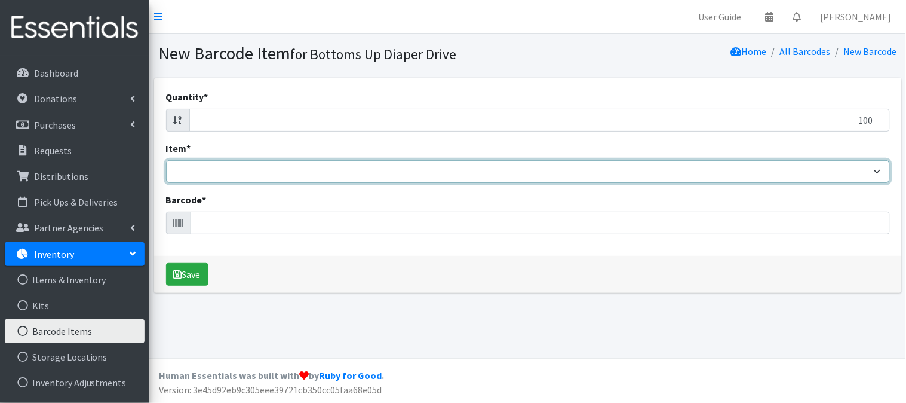
click at [845, 167] on select "Kids L/XL (60-125 lbs) Kids (Newborn) Kids (Preemie) Kids Pull-Ups Kids Pull-Up…" at bounding box center [528, 171] width 724 height 23
select select "4769"
click at [166, 160] on select "Kids L/XL (60-125 lbs) Kids (Newborn) Kids (Preemie) Kids Pull-Ups Kids Pull-Up…" at bounding box center [528, 171] width 724 height 23
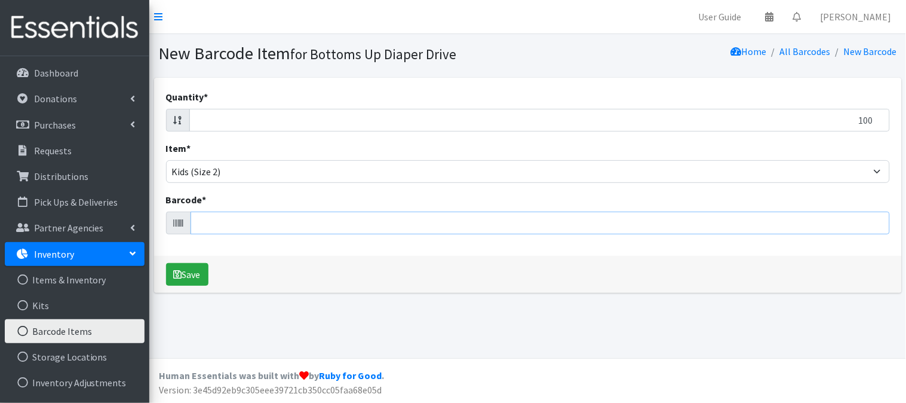
click at [683, 214] on input "Barcode *" at bounding box center [541, 222] width 700 height 23
type input "036000546460"
click at [166, 263] on button "Save" at bounding box center [187, 274] width 42 height 23
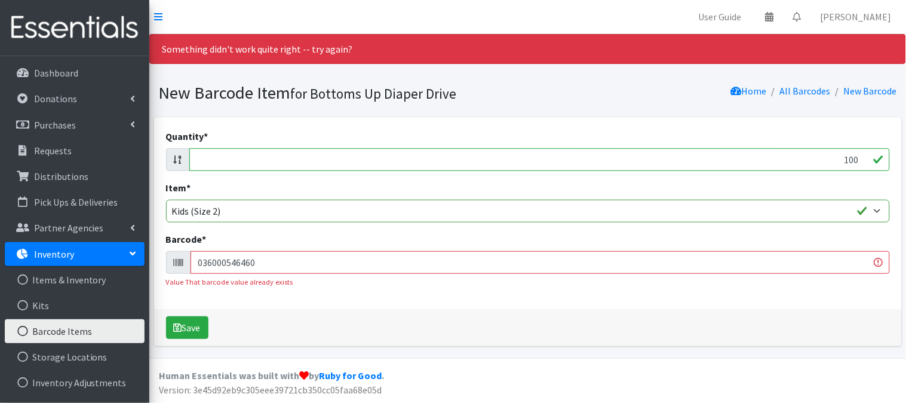
click at [857, 158] on input "100" at bounding box center [539, 159] width 701 height 23
type input "1"
type input "144"
click at [331, 263] on input "036000546460" at bounding box center [541, 262] width 700 height 23
click at [331, 262] on input "036000546460" at bounding box center [541, 262] width 700 height 23
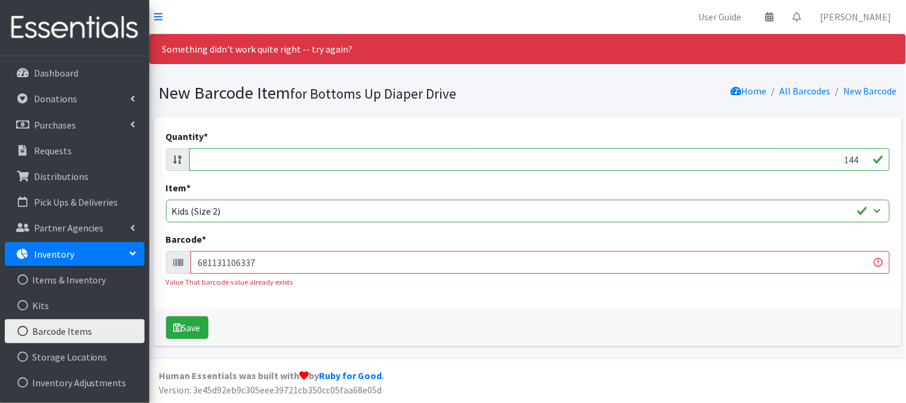
type input "681131106337"
click at [166, 316] on button "Save" at bounding box center [187, 327] width 42 height 23
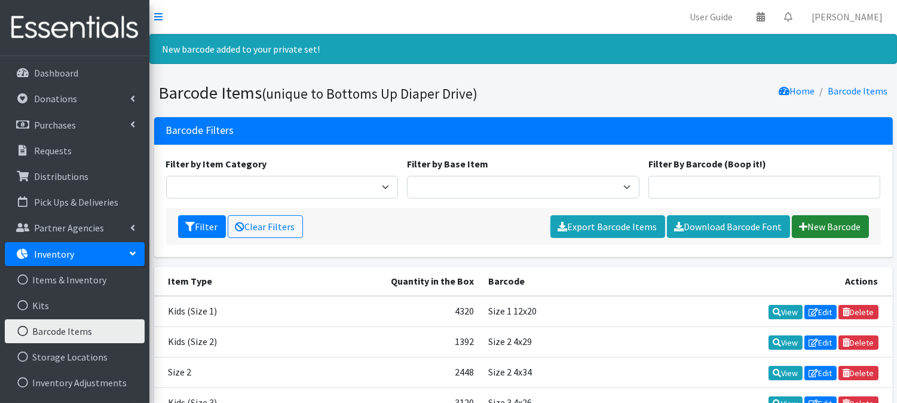
click at [819, 227] on link "New Barcode" at bounding box center [830, 226] width 77 height 23
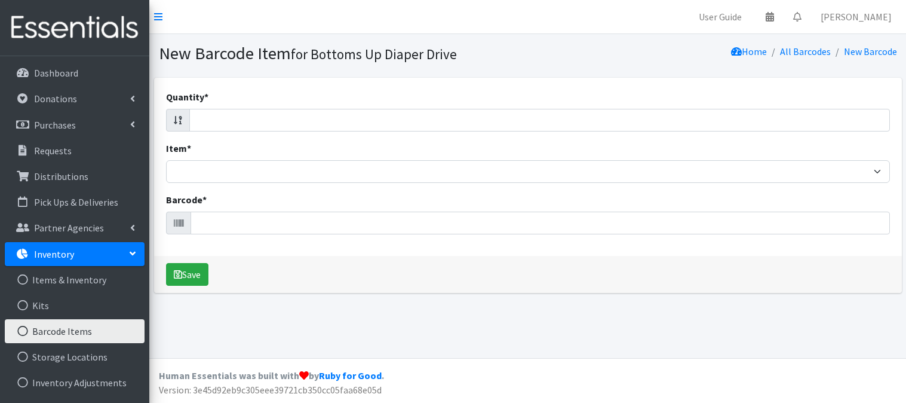
click at [814, 126] on input "Quantity *" at bounding box center [539, 120] width 701 height 23
type input "84"
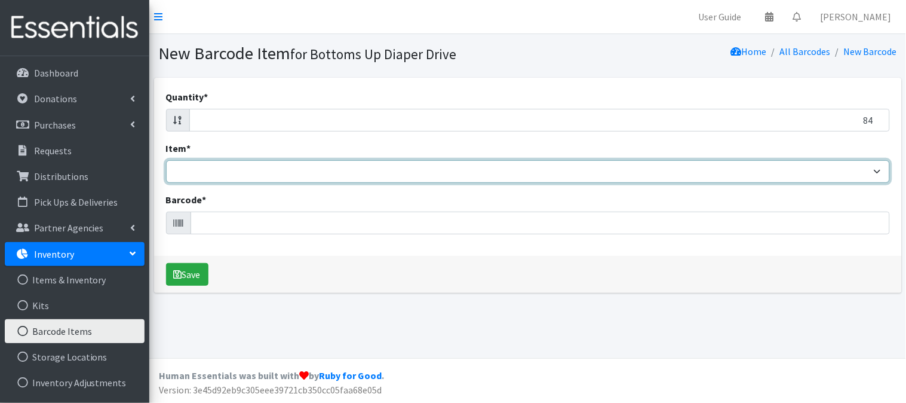
click at [801, 170] on select "Kids L/XL (60-125 lbs) Kids (Newborn) Kids (Preemie) Kids Pull-Ups Kids Pull-Up…" at bounding box center [528, 171] width 724 height 23
select select "4769"
click at [166, 160] on select "Kids L/XL (60-125 lbs) Kids (Newborn) Kids (Preemie) Kids Pull-Ups Kids Pull-Up…" at bounding box center [528, 171] width 724 height 23
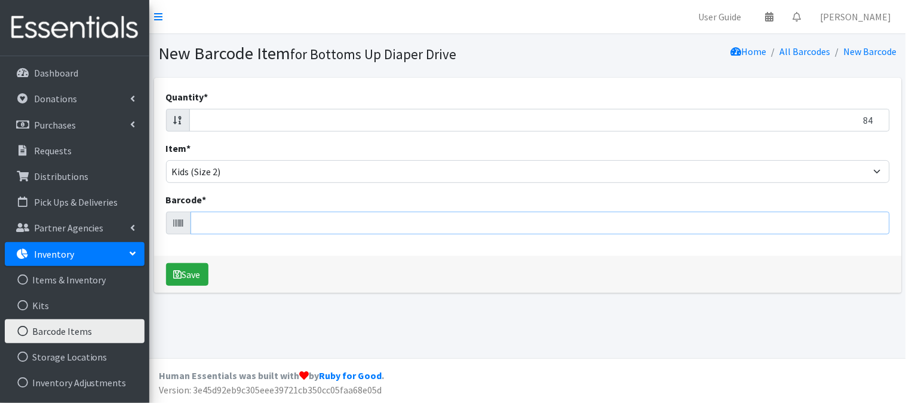
click at [245, 224] on input "Barcode *" at bounding box center [541, 222] width 700 height 23
type input "036000494990"
click at [166, 263] on button "Save" at bounding box center [187, 274] width 42 height 23
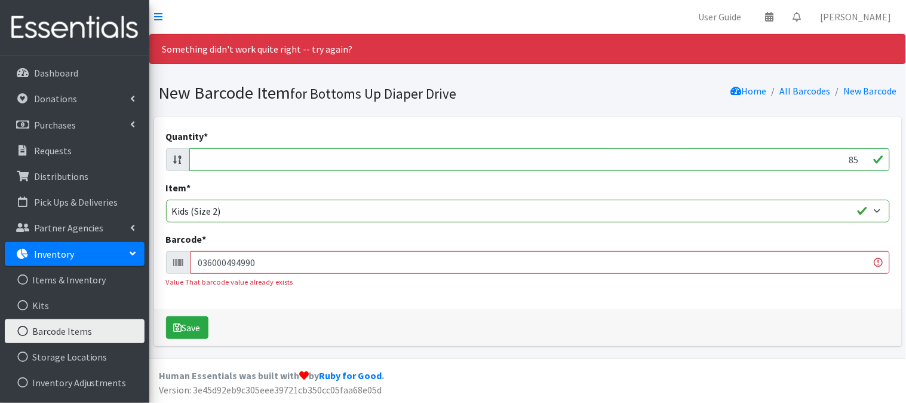
click at [859, 157] on input "85" at bounding box center [539, 159] width 701 height 23
type input "8"
type input "186"
click at [789, 264] on input "036000494990" at bounding box center [541, 262] width 700 height 23
click at [787, 264] on input "036000494990" at bounding box center [541, 262] width 700 height 23
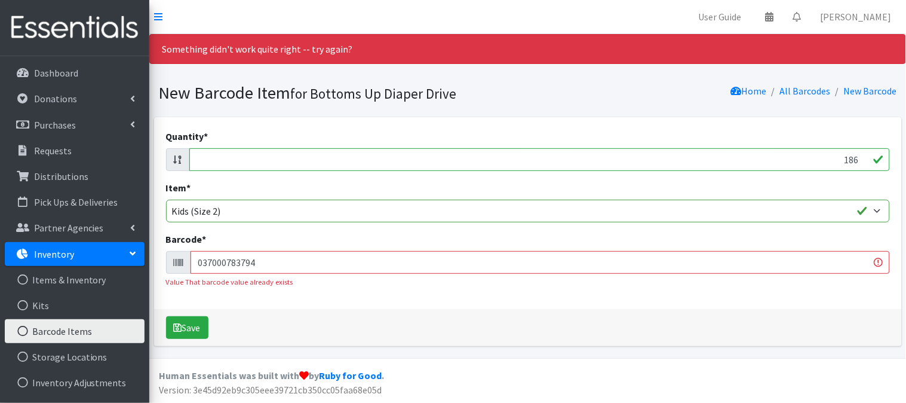
type input "037000783794"
click at [166, 316] on button "Save" at bounding box center [187, 327] width 42 height 23
click at [862, 153] on input "186" at bounding box center [539, 159] width 701 height 23
type input "1"
type input "180"
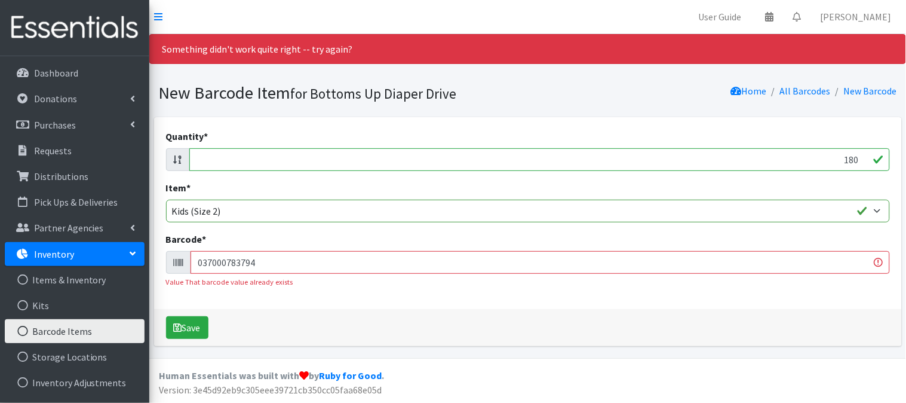
click at [510, 257] on input "037000783794" at bounding box center [541, 262] width 700 height 23
click at [511, 257] on input "037000783794" at bounding box center [541, 262] width 700 height 23
type input "0"
type input "030772034354"
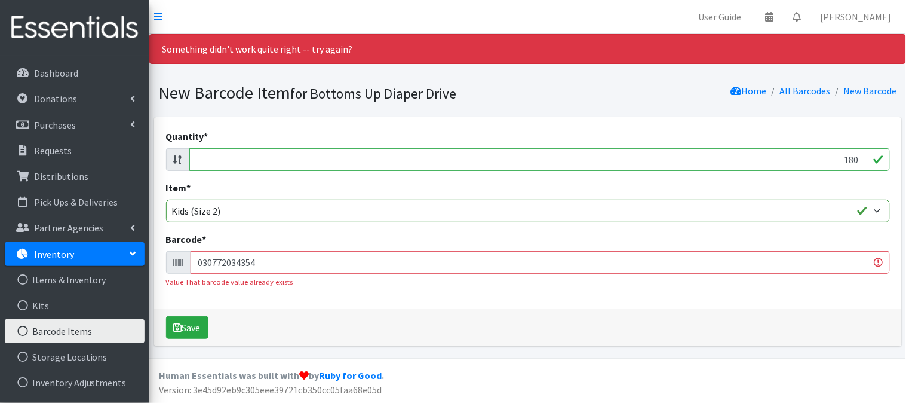
click at [166, 316] on button "Save" at bounding box center [187, 327] width 42 height 23
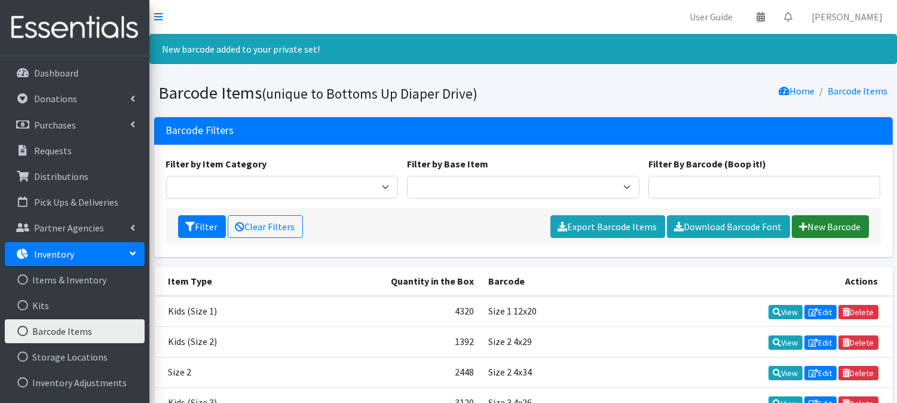
click at [829, 218] on link "New Barcode" at bounding box center [830, 226] width 77 height 23
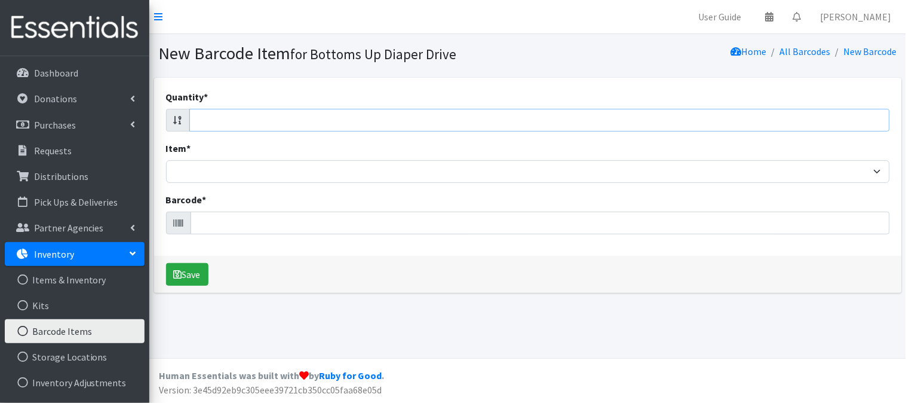
click at [785, 125] on input "Quantity *" at bounding box center [539, 120] width 701 height 23
type input "186"
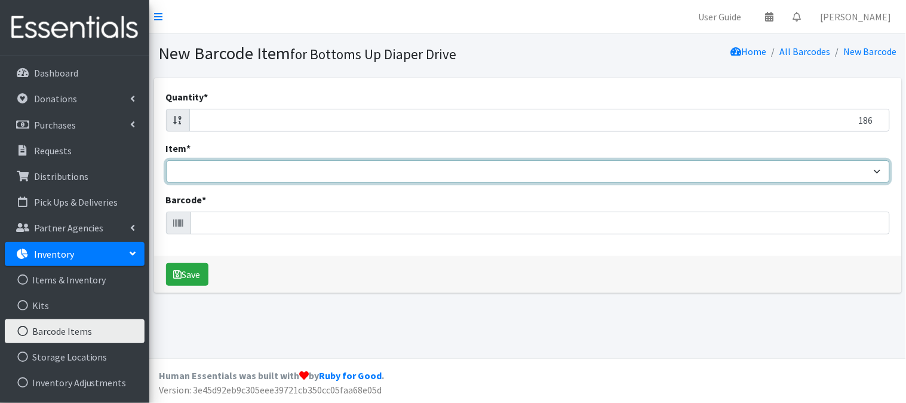
click at [339, 163] on select "Kids L/XL (60-125 lbs) Kids (Newborn) Kids (Preemie) Kids Pull-Ups Kids Pull-Up…" at bounding box center [528, 171] width 724 height 23
select select "4769"
click at [166, 160] on select "Kids L/XL (60-125 lbs) Kids (Newborn) Kids (Preemie) Kids Pull-Ups Kids Pull-Up…" at bounding box center [528, 171] width 724 height 23
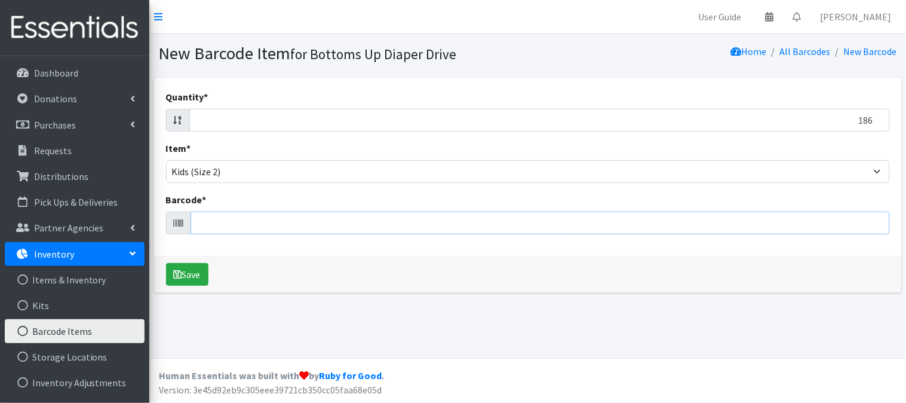
click at [345, 223] on input "Barcode *" at bounding box center [541, 222] width 700 height 23
type input "037000833109"
click at [166, 263] on button "Save" at bounding box center [187, 274] width 42 height 23
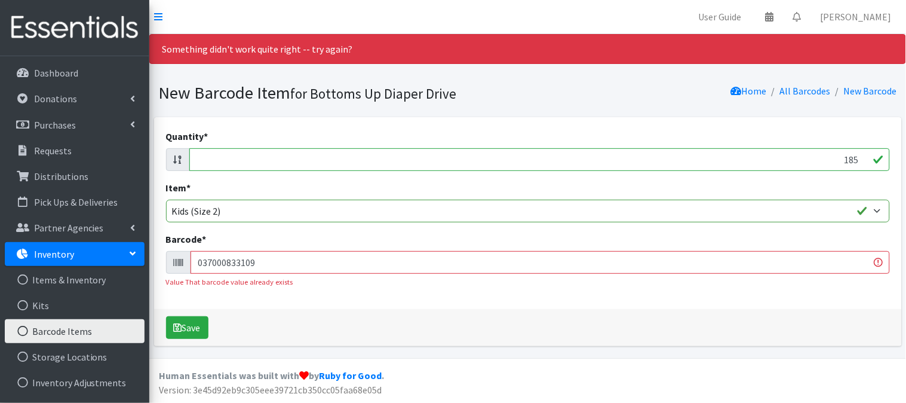
click at [865, 162] on input "185" at bounding box center [539, 159] width 701 height 23
click at [864, 162] on input "184" at bounding box center [539, 159] width 701 height 23
click at [863, 162] on input "183" at bounding box center [539, 159] width 701 height 23
click at [863, 159] on input "182" at bounding box center [539, 159] width 701 height 23
click at [863, 159] on input "181" at bounding box center [539, 159] width 701 height 23
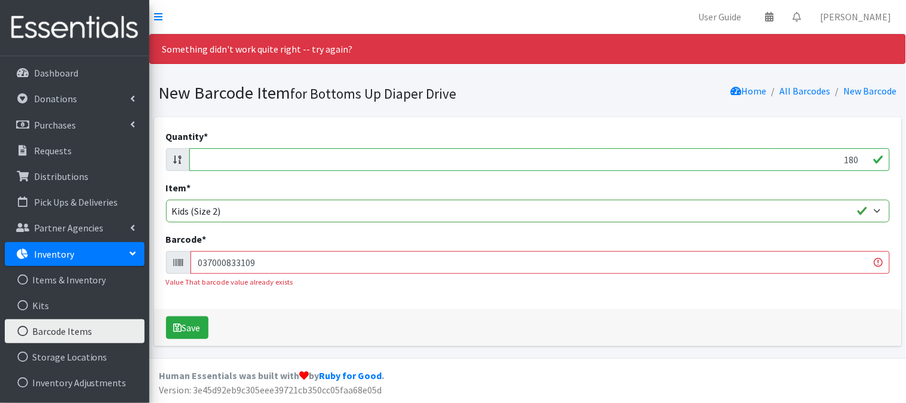
type input "180"
click at [869, 164] on input "180" at bounding box center [539, 159] width 701 height 23
click at [554, 255] on input "037000833109" at bounding box center [541, 262] width 700 height 23
click at [557, 255] on input "037000833109" at bounding box center [541, 262] width 700 height 23
click at [563, 263] on input "037000833109" at bounding box center [541, 262] width 700 height 23
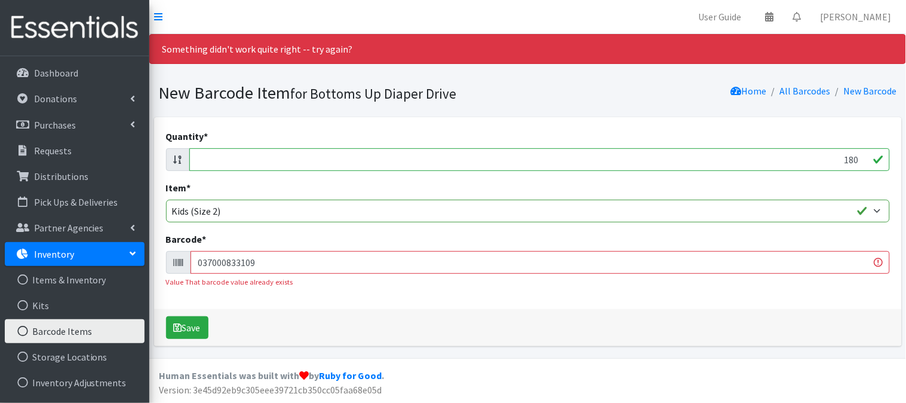
click at [564, 263] on input "037000833109" at bounding box center [541, 262] width 700 height 23
type input "030772005378"
click at [166, 316] on button "Save" at bounding box center [187, 327] width 42 height 23
click at [858, 156] on input "180" at bounding box center [539, 159] width 701 height 23
type input "1"
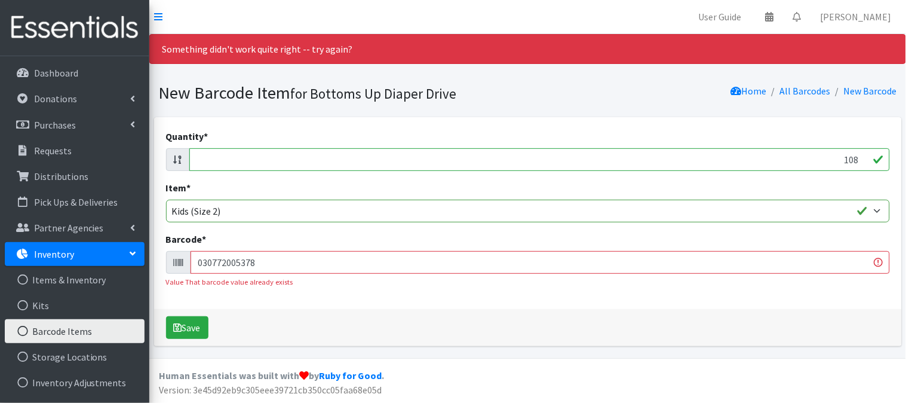
type input "108"
click at [609, 260] on input "030772005378" at bounding box center [541, 262] width 700 height 23
click at [611, 260] on input "030772005378" at bounding box center [541, 262] width 700 height 23
type input "037000859338"
click at [166, 316] on button "Save" at bounding box center [187, 327] width 42 height 23
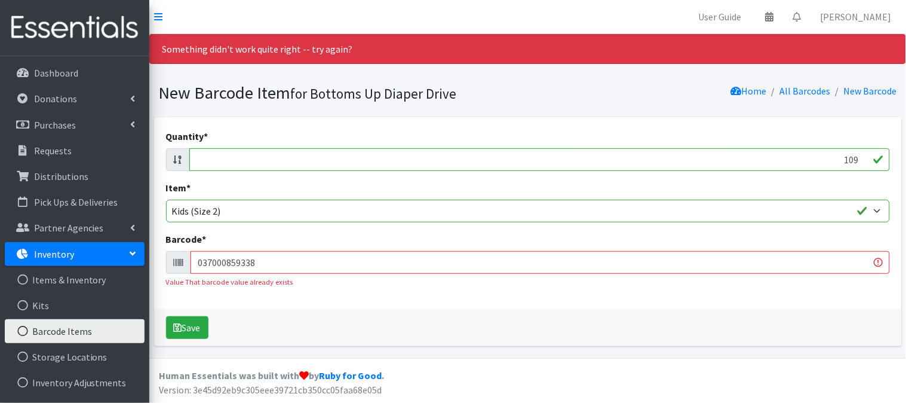
drag, startPoint x: 859, startPoint y: 154, endPoint x: 857, endPoint y: 165, distance: 11.4
click at [857, 154] on input "109" at bounding box center [539, 159] width 701 height 23
type input "1"
type input "100"
click at [485, 264] on input "037000859338" at bounding box center [541, 262] width 700 height 23
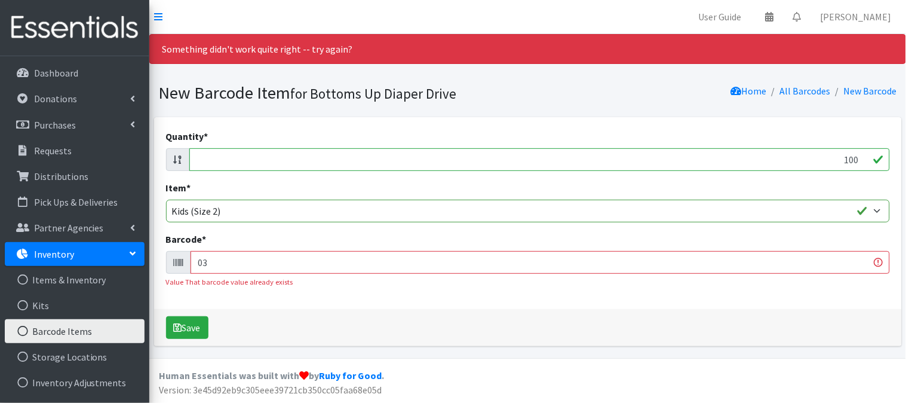
type input "0"
type input "036000546460"
click at [166, 316] on button "Save" at bounding box center [187, 327] width 42 height 23
click at [858, 158] on input "100" at bounding box center [539, 159] width 701 height 23
type input "1"
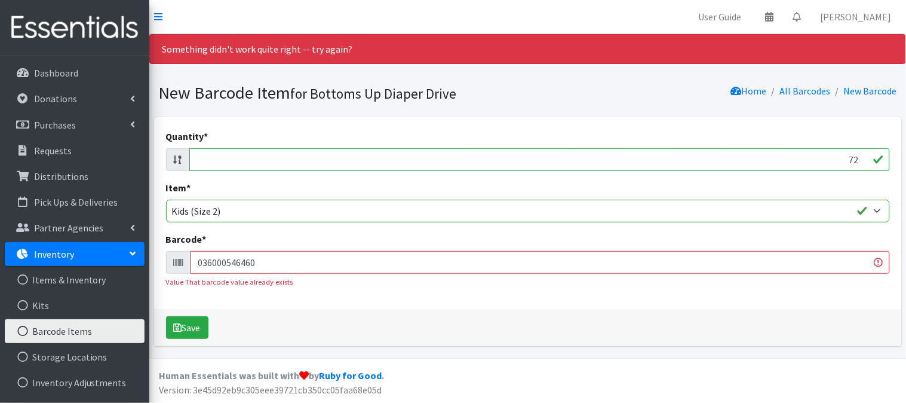
type input "72"
click at [631, 269] on input "036000546460" at bounding box center [541, 262] width 700 height 23
click at [631, 266] on input "036000546460" at bounding box center [541, 262] width 700 height 23
click at [633, 264] on input "036000546460" at bounding box center [541, 262] width 700 height 23
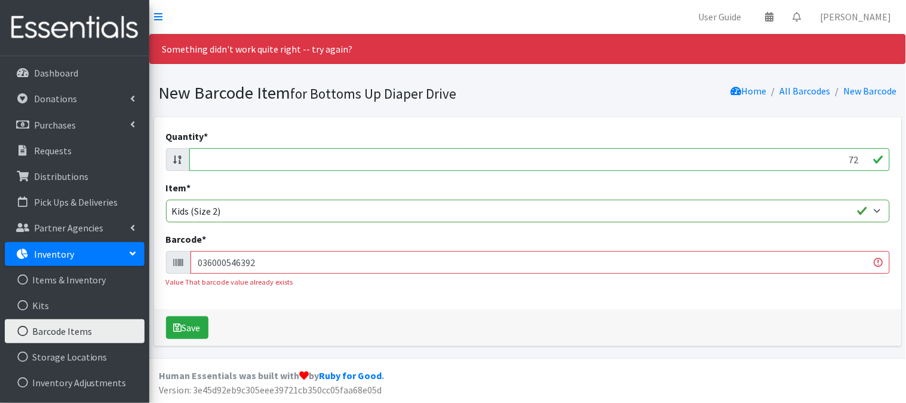
type input "036000546392"
click at [166, 316] on button "Save" at bounding box center [187, 327] width 42 height 23
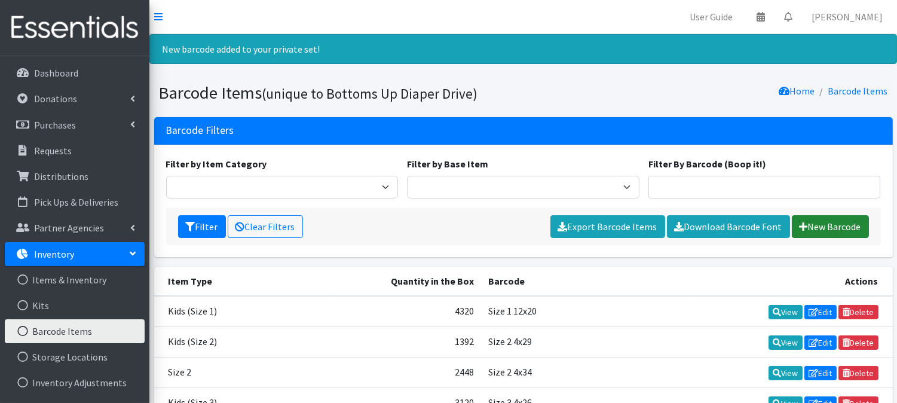
click at [840, 218] on link "New Barcode" at bounding box center [830, 226] width 77 height 23
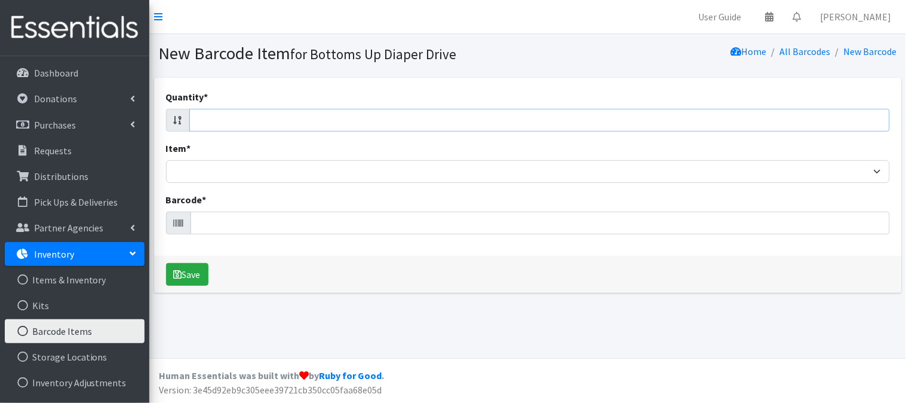
click at [709, 128] on input "Quantity *" at bounding box center [539, 120] width 701 height 23
type input "148"
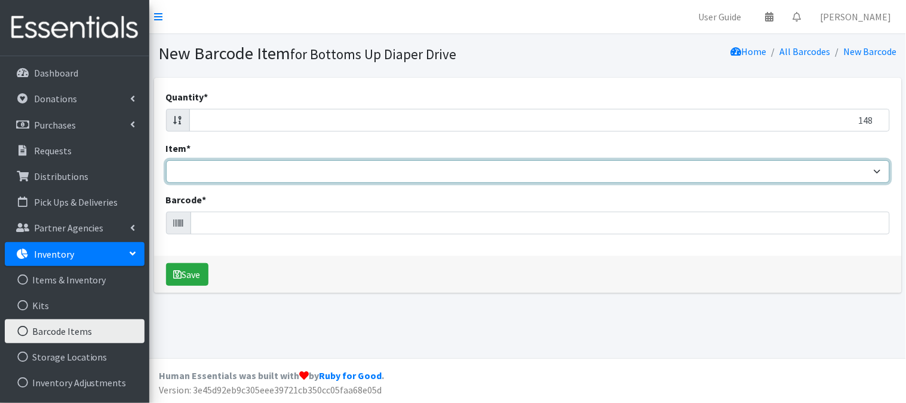
click at [852, 171] on select "Kids L/XL (60-125 lbs) Kids (Newborn) Kids (Preemie) Kids Pull-Ups Kids Pull-Up…" at bounding box center [528, 171] width 724 height 23
select select "4769"
click at [166, 160] on select "Kids L/XL (60-125 lbs) Kids (Newborn) Kids (Preemie) Kids Pull-Ups Kids Pull-Up…" at bounding box center [528, 171] width 724 height 23
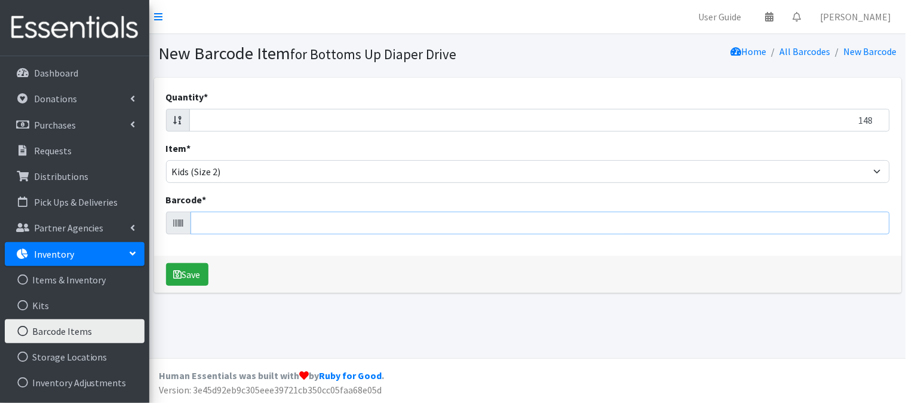
click at [762, 222] on input "Barcode *" at bounding box center [541, 222] width 700 height 23
type input "037000832058"
click at [166, 263] on button "Save" at bounding box center [187, 274] width 42 height 23
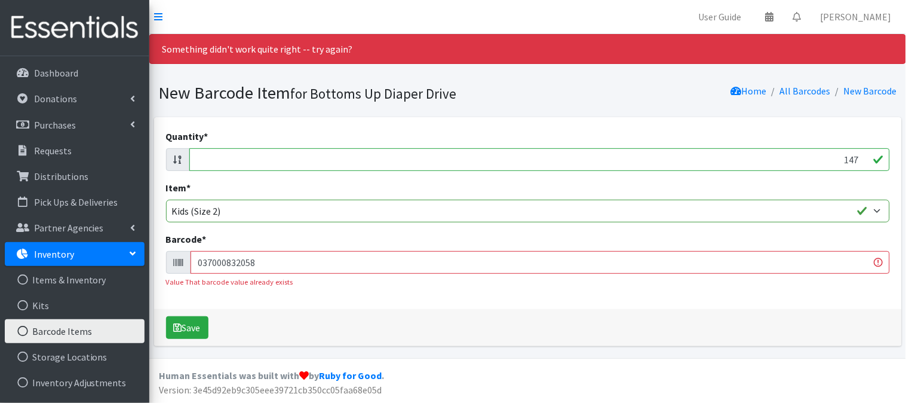
click at [859, 163] on input "147" at bounding box center [539, 159] width 701 height 23
type input "1"
type input "84"
click at [833, 263] on input "037000832058" at bounding box center [541, 262] width 700 height 23
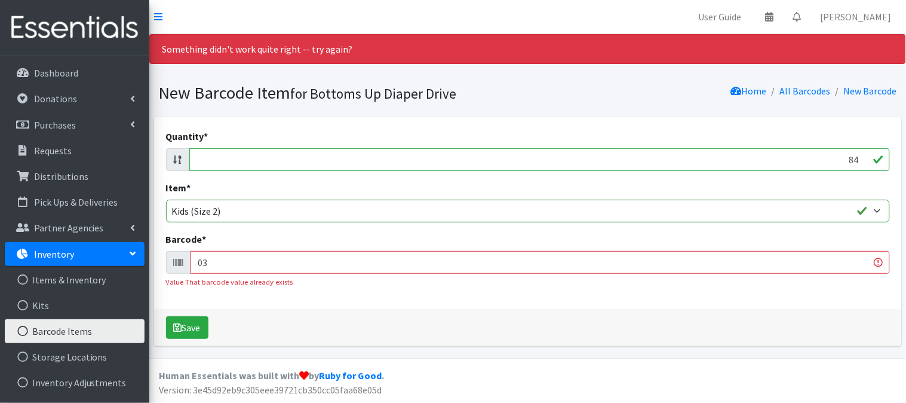
type input "0"
type input "036000494990"
click at [166, 316] on button "Save" at bounding box center [187, 327] width 42 height 23
click at [861, 162] on input "83" at bounding box center [539, 159] width 701 height 23
type input "8"
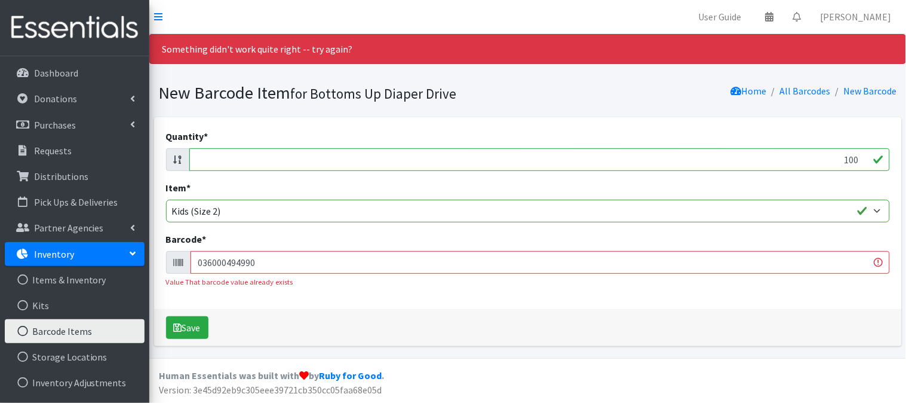
type input "100"
click at [610, 257] on input "036000494990" at bounding box center [541, 262] width 700 height 23
type input "036000546460"
click at [166, 316] on button "Save" at bounding box center [187, 327] width 42 height 23
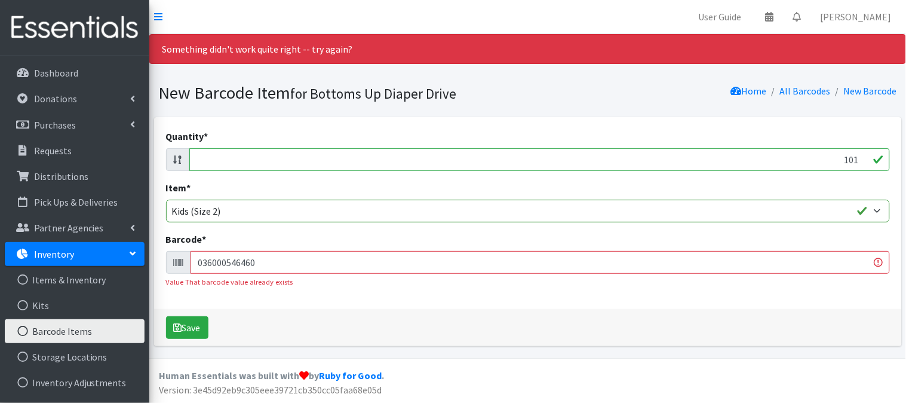
click at [857, 160] on input "101" at bounding box center [539, 159] width 701 height 23
type input "1"
type input "176"
click at [512, 268] on input "036000546460" at bounding box center [541, 262] width 700 height 23
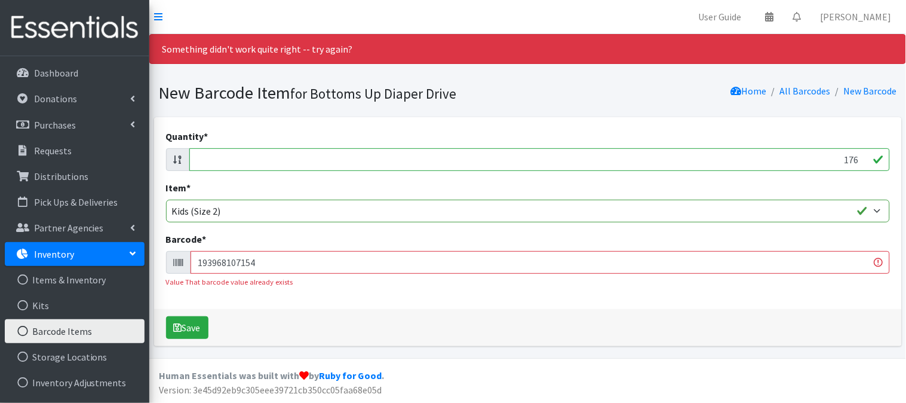
type input "193968107154"
click at [166, 316] on button "Save" at bounding box center [187, 327] width 42 height 23
click at [859, 162] on input "176" at bounding box center [539, 159] width 701 height 23
type input "1"
type input "144"
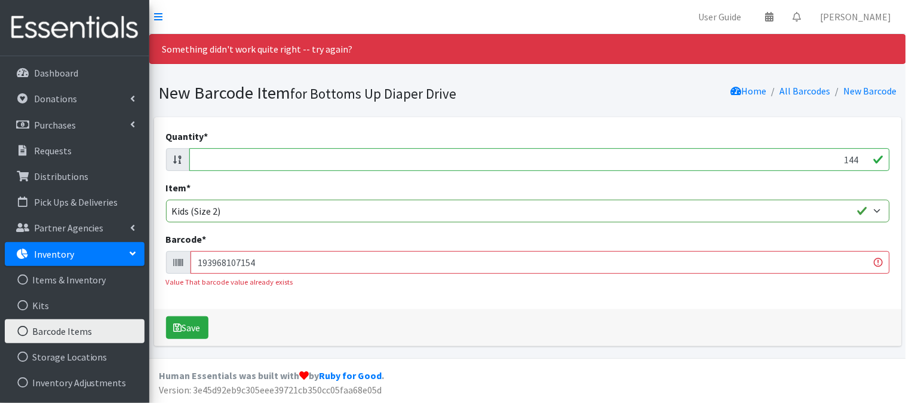
click at [491, 263] on input "193968107154" at bounding box center [541, 262] width 700 height 23
type input "681131106337"
click at [166, 316] on button "Save" at bounding box center [187, 327] width 42 height 23
click at [862, 159] on input "143" at bounding box center [539, 159] width 701 height 23
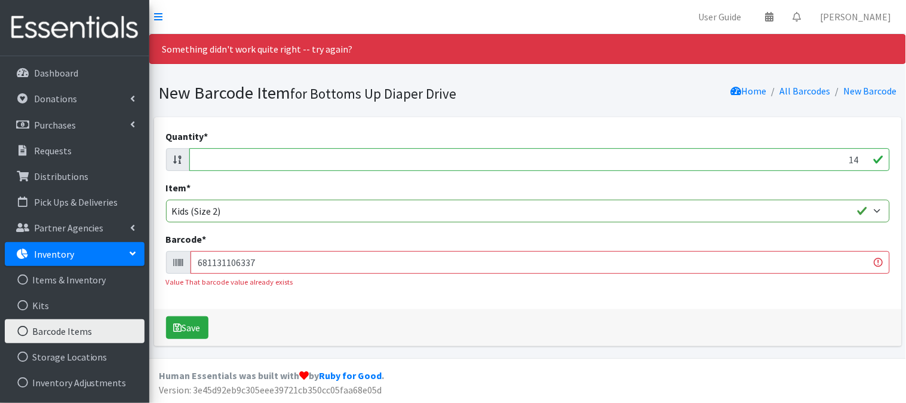
type input "1"
type input "96"
click at [827, 272] on input "681131106337" at bounding box center [541, 262] width 700 height 23
click at [829, 271] on input "681131106337" at bounding box center [541, 262] width 700 height 23
type input "037000599302"
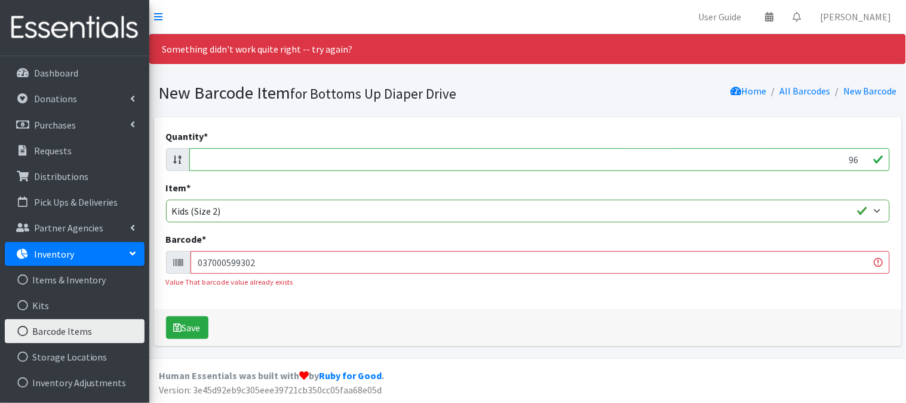
click at [166, 316] on button "Save" at bounding box center [187, 327] width 42 height 23
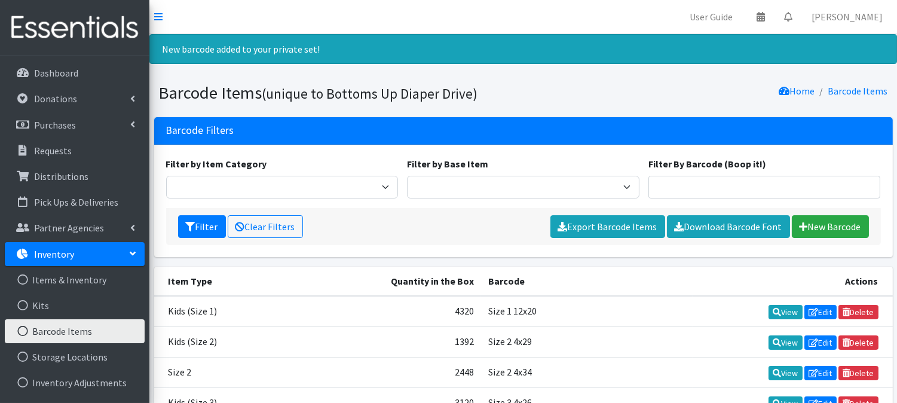
drag, startPoint x: 826, startPoint y: 253, endPoint x: 829, endPoint y: 243, distance: 10.4
drag, startPoint x: 829, startPoint y: 243, endPoint x: 850, endPoint y: 220, distance: 30.9
click at [850, 220] on link "New Barcode" at bounding box center [830, 226] width 77 height 23
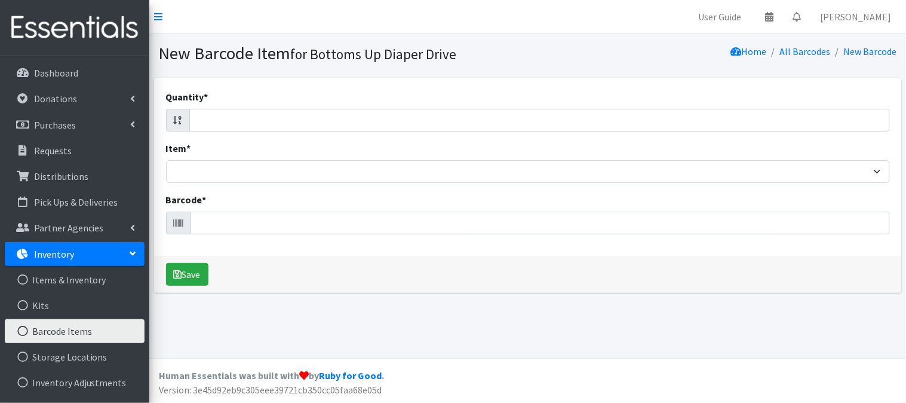
click at [820, 104] on div "Quantity *" at bounding box center [528, 111] width 724 height 42
click at [810, 122] on input "Quantity *" at bounding box center [539, 120] width 701 height 23
type input "144"
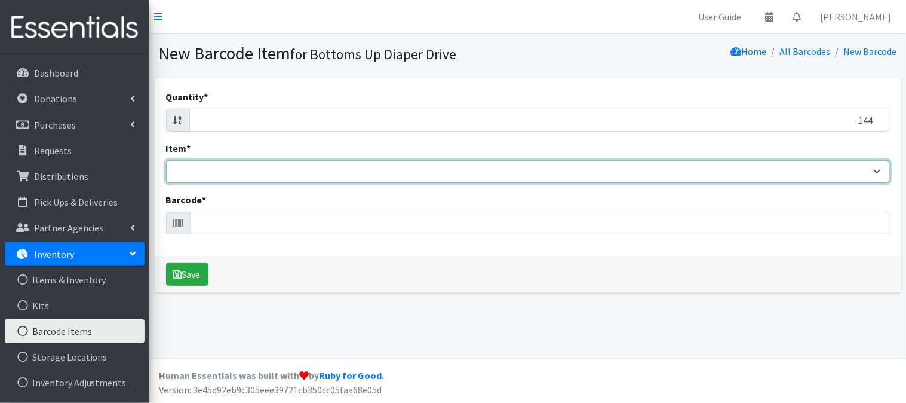
click at [857, 167] on select "Kids L/XL (60-125 lbs) Kids (Newborn) Kids (Preemie) Kids Pull-Ups Kids Pull-Up…" at bounding box center [528, 171] width 724 height 23
select select "4769"
click at [166, 160] on select "Kids L/XL (60-125 lbs) Kids (Newborn) Kids (Preemie) Kids Pull-Ups Kids Pull-Up…" at bounding box center [528, 171] width 724 height 23
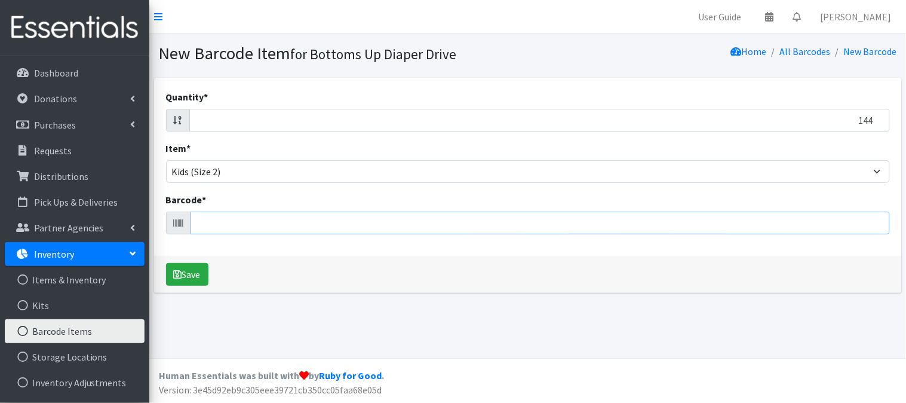
click at [738, 227] on input "Barcode *" at bounding box center [541, 222] width 700 height 23
type input "681131106337"
click at [166, 263] on button "Save" at bounding box center [187, 274] width 42 height 23
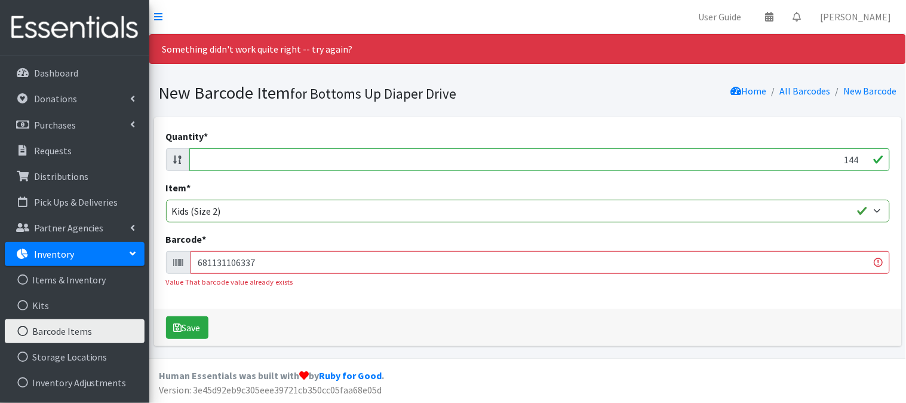
drag, startPoint x: 857, startPoint y: 158, endPoint x: 872, endPoint y: 160, distance: 15.6
click at [873, 160] on input "144" at bounding box center [539, 159] width 701 height 23
type input "1"
type input "172"
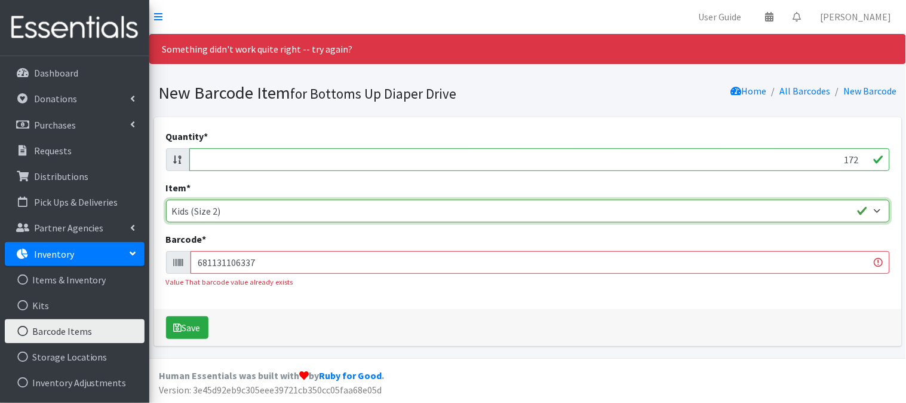
click at [839, 201] on select "Kids L/XL (60-125 lbs) Kids (Newborn) Kids (Preemie) Kids Pull-Ups Kids Pull-Up…" at bounding box center [528, 211] width 724 height 23
click at [166, 200] on select "Kids L/XL (60-125 lbs) Kids (Newborn) Kids (Preemie) Kids Pull-Ups Kids Pull-Up…" at bounding box center [528, 211] width 724 height 23
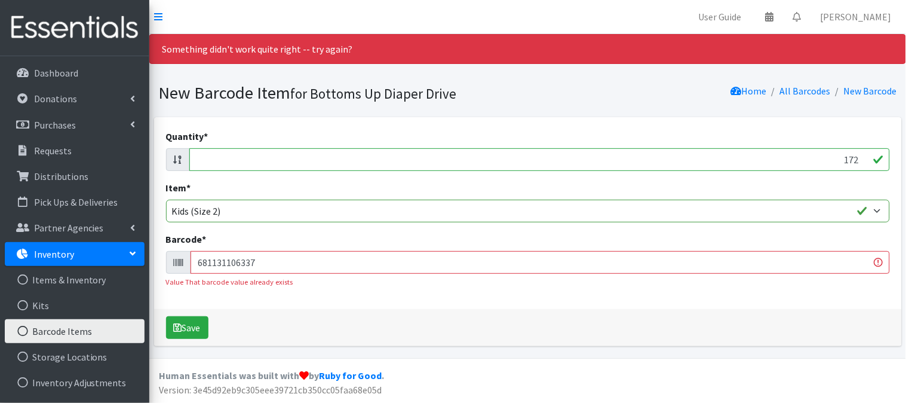
click at [646, 264] on input "681131106337" at bounding box center [541, 262] width 700 height 23
type input "041260013454"
click at [166, 316] on button "Save" at bounding box center [187, 327] width 42 height 23
click at [859, 160] on input "171" at bounding box center [539, 159] width 701 height 23
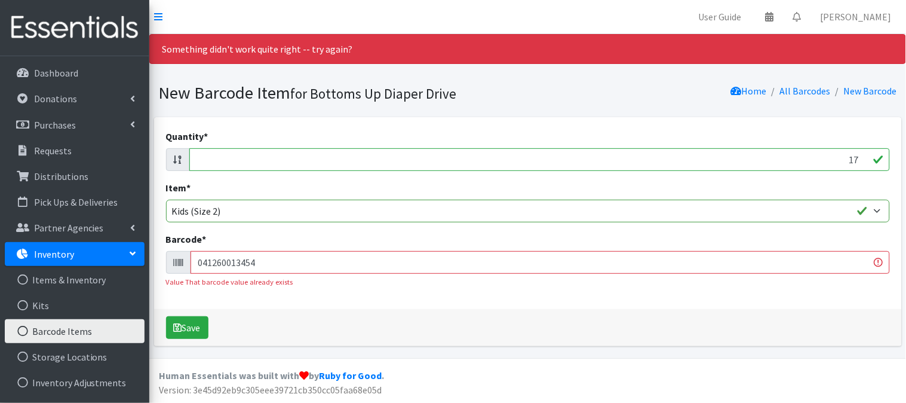
type input "1"
type input "264"
click at [647, 271] on input "041260013454" at bounding box center [541, 262] width 700 height 23
type input "030772035245"
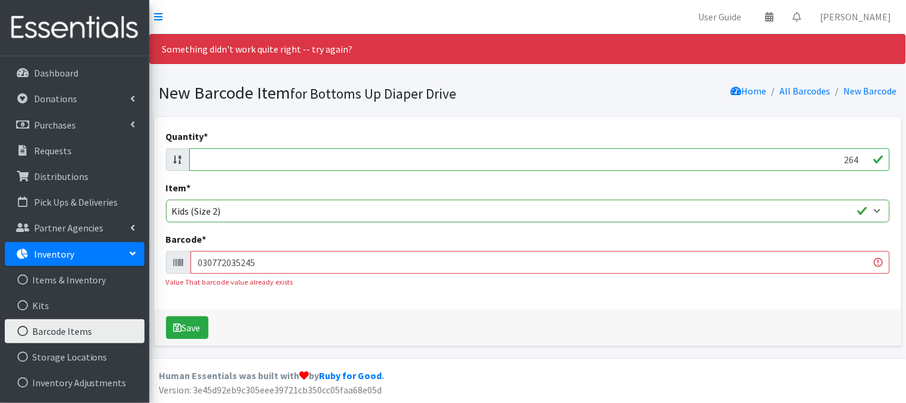
click at [166, 316] on button "Save" at bounding box center [187, 327] width 42 height 23
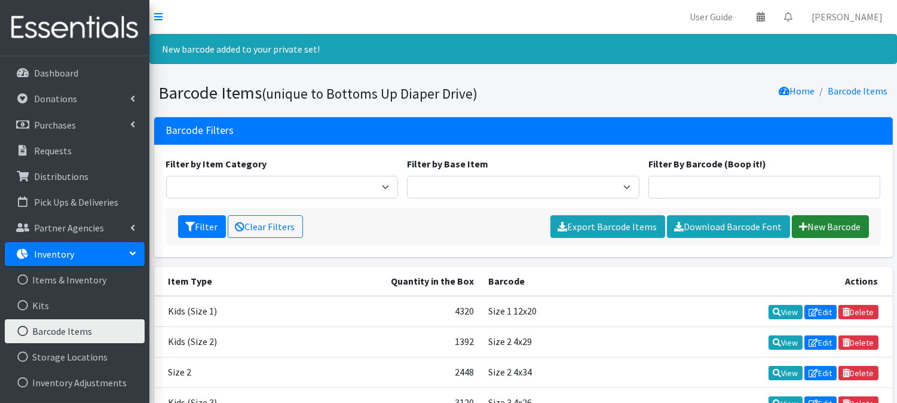
click at [802, 225] on icon at bounding box center [803, 227] width 8 height 10
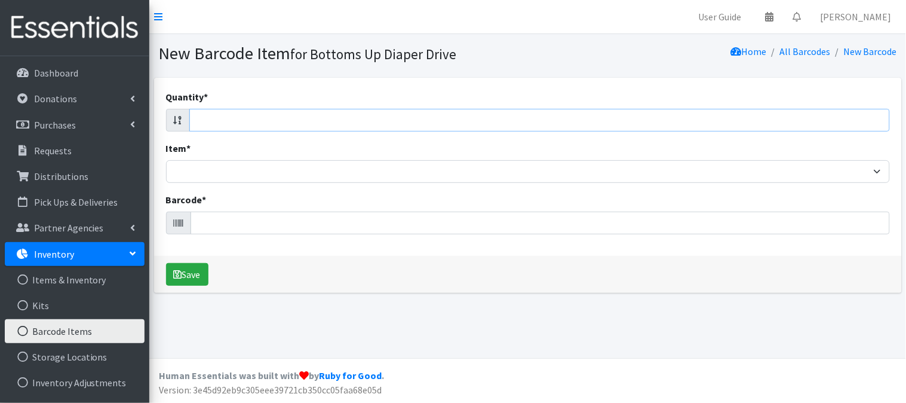
click at [804, 123] on input "Quantity *" at bounding box center [539, 120] width 701 height 23
type input "100"
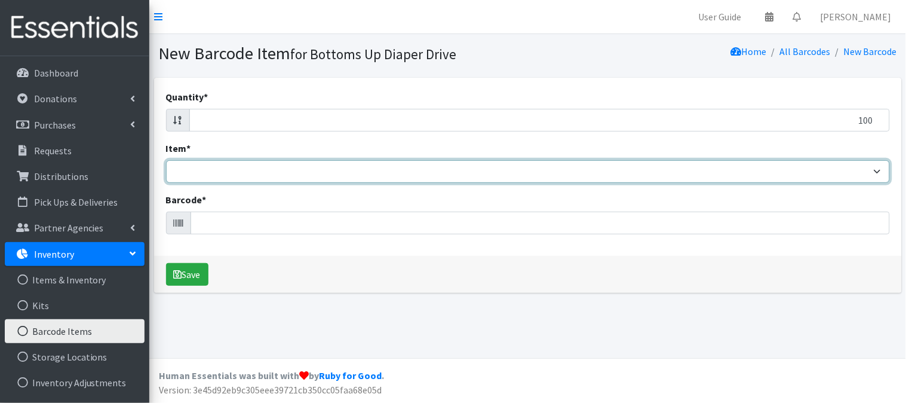
click at [851, 174] on select "Kids L/XL (60-125 lbs) Kids (Newborn) Kids (Preemie) Kids Pull-Ups Kids Pull-Up…" at bounding box center [528, 171] width 724 height 23
select select "4769"
click at [166, 160] on select "Kids L/XL (60-125 lbs) Kids (Newborn) Kids (Preemie) Kids Pull-Ups Kids Pull-Up…" at bounding box center [528, 171] width 724 height 23
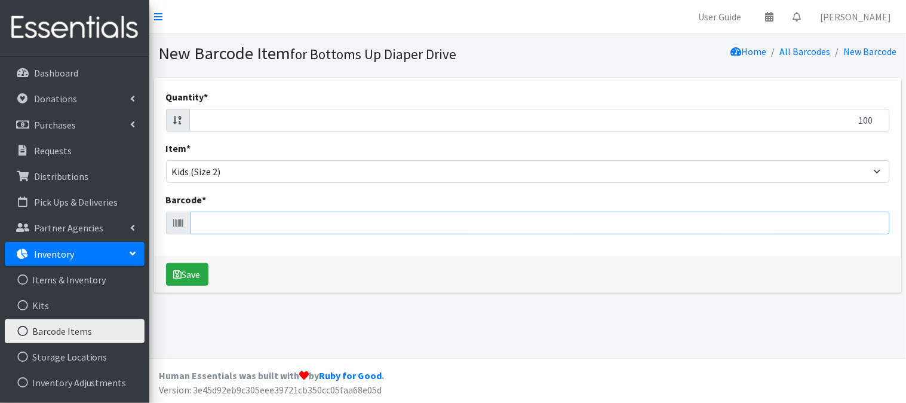
click at [769, 226] on input "Barcode *" at bounding box center [541, 222] width 700 height 23
type input "037000864196"
click at [166, 263] on button "Save" at bounding box center [187, 274] width 42 height 23
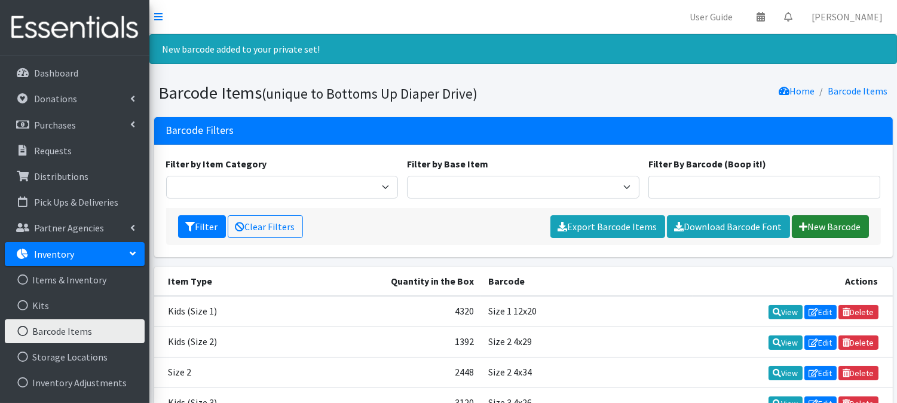
click at [832, 228] on link "New Barcode" at bounding box center [830, 226] width 77 height 23
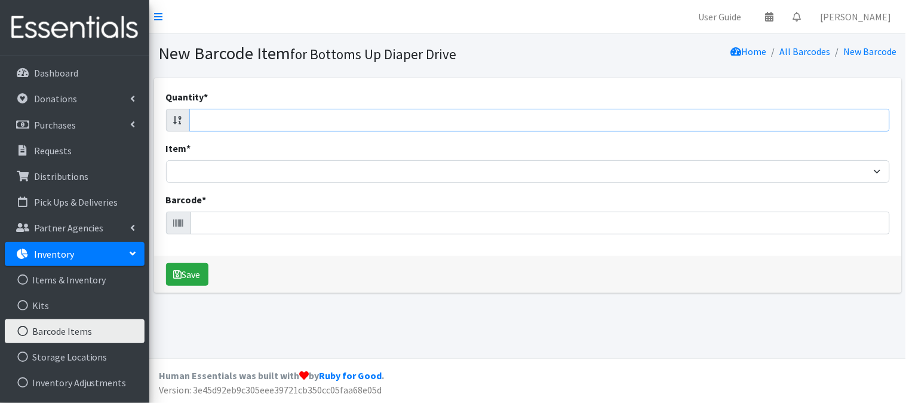
click at [796, 123] on input "Quantity *" at bounding box center [539, 120] width 701 height 23
type input "200"
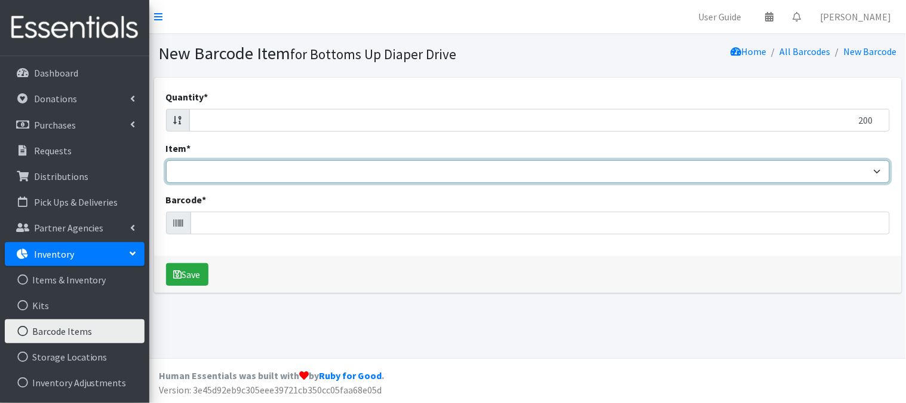
click at [816, 171] on select "Kids L/XL (60-125 lbs) Kids (Newborn) Kids (Preemie) Kids Pull-Ups Kids Pull-Up…" at bounding box center [528, 171] width 724 height 23
select select "4769"
click at [166, 160] on select "Kids L/XL (60-125 lbs) Kids (Newborn) Kids (Preemie) Kids Pull-Ups Kids Pull-Up…" at bounding box center [528, 171] width 724 height 23
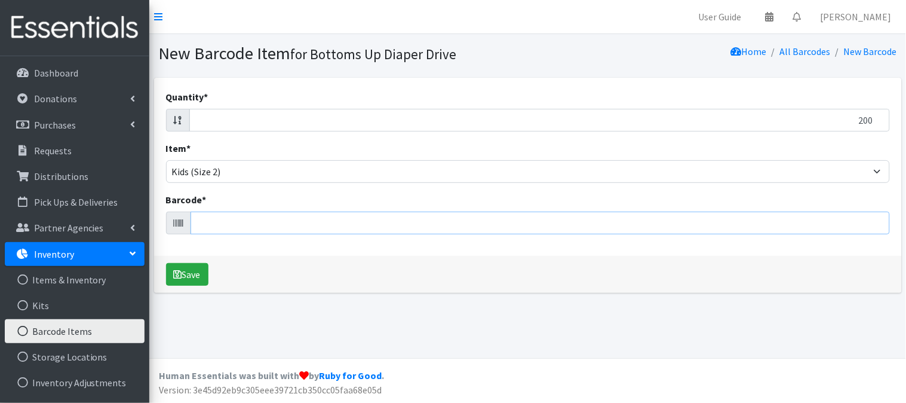
click at [657, 223] on input "Barcode *" at bounding box center [541, 222] width 700 height 23
type input "810005412469"
click at [166, 263] on button "Save" at bounding box center [187, 274] width 42 height 23
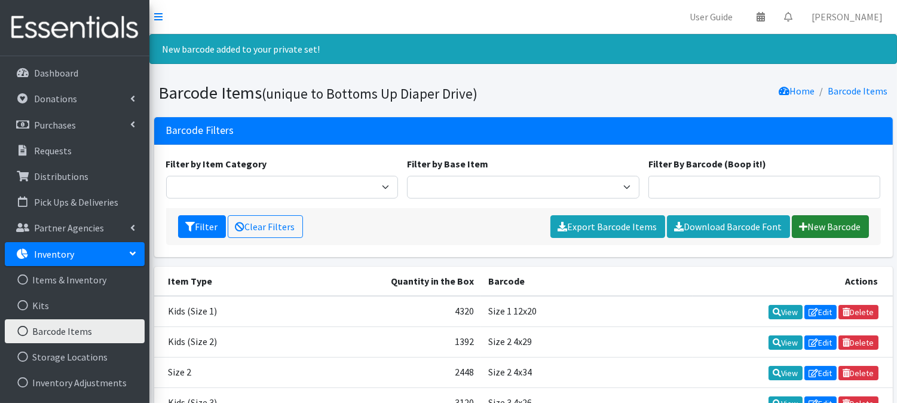
click at [825, 228] on link "New Barcode" at bounding box center [830, 226] width 77 height 23
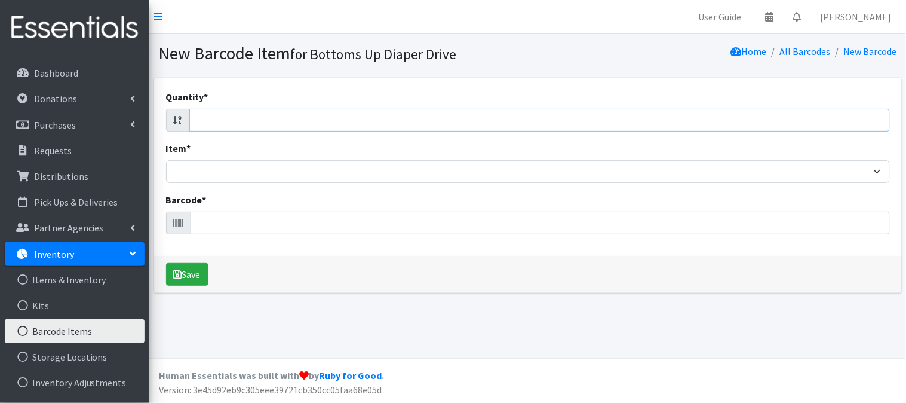
click at [873, 116] on input "Quantity *" at bounding box center [539, 120] width 701 height 23
type input "84"
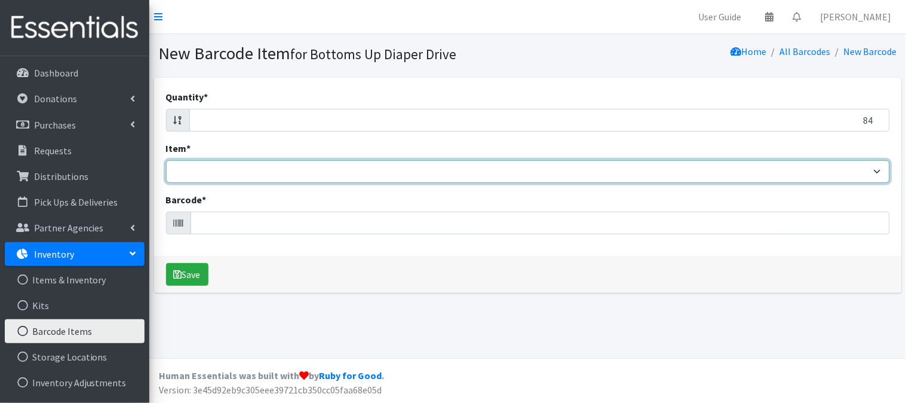
click at [867, 169] on select "Kids L/XL (60-125 lbs) Kids (Newborn) Kids (Preemie) Kids Pull-Ups Kids Pull-Up…" at bounding box center [528, 171] width 724 height 23
select select "4758"
click at [166, 160] on select "Kids L/XL (60-125 lbs) Kids (Newborn) Kids (Preemie) Kids Pull-Ups Kids Pull-Up…" at bounding box center [528, 171] width 724 height 23
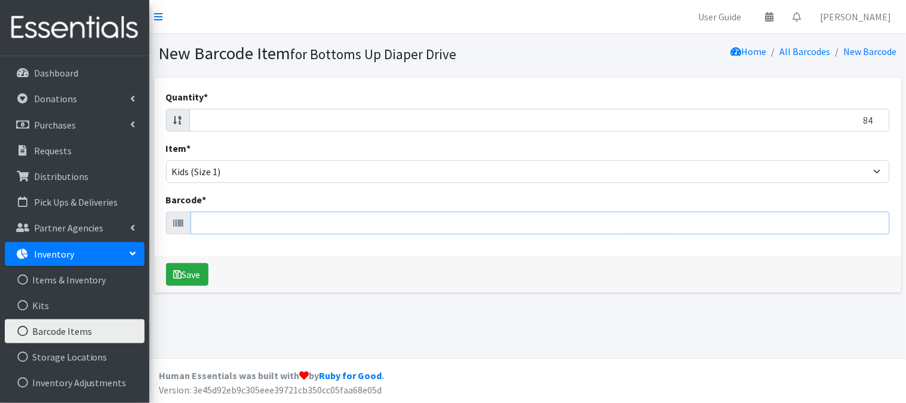
click at [410, 226] on input "Barcode *" at bounding box center [541, 222] width 700 height 23
type input "036000537680"
click at [166, 263] on button "Save" at bounding box center [187, 274] width 42 height 23
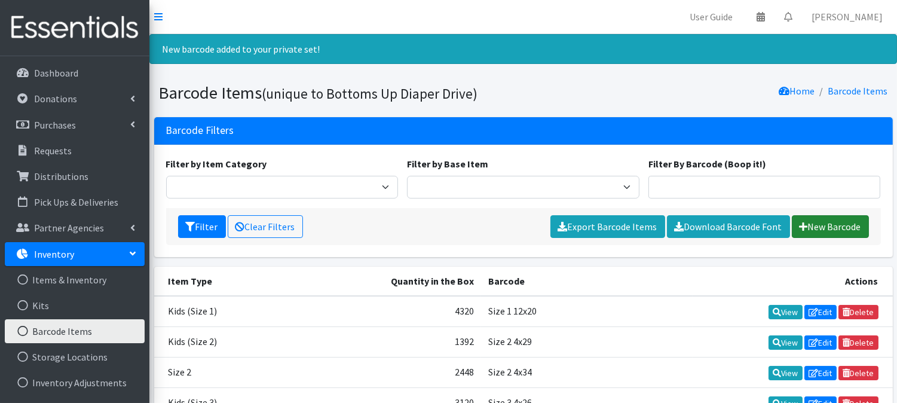
click at [835, 223] on link "New Barcode" at bounding box center [830, 226] width 77 height 23
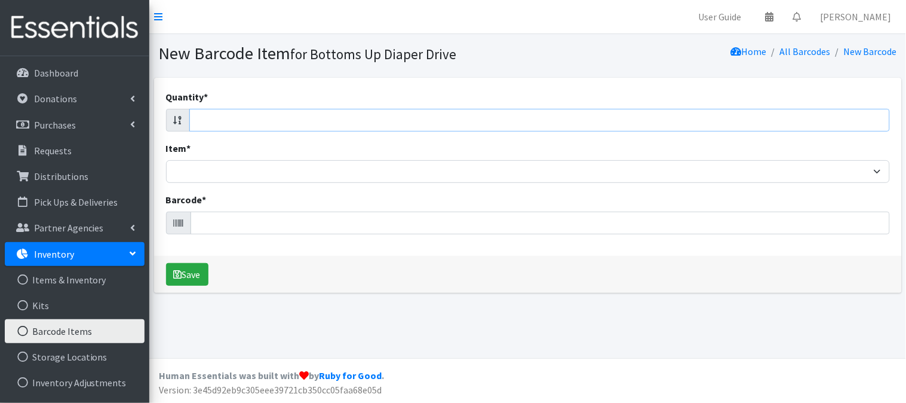
click at [819, 125] on input "Quantity *" at bounding box center [539, 120] width 701 height 23
type input "84"
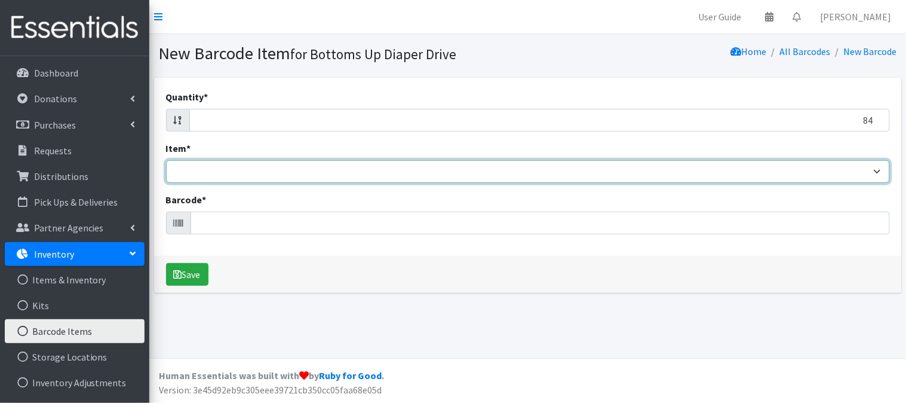
click at [862, 165] on select "Kids L/XL (60-125 lbs) Kids (Newborn) Kids (Preemie) Kids Pull-Ups Kids Pull-Up…" at bounding box center [528, 171] width 724 height 23
select select "4758"
click at [166, 160] on select "Kids L/XL (60-125 lbs) Kids (Newborn) Kids (Preemie) Kids Pull-Ups Kids Pull-Up…" at bounding box center [528, 171] width 724 height 23
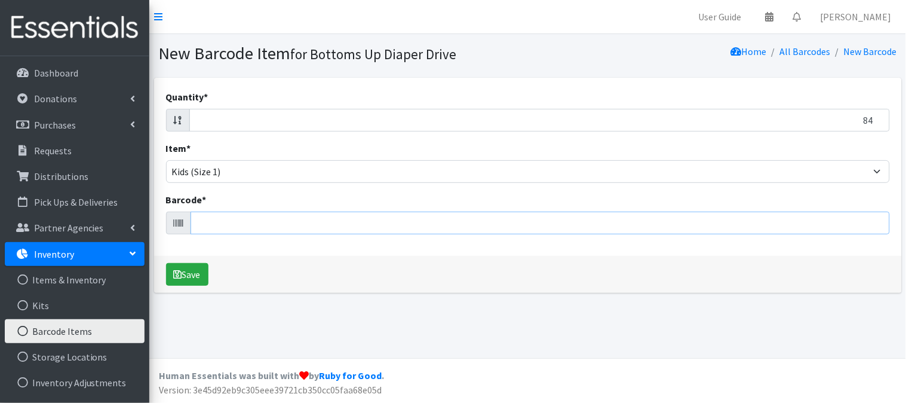
click at [557, 229] on input "Barcode *" at bounding box center [541, 222] width 700 height 23
type input "036000546422"
click at [166, 263] on button "Save" at bounding box center [187, 274] width 42 height 23
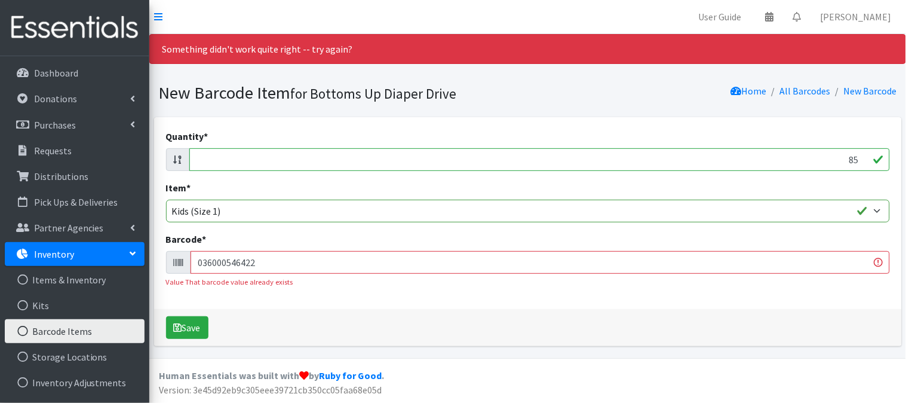
click at [859, 157] on input "85" at bounding box center [539, 159] width 701 height 23
type input "8"
type input "192"
click at [771, 260] on input "036000546422" at bounding box center [541, 262] width 700 height 23
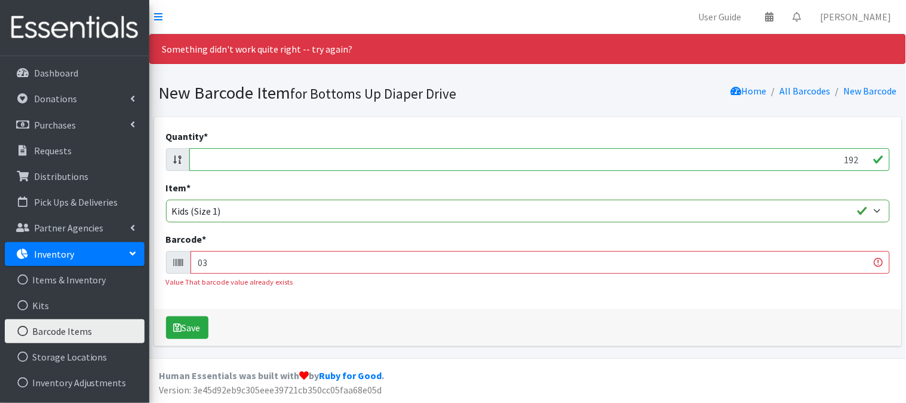
type input "0"
type input "036000538168"
click at [166, 316] on button "Save" at bounding box center [187, 327] width 42 height 23
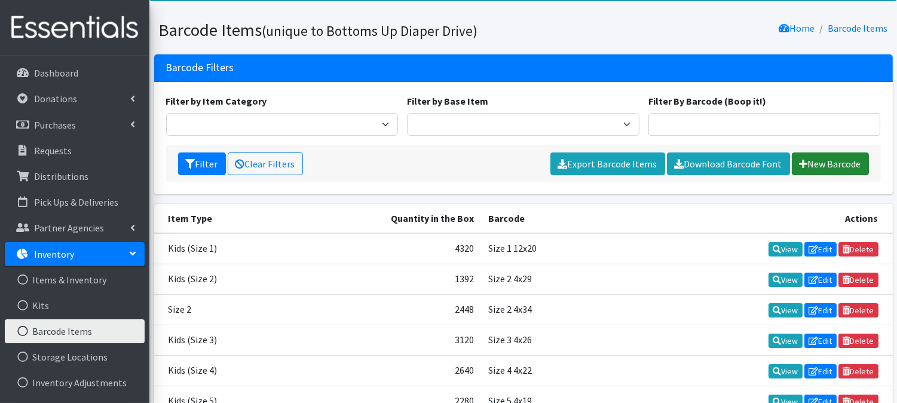
scroll to position [66, 0]
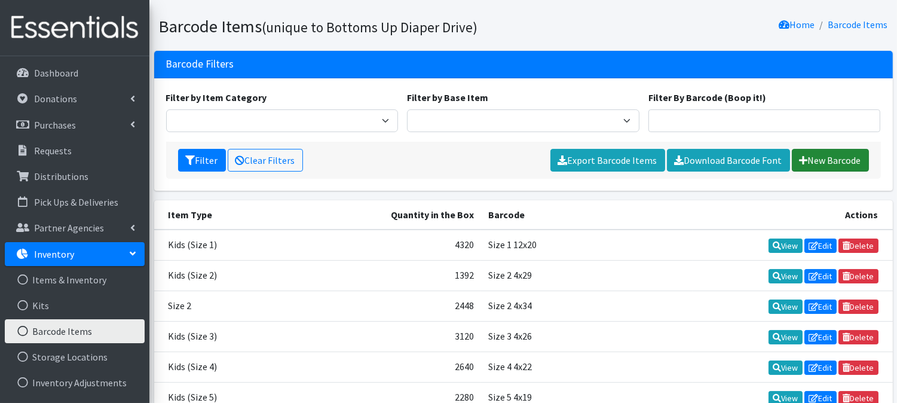
click at [820, 154] on link "New Barcode" at bounding box center [830, 160] width 77 height 23
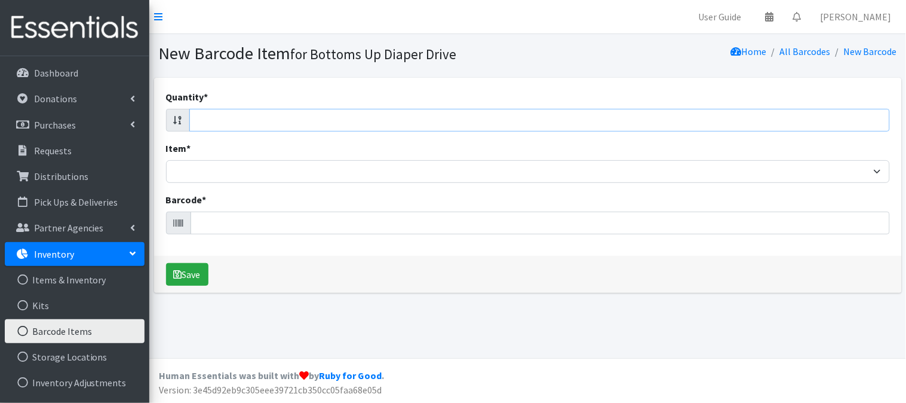
click at [811, 122] on input "Quantity *" at bounding box center [539, 120] width 701 height 23
type input "116"
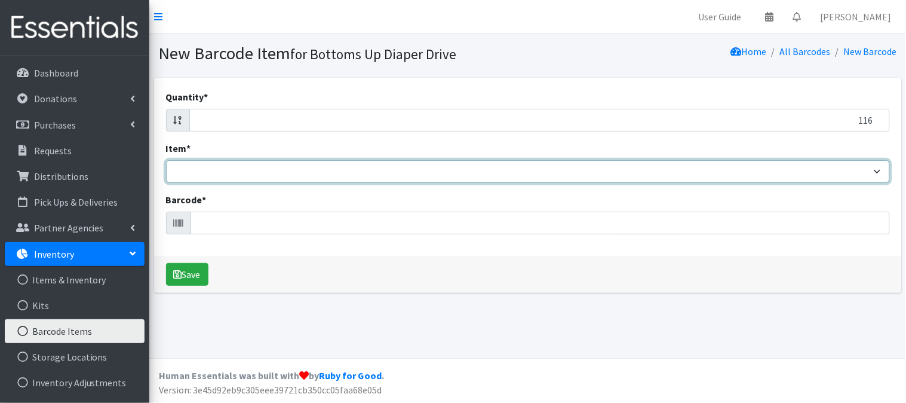
click at [213, 162] on select "Kids L/XL (60-125 lbs) Kids (Newborn) Kids (Preemie) Kids Pull-Ups Kids Pull-Up…" at bounding box center [528, 171] width 724 height 23
select select "4758"
click at [166, 160] on select "Kids L/XL (60-125 lbs) Kids (Newborn) Kids (Preemie) Kids Pull-Ups Kids Pull-Up…" at bounding box center [528, 171] width 724 height 23
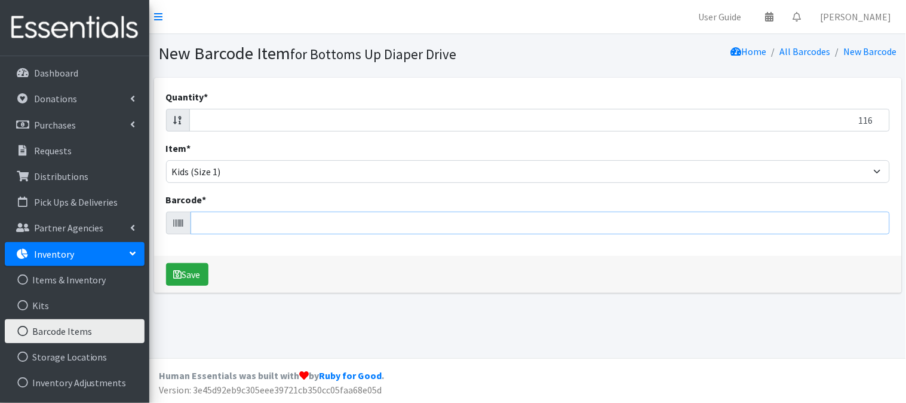
click at [252, 219] on input "Barcode *" at bounding box center [541, 222] width 700 height 23
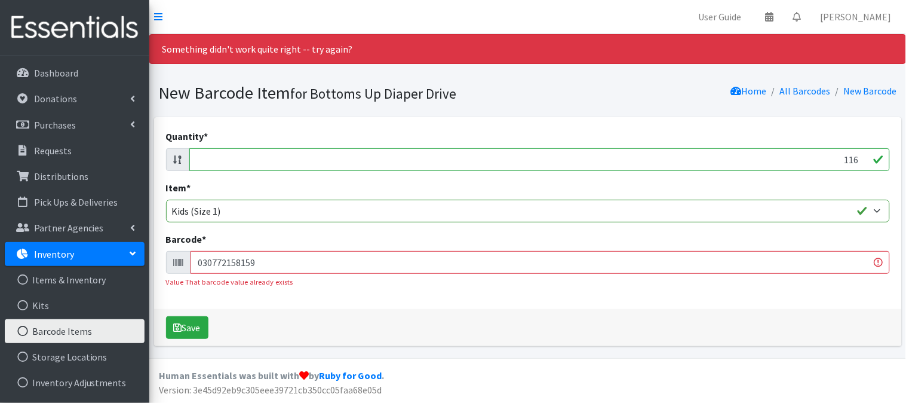
click at [853, 159] on input "116" at bounding box center [539, 159] width 701 height 23
click at [859, 157] on input "117" at bounding box center [539, 159] width 701 height 23
type input "1"
type input "128"
click at [293, 260] on input "030772158159" at bounding box center [541, 262] width 700 height 23
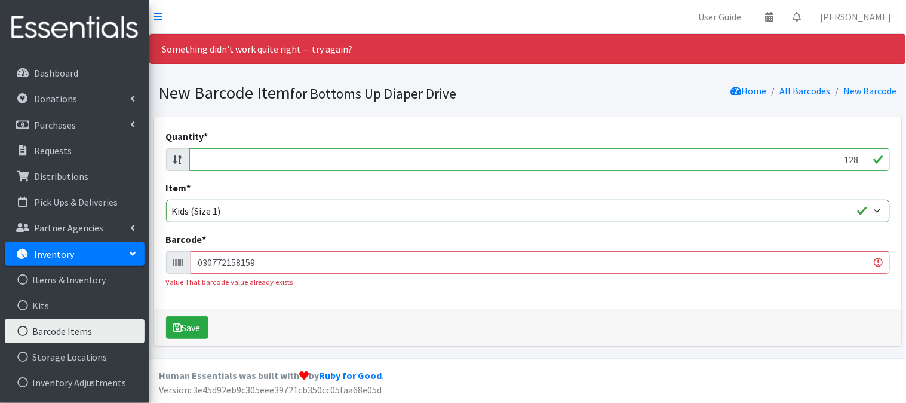
click at [294, 260] on input "030772158159" at bounding box center [541, 262] width 700 height 23
type input "036000564327"
click at [166, 316] on button "Save" at bounding box center [187, 327] width 42 height 23
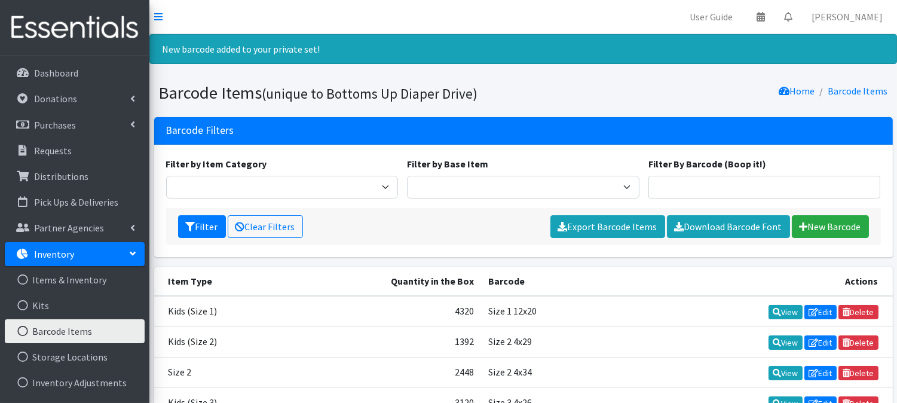
click at [443, 2] on nav "User Guide 0 Pick-ups remaining this week View Calendar 0 Requests 0 Partner Ag…" at bounding box center [522, 17] width 747 height 34
click at [873, 14] on link "[PERSON_NAME]" at bounding box center [847, 17] width 90 height 24
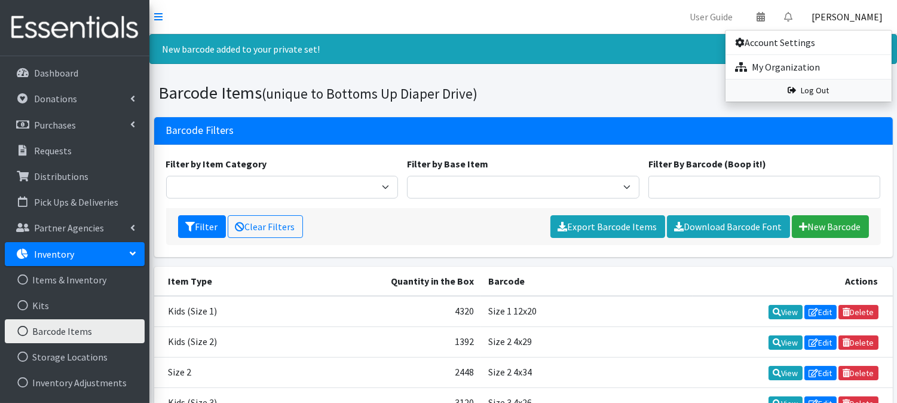
click at [831, 87] on link "Log Out" at bounding box center [808, 90] width 166 height 22
